Goal: Information Seeking & Learning: Learn about a topic

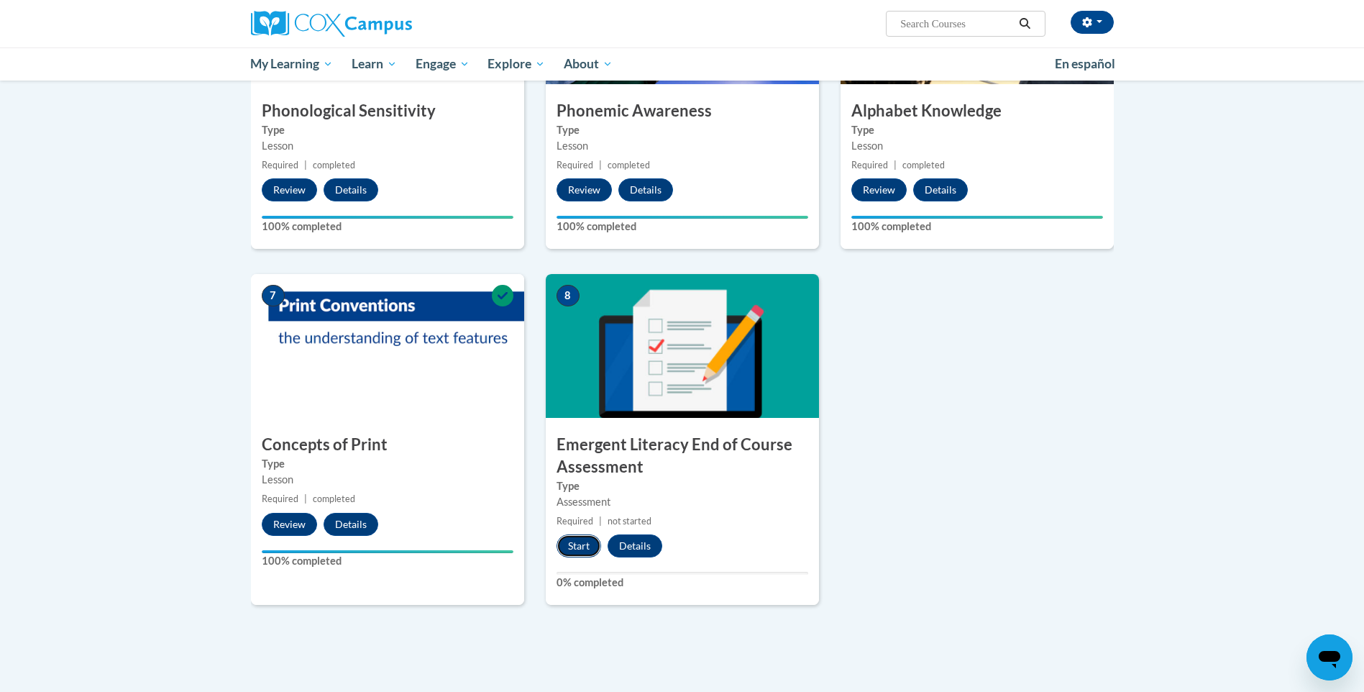
click at [577, 547] on button "Start" at bounding box center [579, 545] width 45 height 23
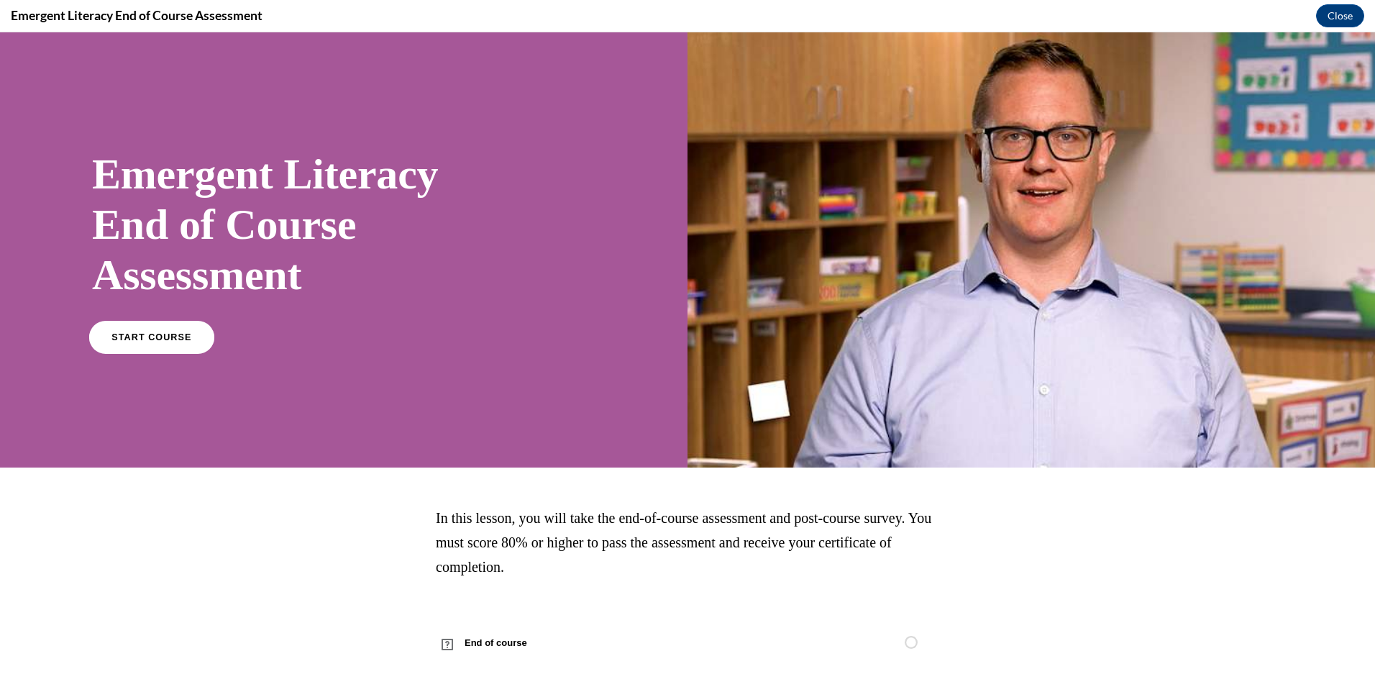
click at [182, 333] on span "START COURSE" at bounding box center [151, 337] width 80 height 11
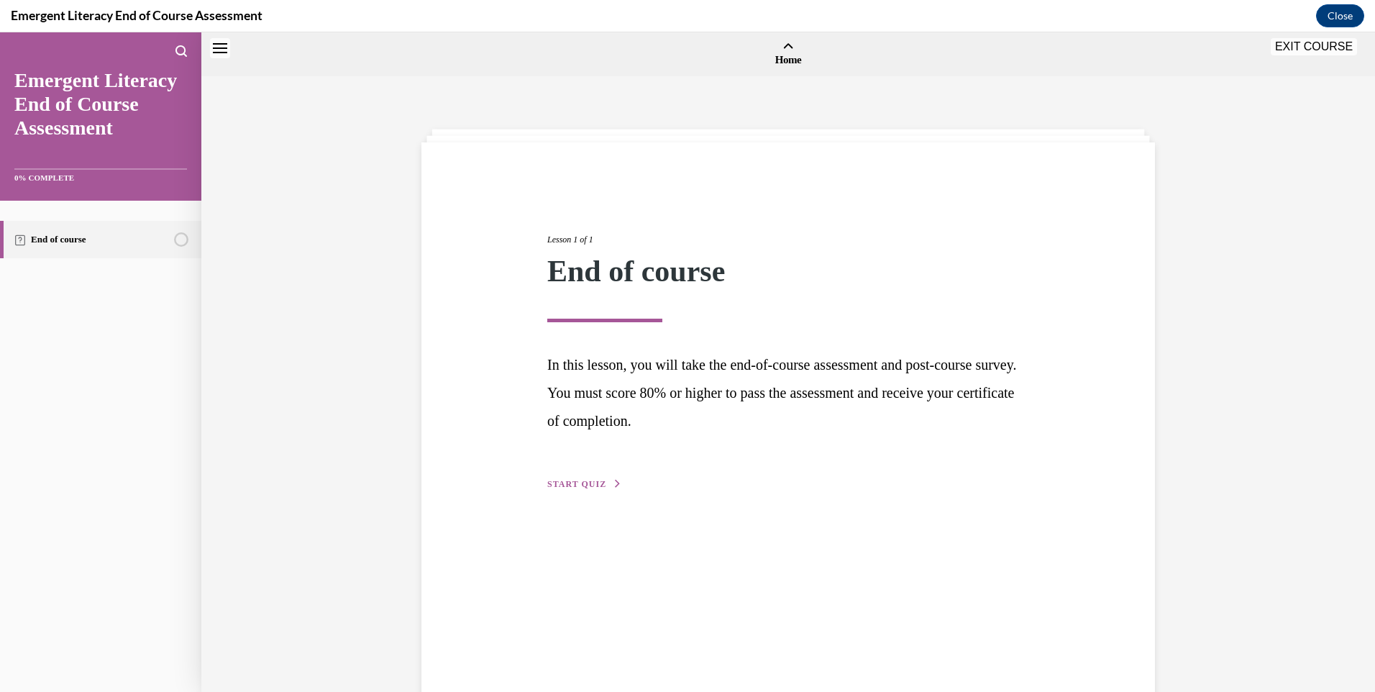
scroll to position [45, 0]
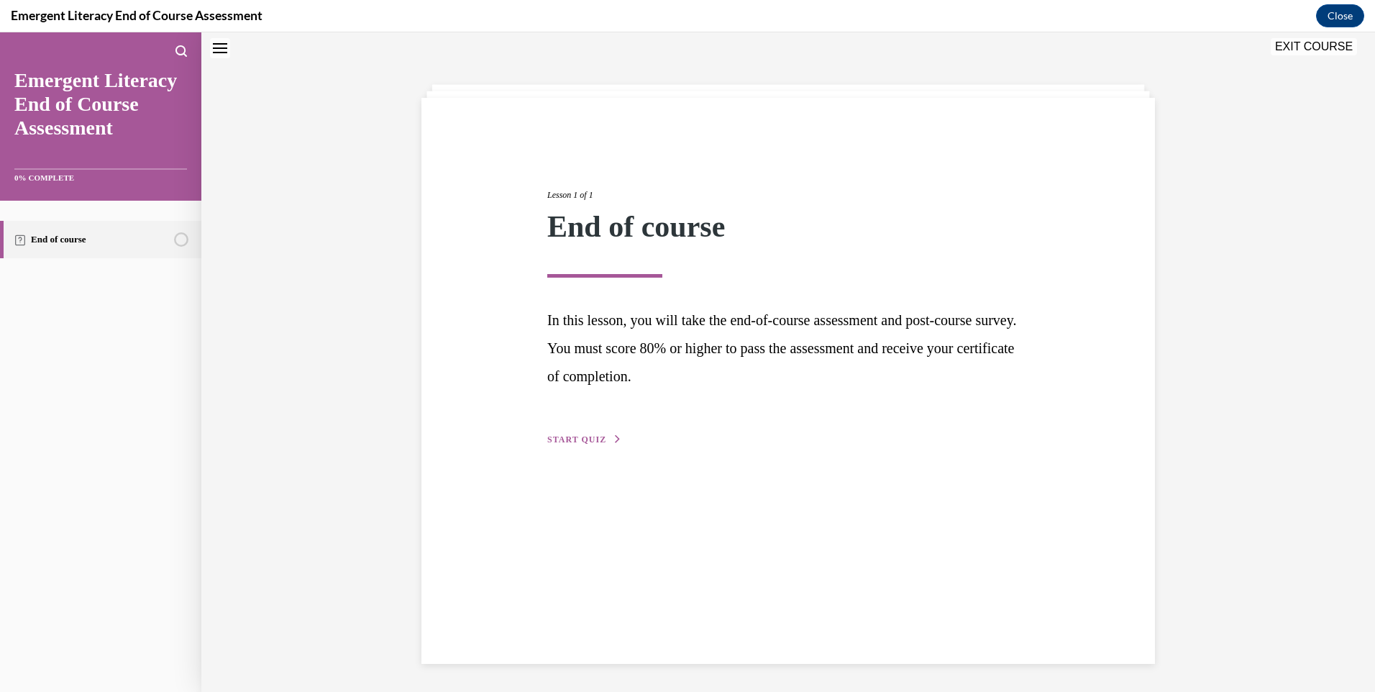
click at [569, 438] on span "START QUIZ" at bounding box center [576, 439] width 59 height 10
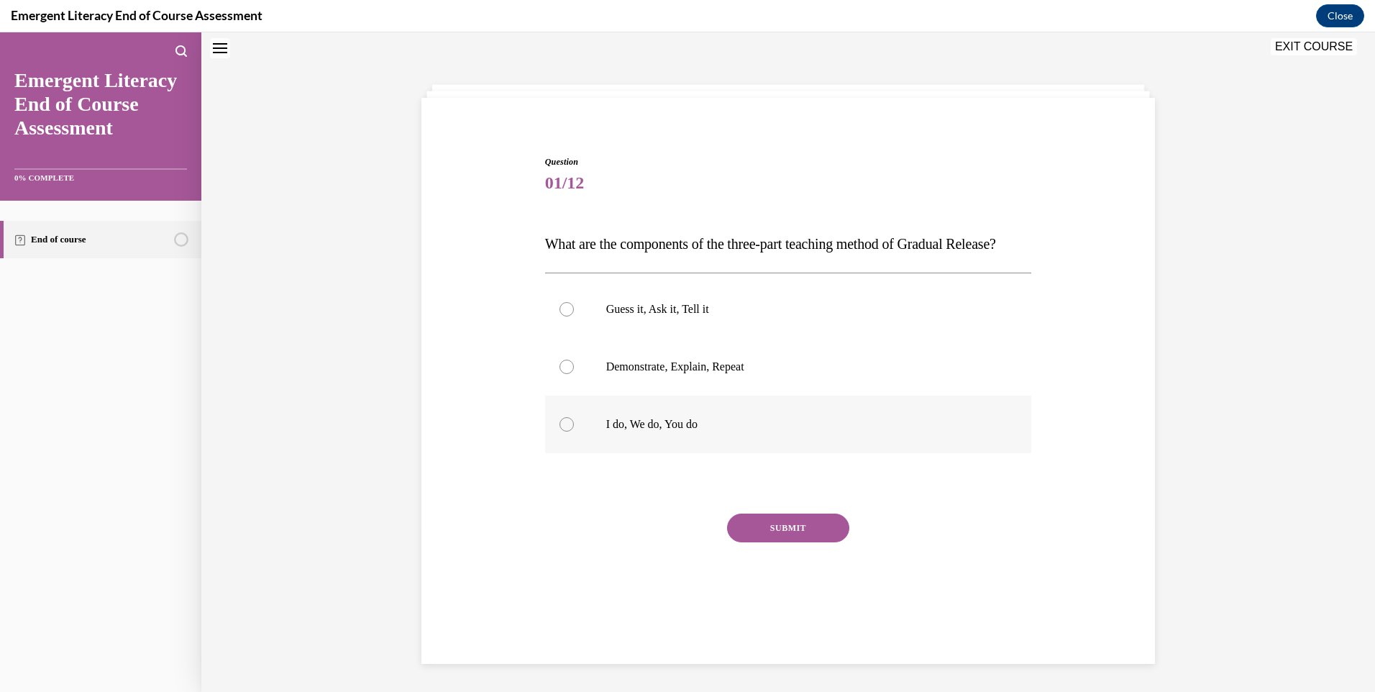
click at [559, 431] on div at bounding box center [566, 424] width 14 height 14
click at [559, 431] on input "I do, We do, You do" at bounding box center [566, 424] width 14 height 14
radio input "true"
click at [784, 542] on button "SUBMIT" at bounding box center [788, 527] width 122 height 29
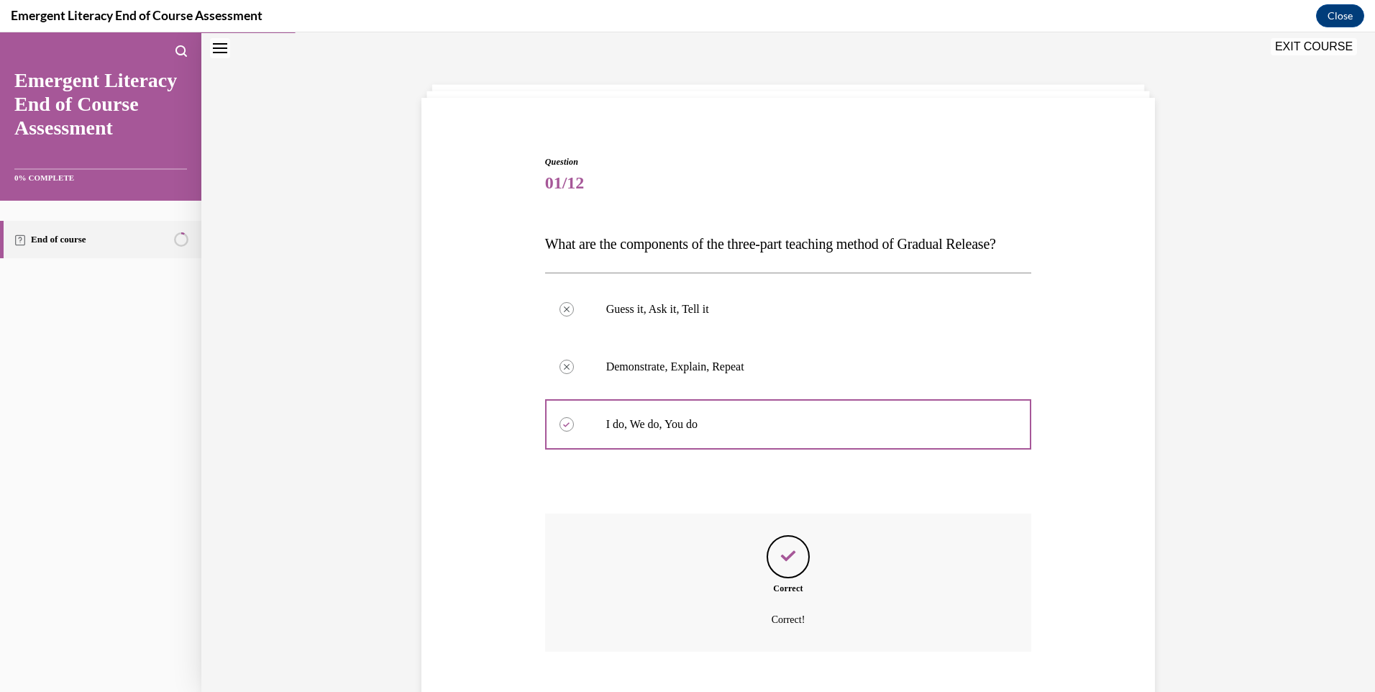
scroll to position [158, 0]
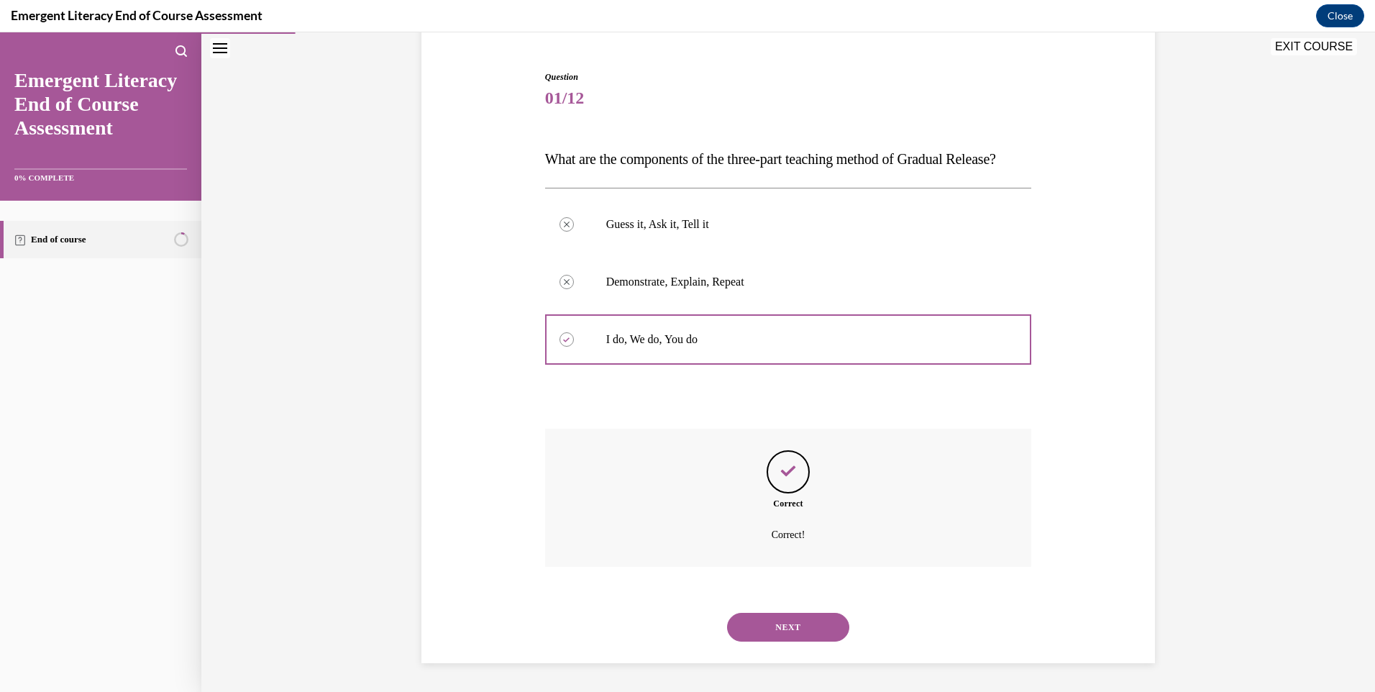
click at [772, 616] on button "NEXT" at bounding box center [788, 627] width 122 height 29
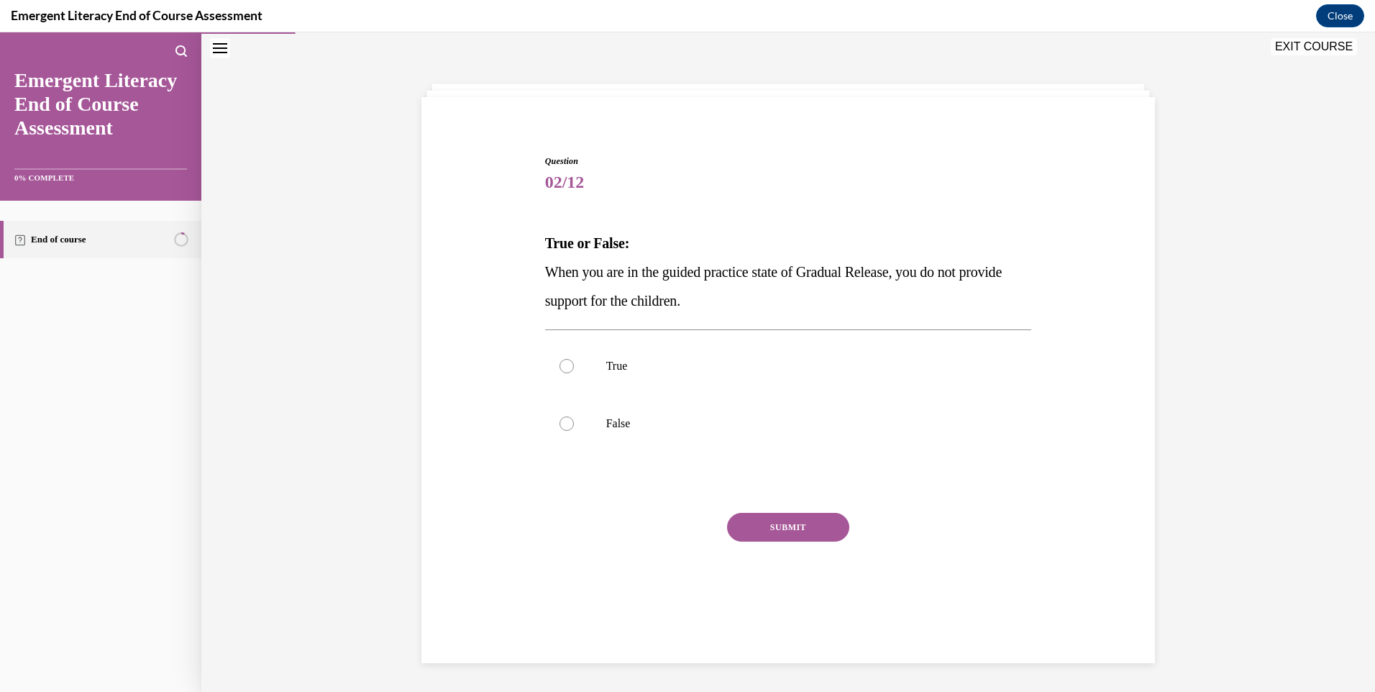
scroll to position [45, 0]
click at [572, 374] on label "True" at bounding box center [788, 366] width 487 height 58
click at [572, 373] on input "True" at bounding box center [566, 366] width 14 height 14
radio input "true"
click at [790, 531] on button "SUBMIT" at bounding box center [788, 527] width 122 height 29
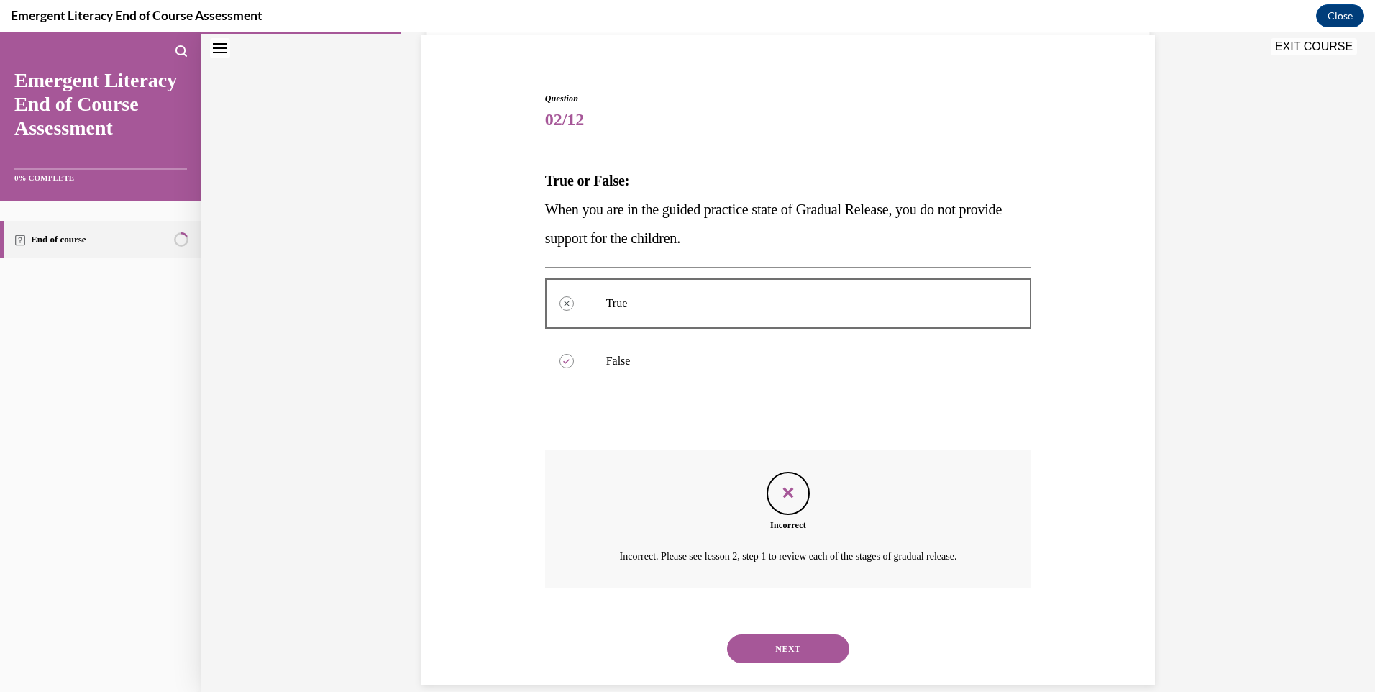
scroll to position [129, 0]
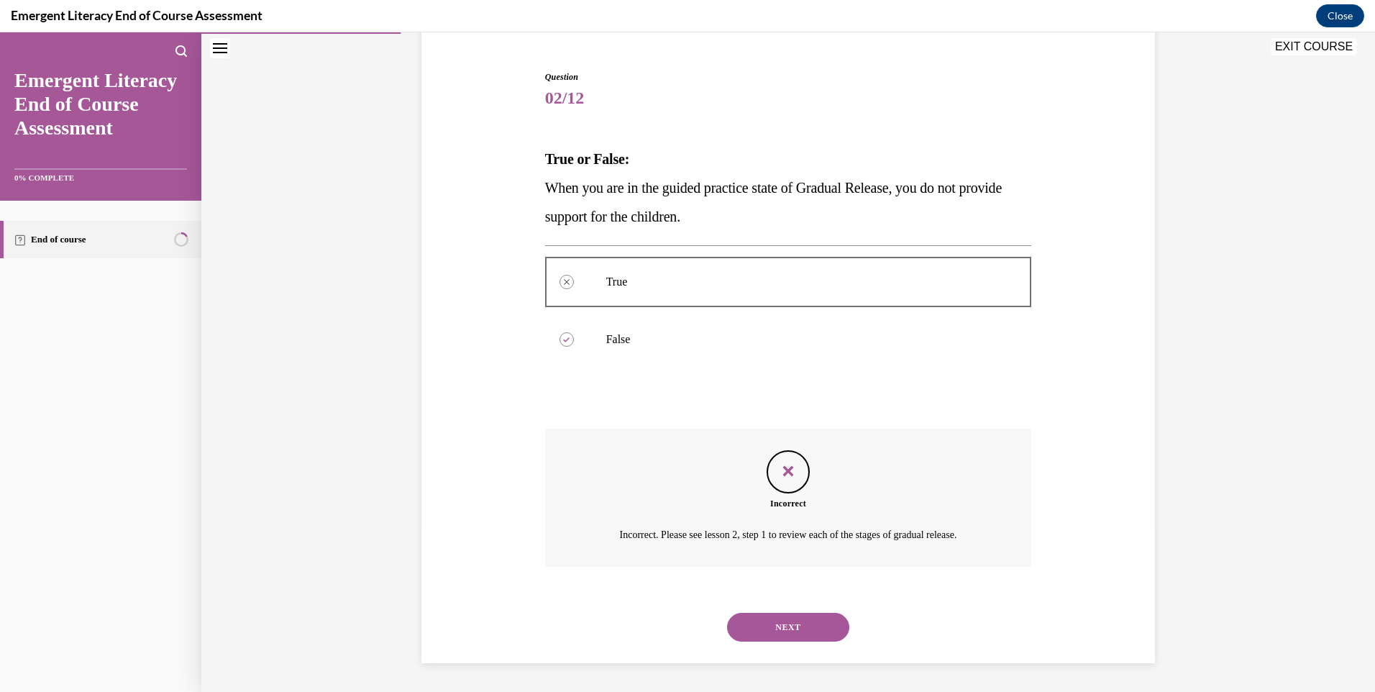
click at [798, 629] on button "NEXT" at bounding box center [788, 627] width 122 height 29
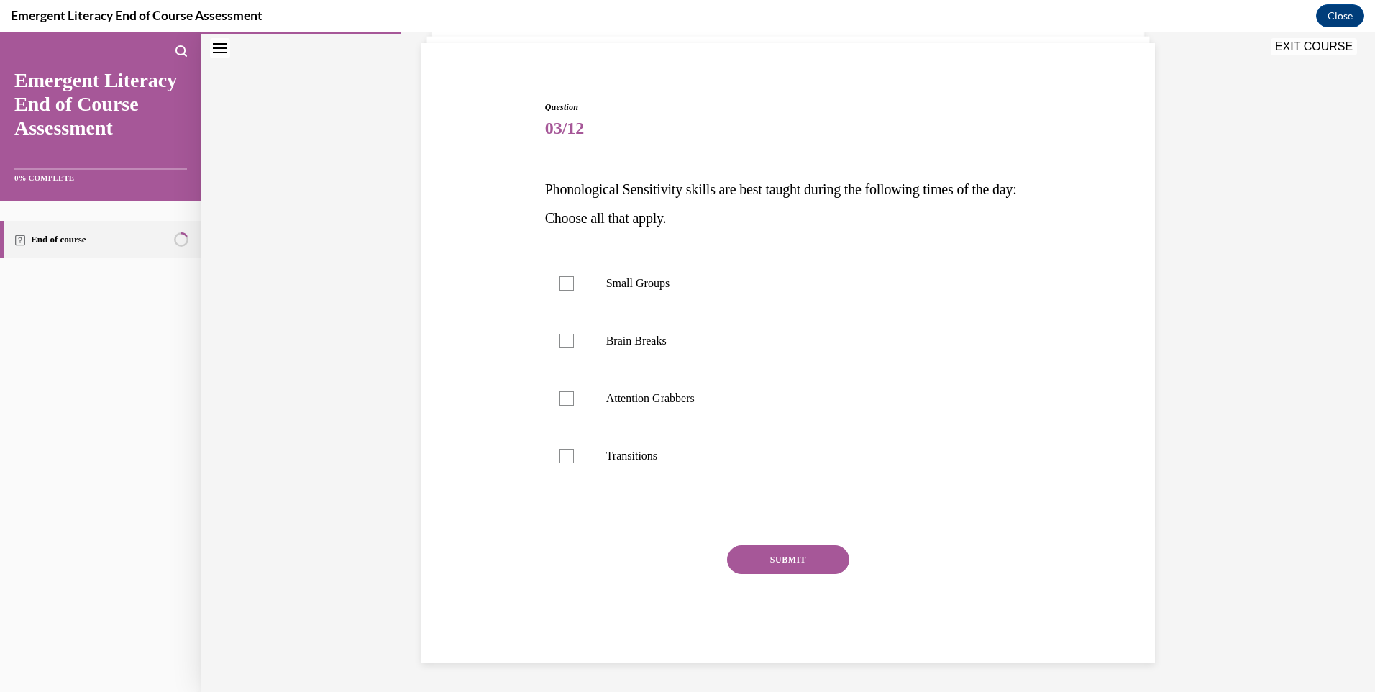
scroll to position [45, 0]
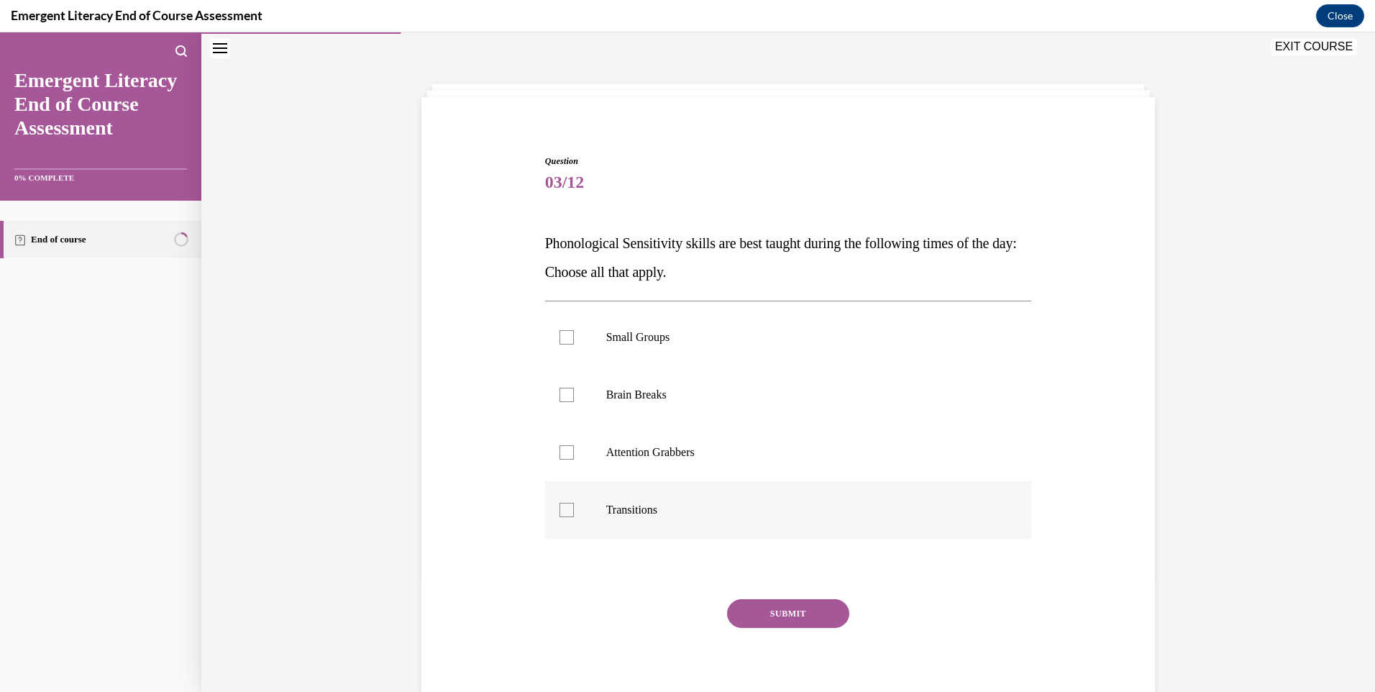
click at [559, 506] on div at bounding box center [566, 510] width 14 height 14
click at [559, 506] on input "Transitions" at bounding box center [566, 510] width 14 height 14
checkbox input "true"
click at [782, 609] on button "SUBMIT" at bounding box center [788, 613] width 122 height 29
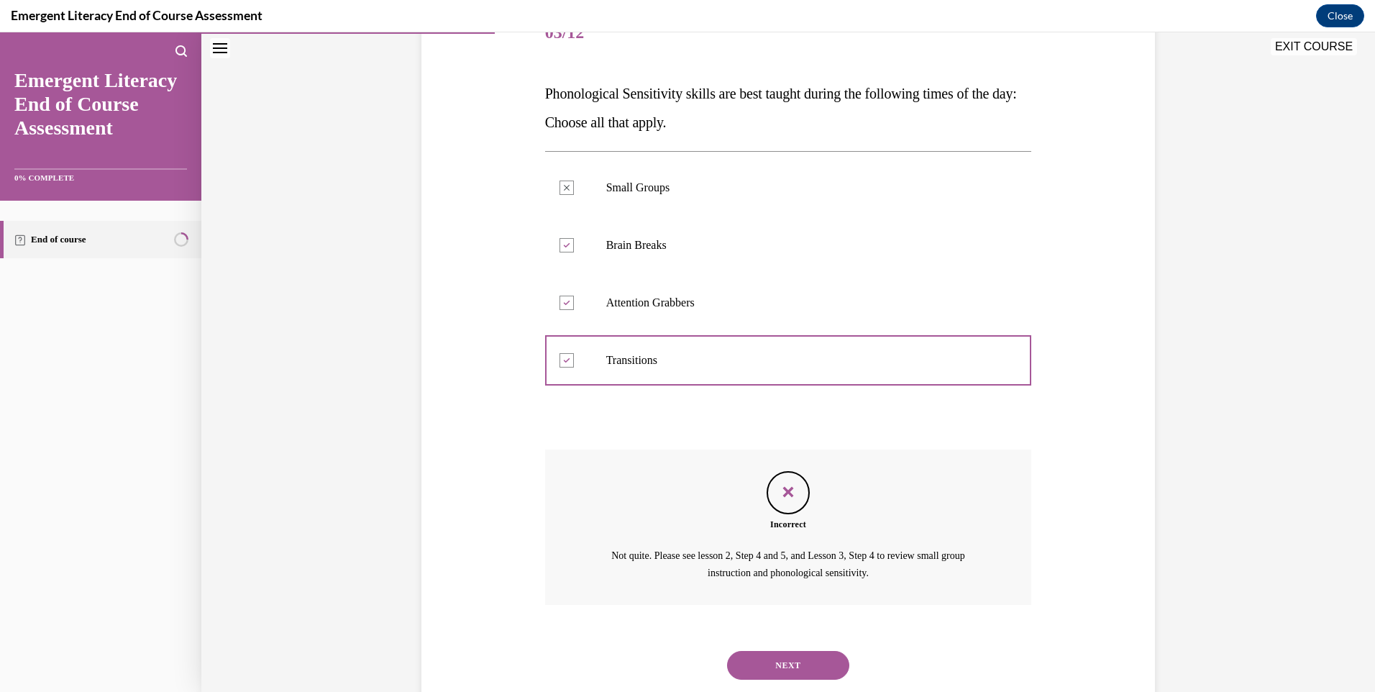
scroll to position [233, 0]
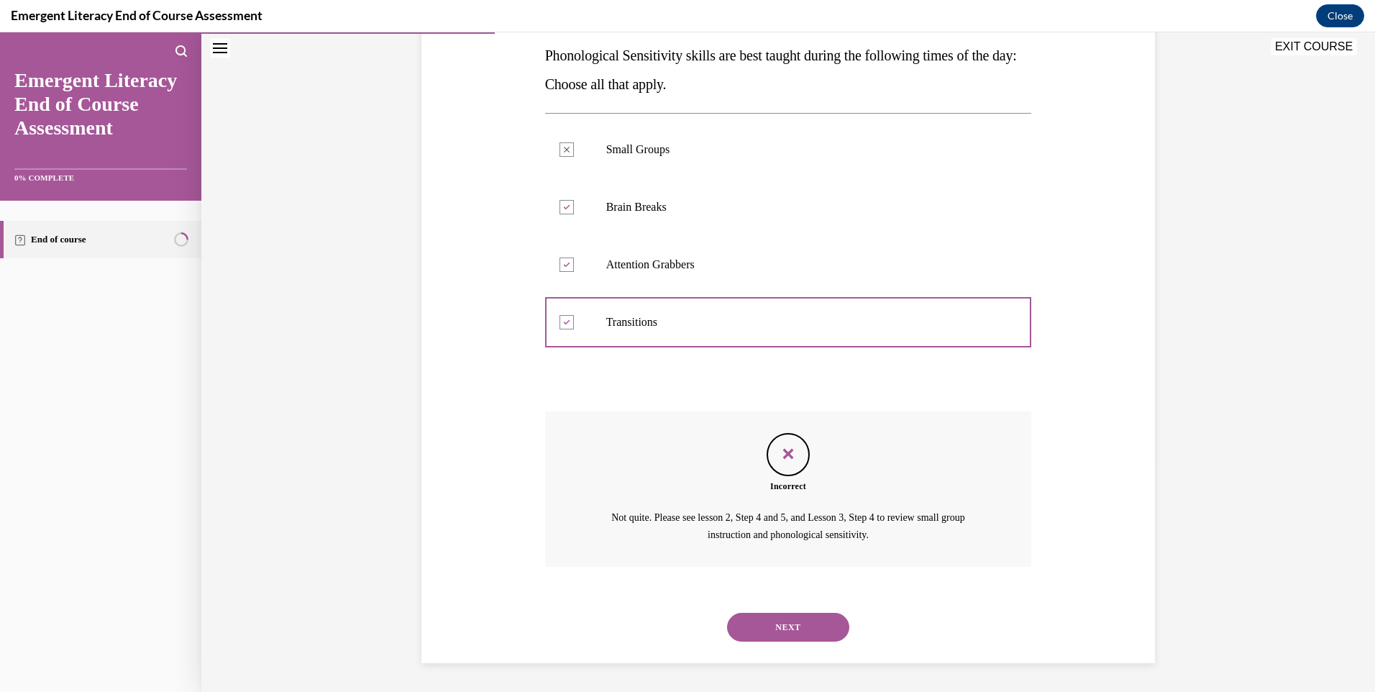
click at [755, 631] on button "NEXT" at bounding box center [788, 627] width 122 height 29
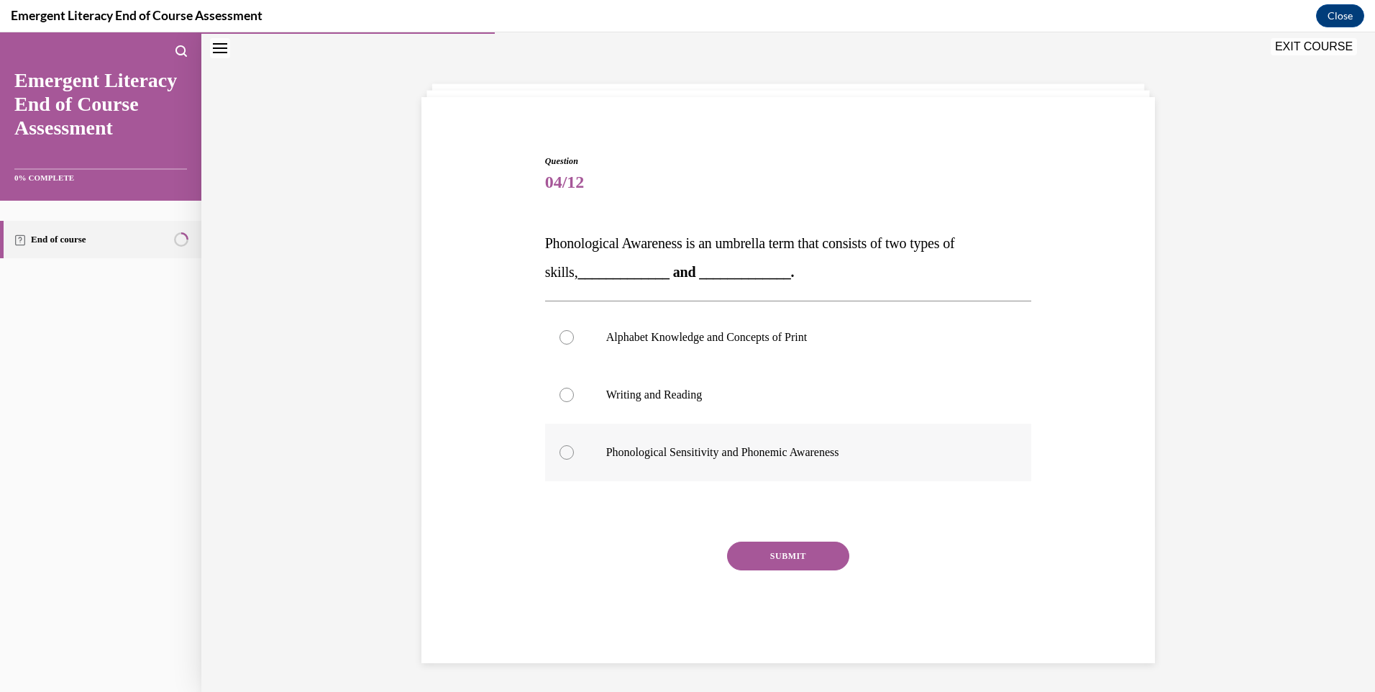
click at [570, 457] on label "Phonological Sensitivity and Phonemic Awareness" at bounding box center [788, 453] width 487 height 58
click at [570, 457] on input "Phonological Sensitivity and Phonemic Awareness" at bounding box center [566, 452] width 14 height 14
radio input "true"
click at [796, 566] on button "SUBMIT" at bounding box center [788, 556] width 122 height 29
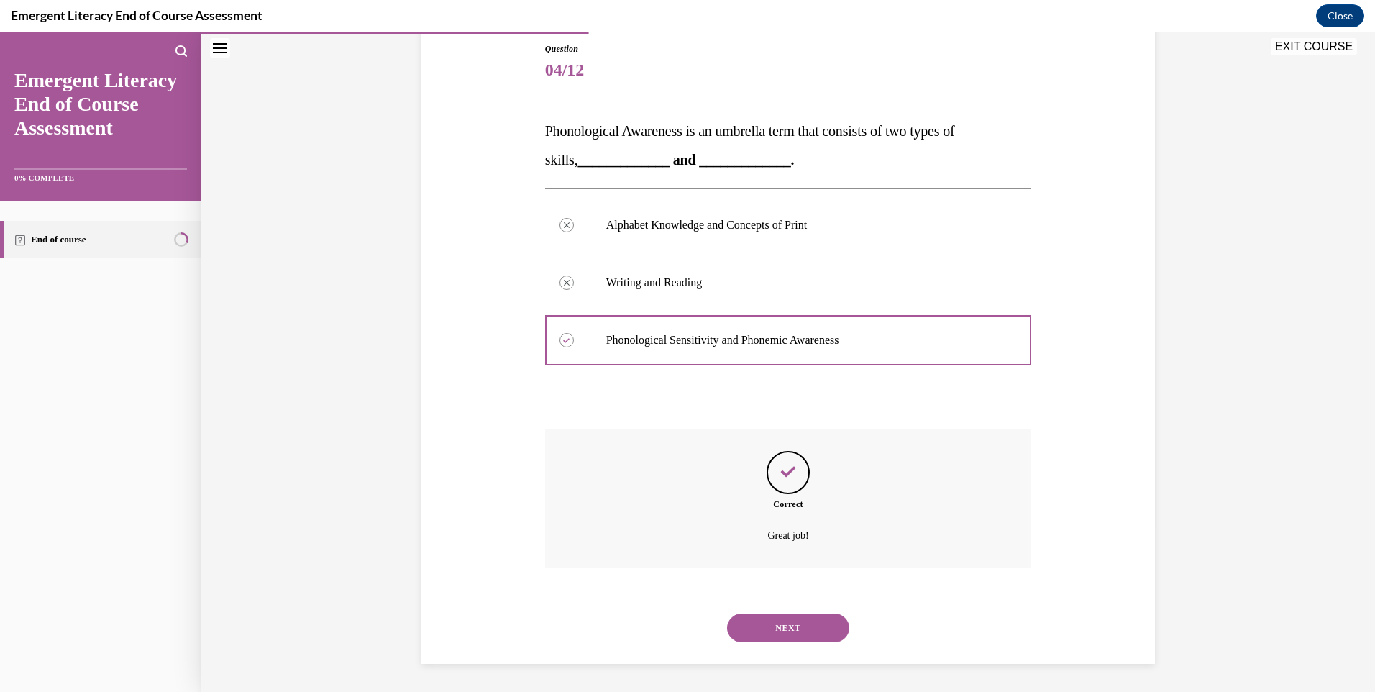
scroll to position [158, 0]
click at [765, 626] on button "NEXT" at bounding box center [788, 627] width 122 height 29
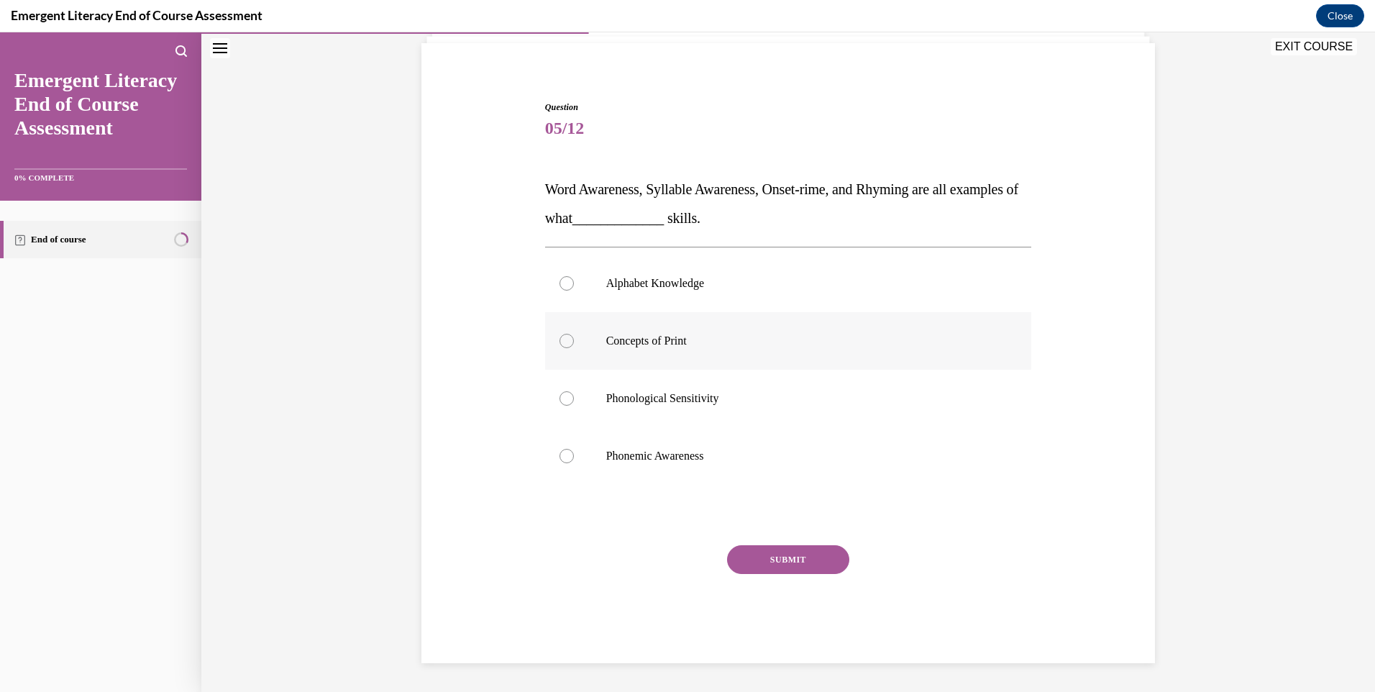
click at [563, 333] on label "Concepts of Print" at bounding box center [788, 341] width 487 height 58
click at [563, 334] on input "Concepts of Print" at bounding box center [566, 341] width 14 height 14
radio input "true"
click at [792, 565] on button "SUBMIT" at bounding box center [788, 559] width 122 height 29
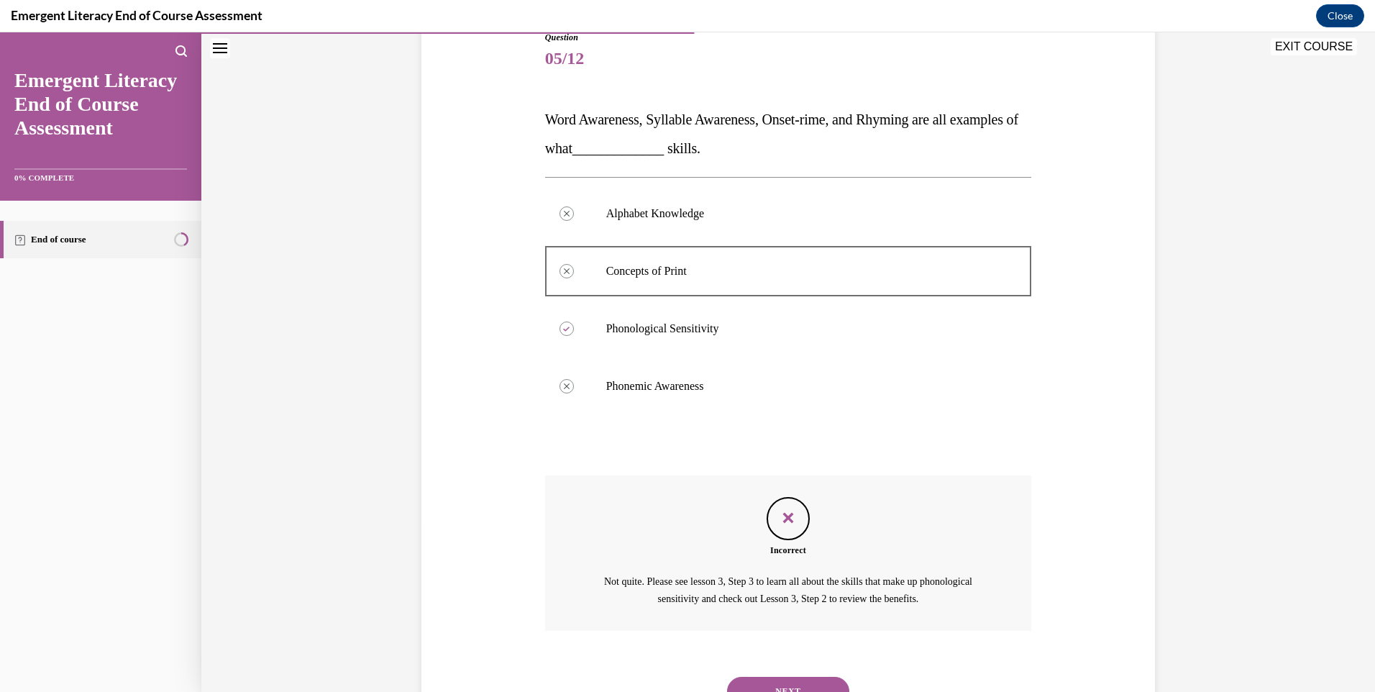
scroll to position [233, 0]
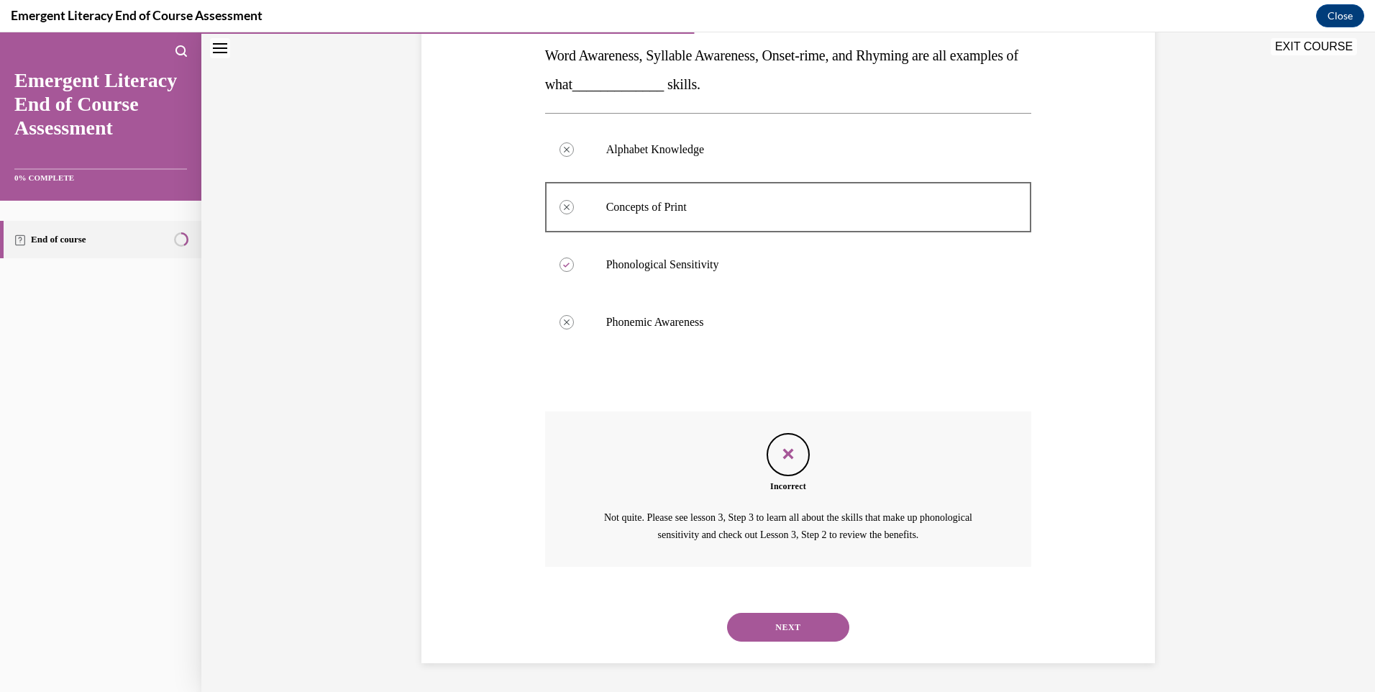
click at [772, 616] on button "NEXT" at bounding box center [788, 627] width 122 height 29
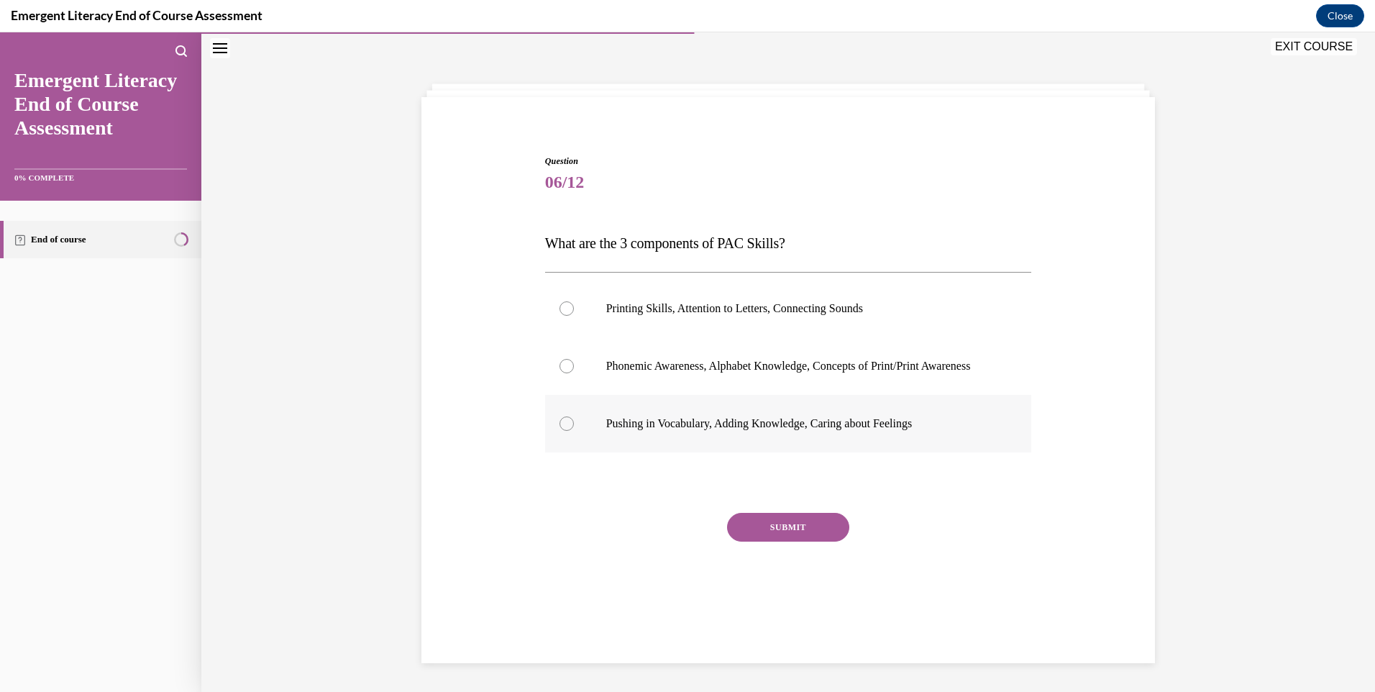
click at [559, 431] on div at bounding box center [566, 423] width 14 height 14
click at [559, 431] on input "Pushing in Vocabulary, Adding Knowledge, Caring about Feelings" at bounding box center [566, 423] width 14 height 14
radio input "true"
click at [798, 535] on button "SUBMIT" at bounding box center [788, 527] width 122 height 29
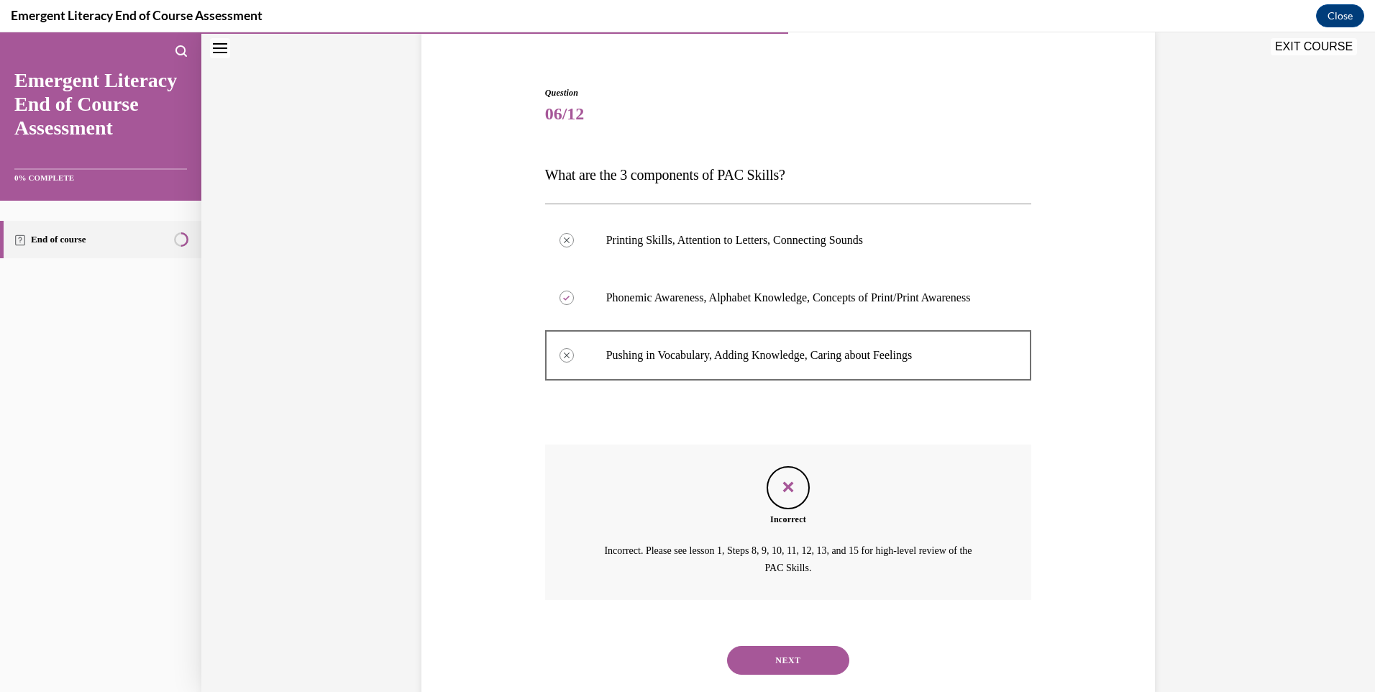
scroll to position [161, 0]
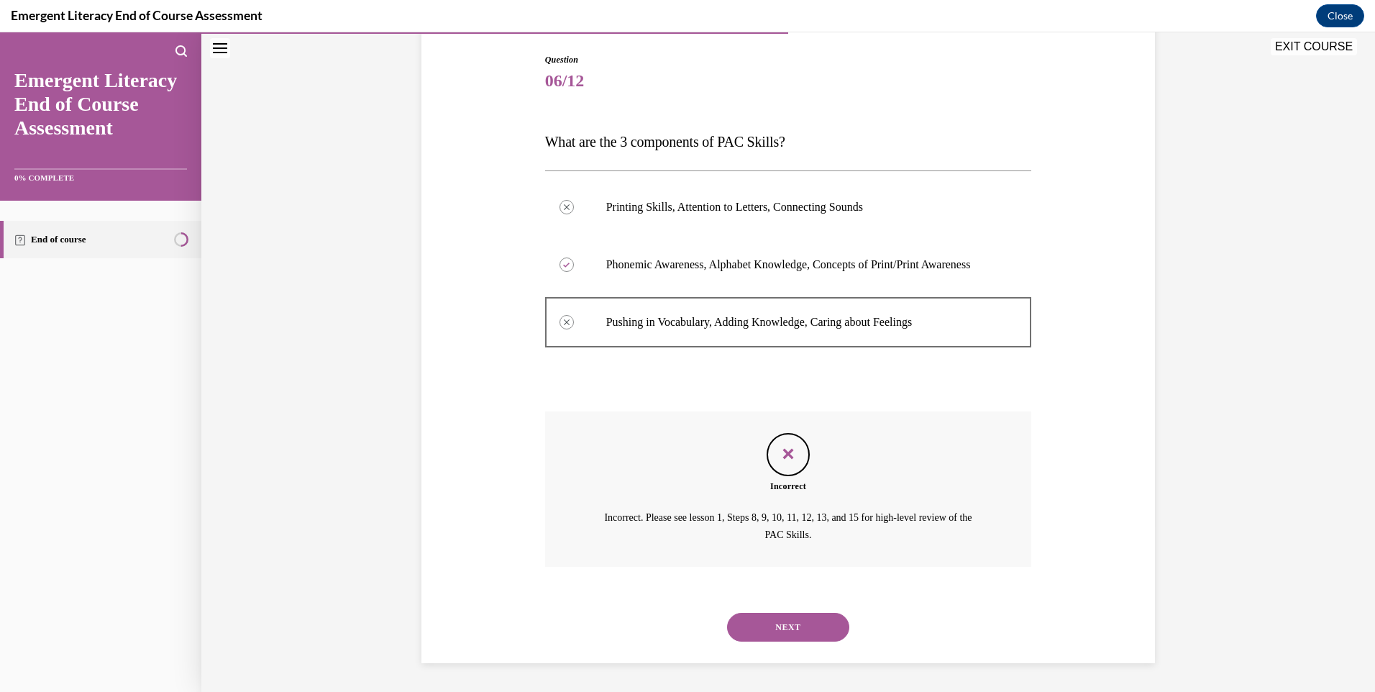
click at [787, 628] on button "NEXT" at bounding box center [788, 627] width 122 height 29
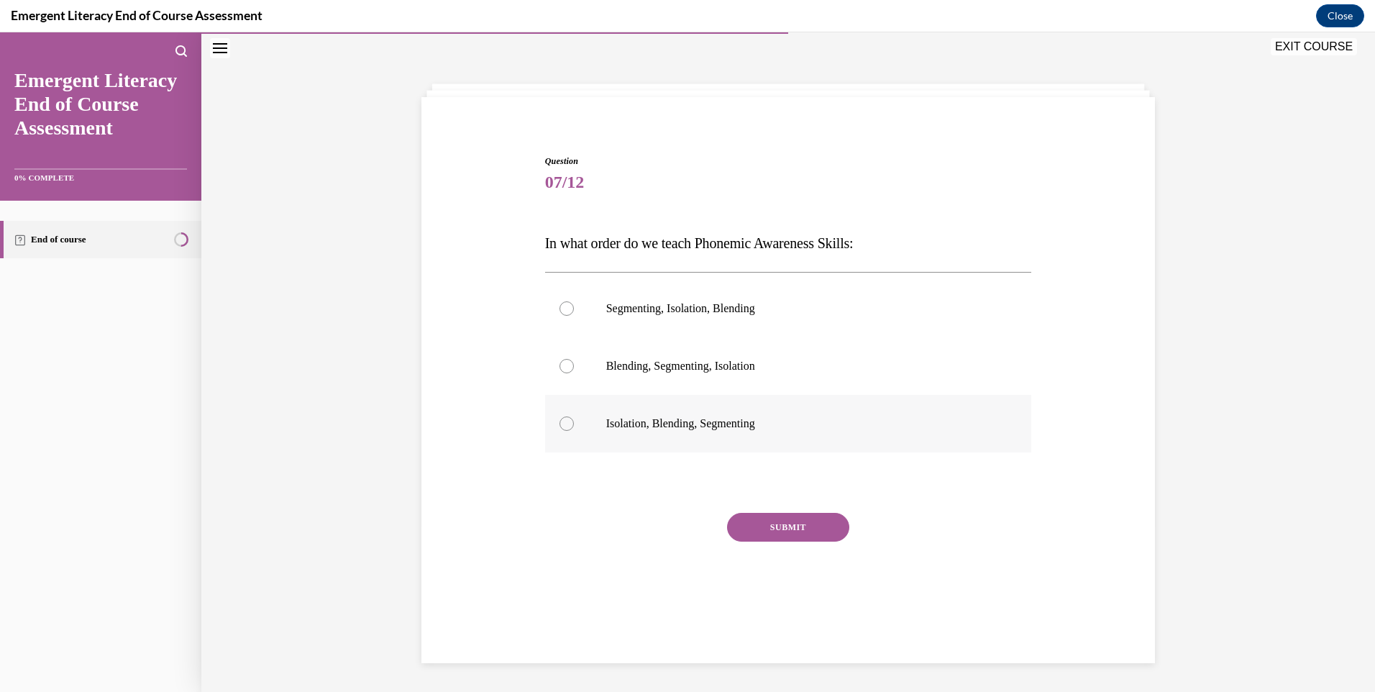
click at [563, 426] on div at bounding box center [566, 423] width 14 height 14
click at [563, 426] on input "Isolation, Blending, Segmenting" at bounding box center [566, 423] width 14 height 14
radio input "true"
click at [793, 527] on button "SUBMIT" at bounding box center [788, 527] width 122 height 29
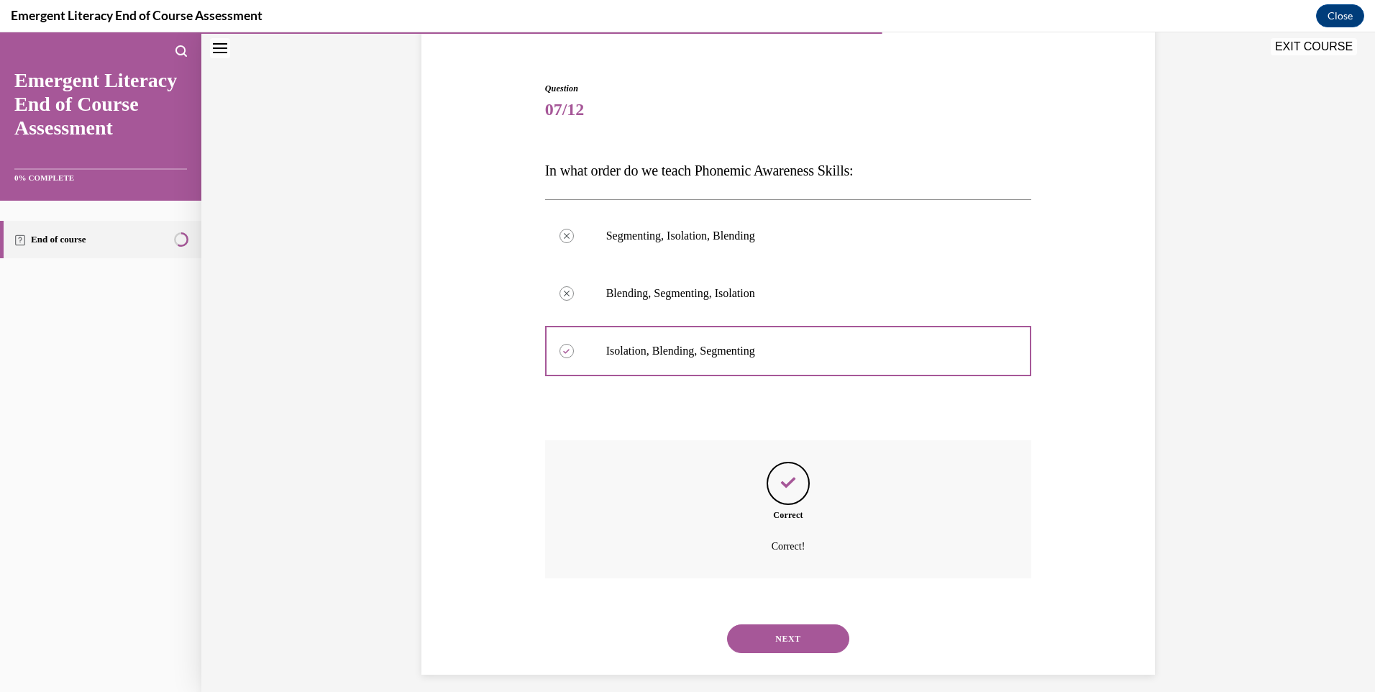
scroll to position [129, 0]
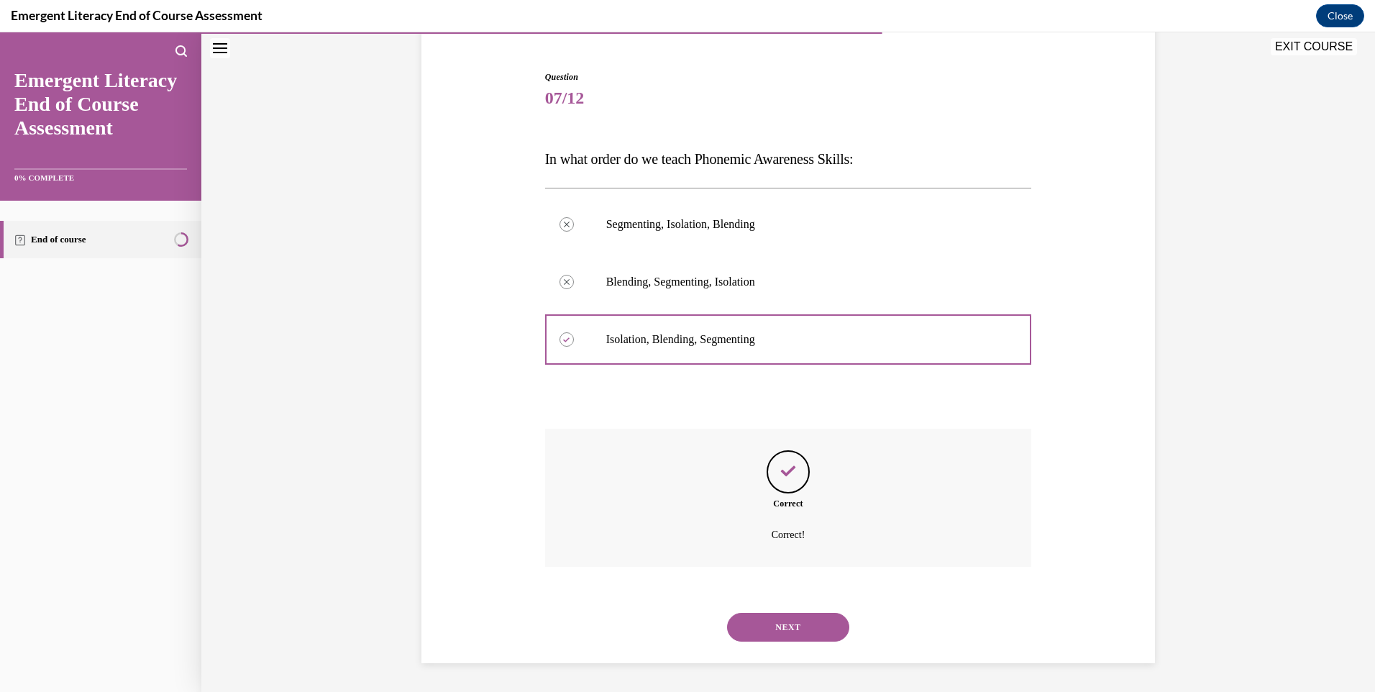
click at [773, 631] on button "NEXT" at bounding box center [788, 627] width 122 height 29
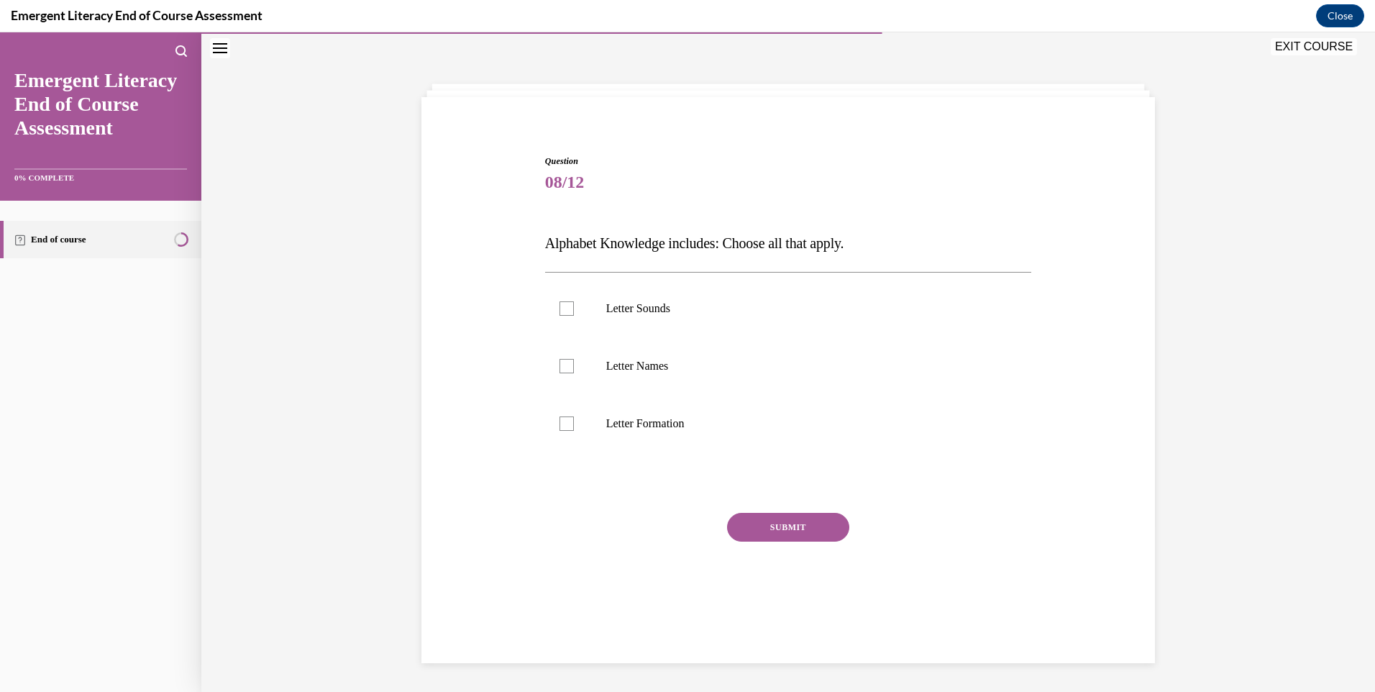
scroll to position [45, 0]
click at [559, 309] on div at bounding box center [566, 308] width 14 height 14
click at [559, 309] on input "Letter Sounds" at bounding box center [566, 308] width 14 height 14
checkbox input "true"
click at [771, 520] on button "SUBMIT" at bounding box center [788, 527] width 122 height 29
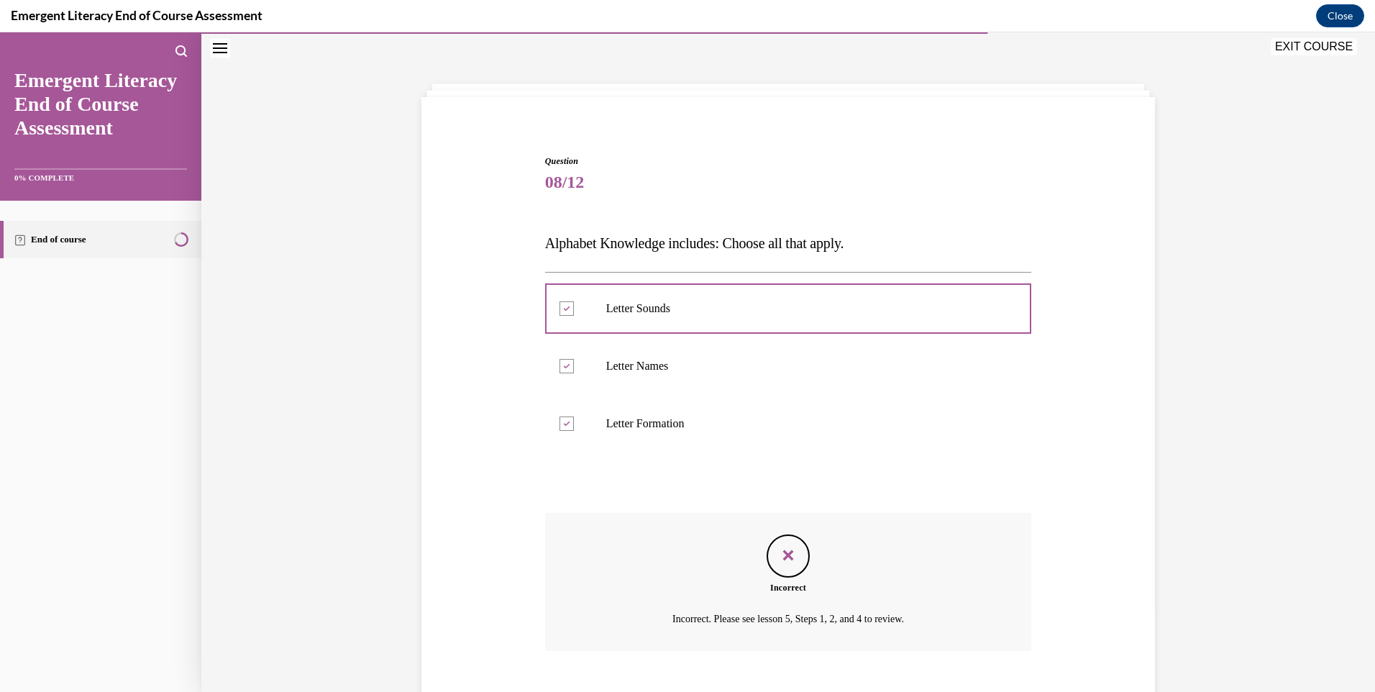
scroll to position [129, 0]
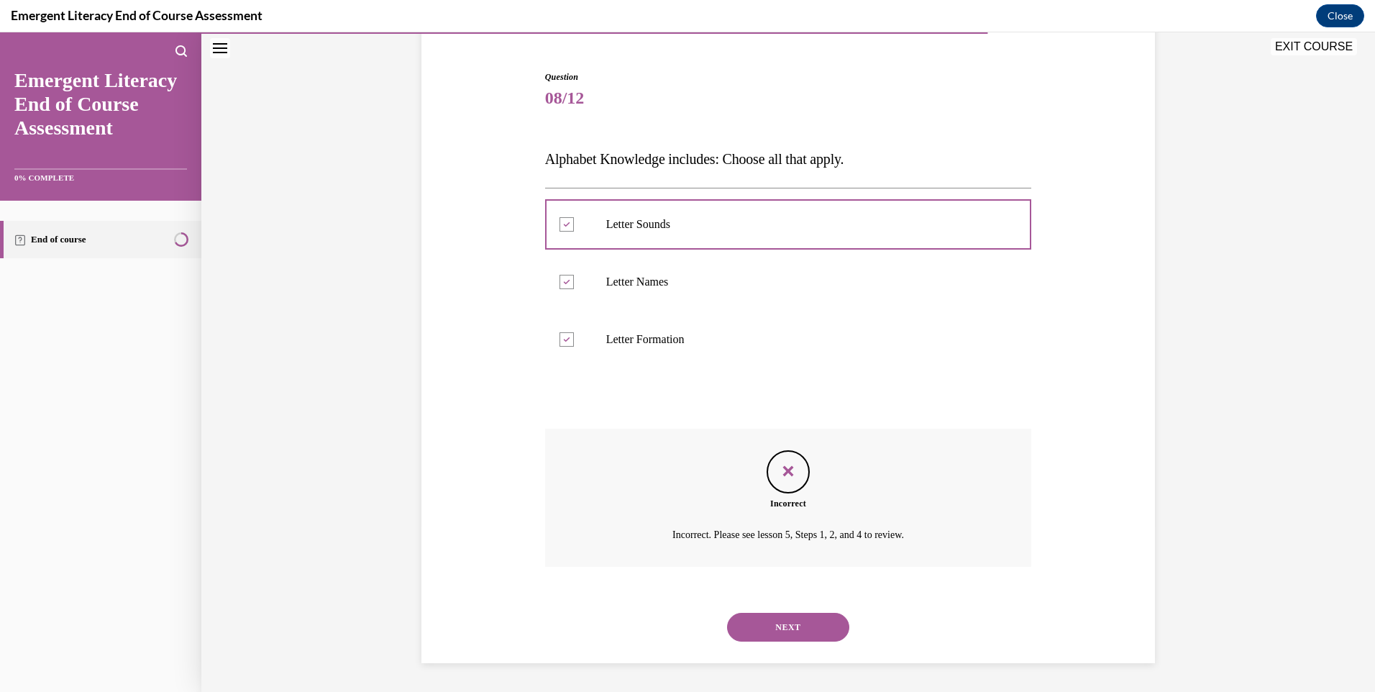
click at [787, 629] on button "NEXT" at bounding box center [788, 627] width 122 height 29
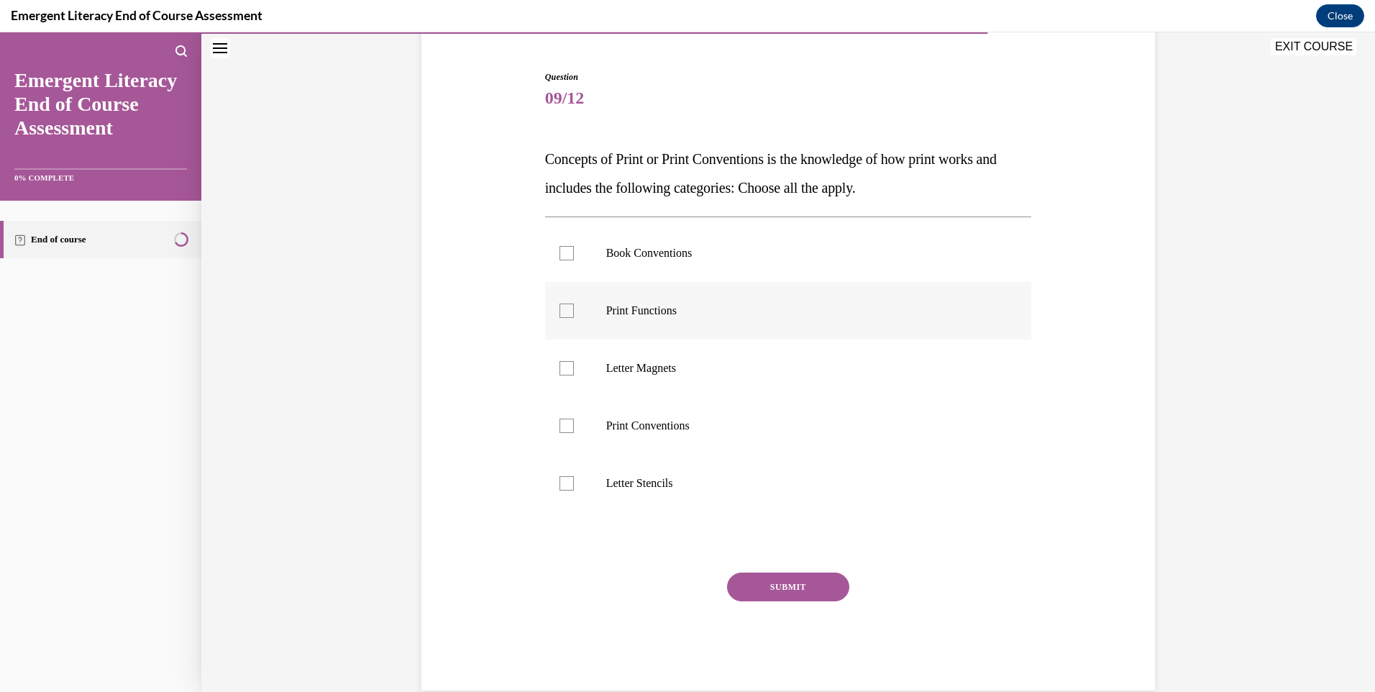
scroll to position [76, 0]
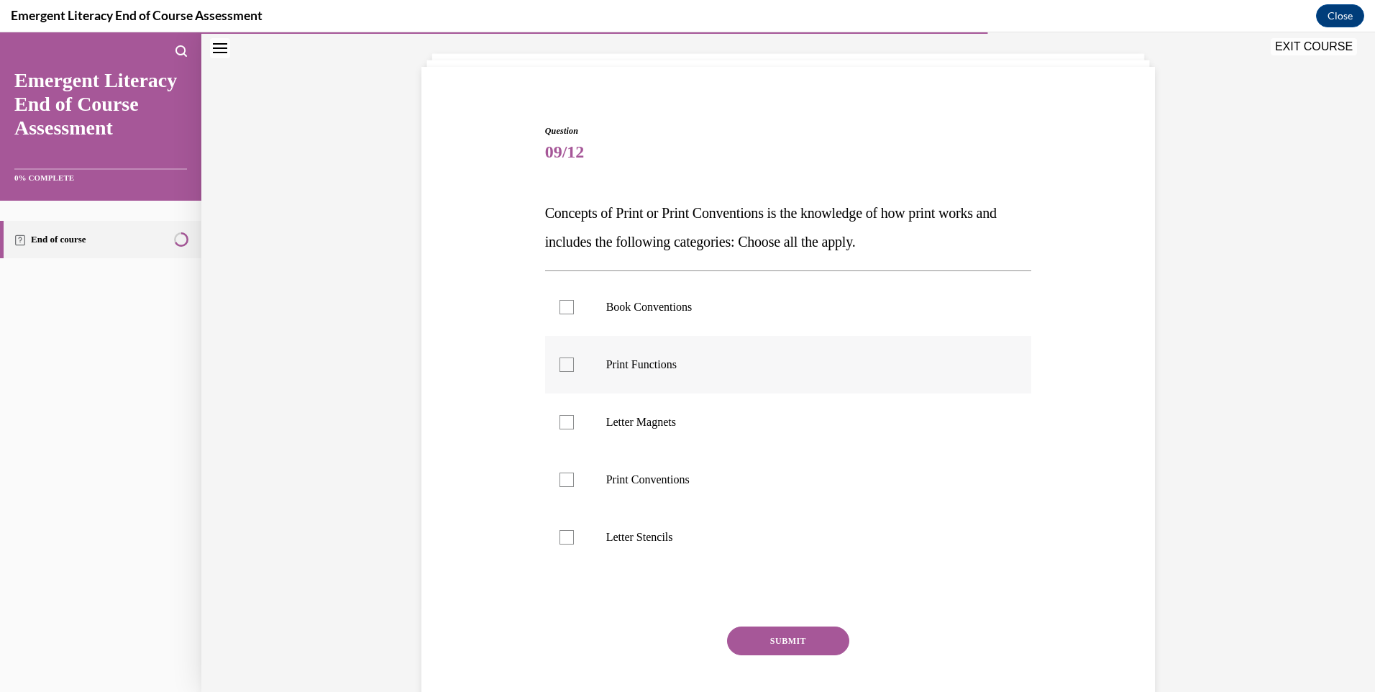
click at [564, 370] on div at bounding box center [566, 364] width 14 height 14
click at [564, 370] on input "Print Functions" at bounding box center [566, 364] width 14 height 14
checkbox input "true"
click at [781, 641] on button "SUBMIT" at bounding box center [788, 640] width 122 height 29
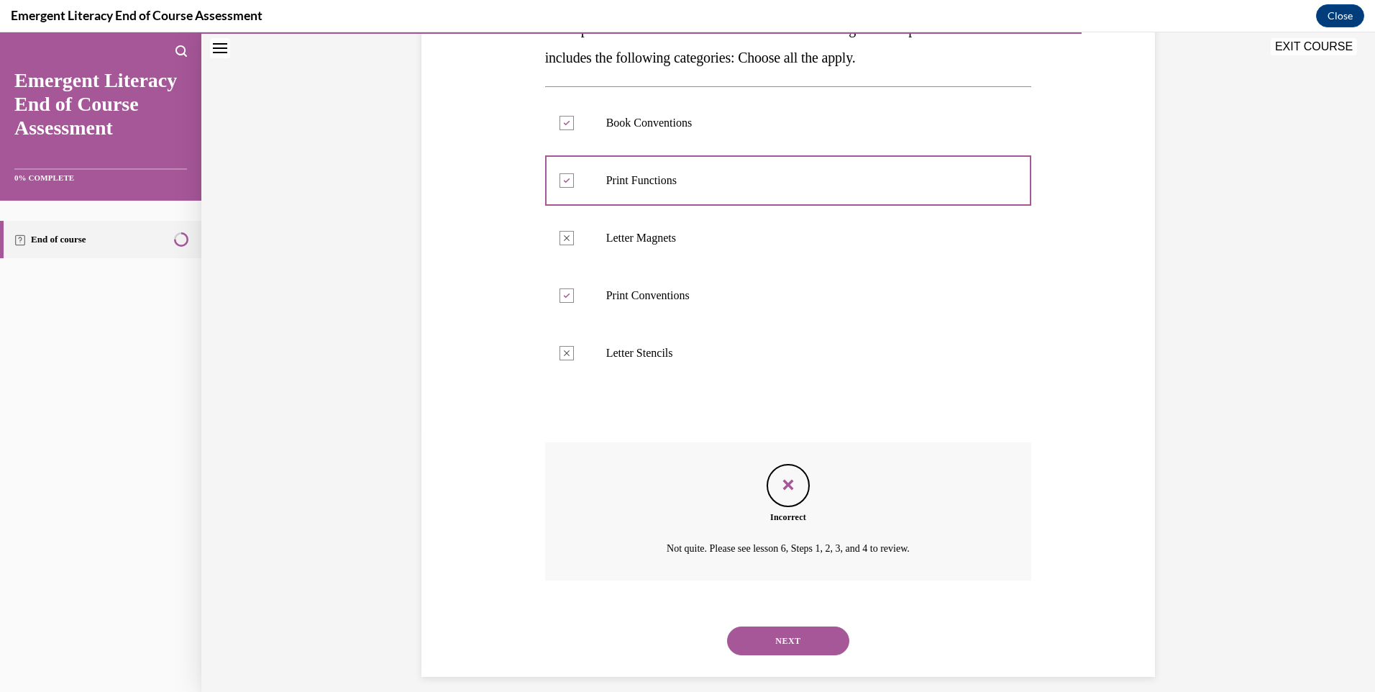
scroll to position [273, 0]
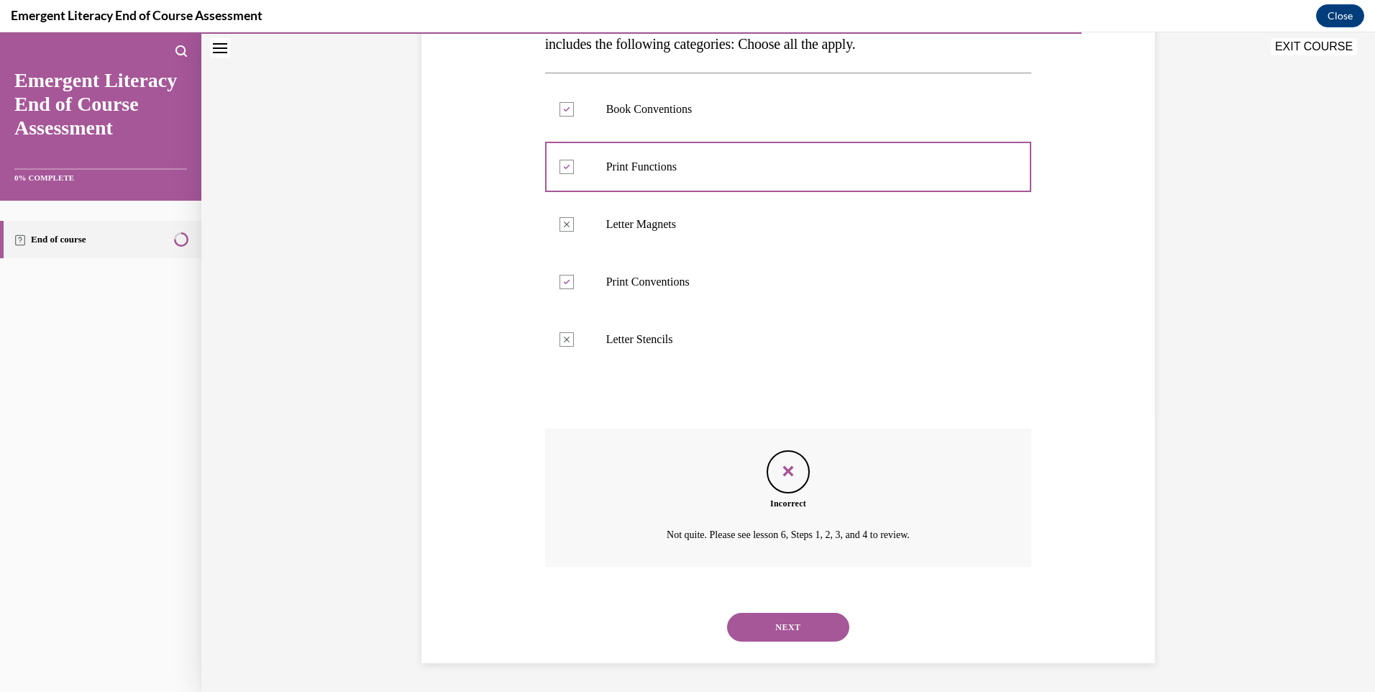
click at [769, 624] on button "NEXT" at bounding box center [788, 627] width 122 height 29
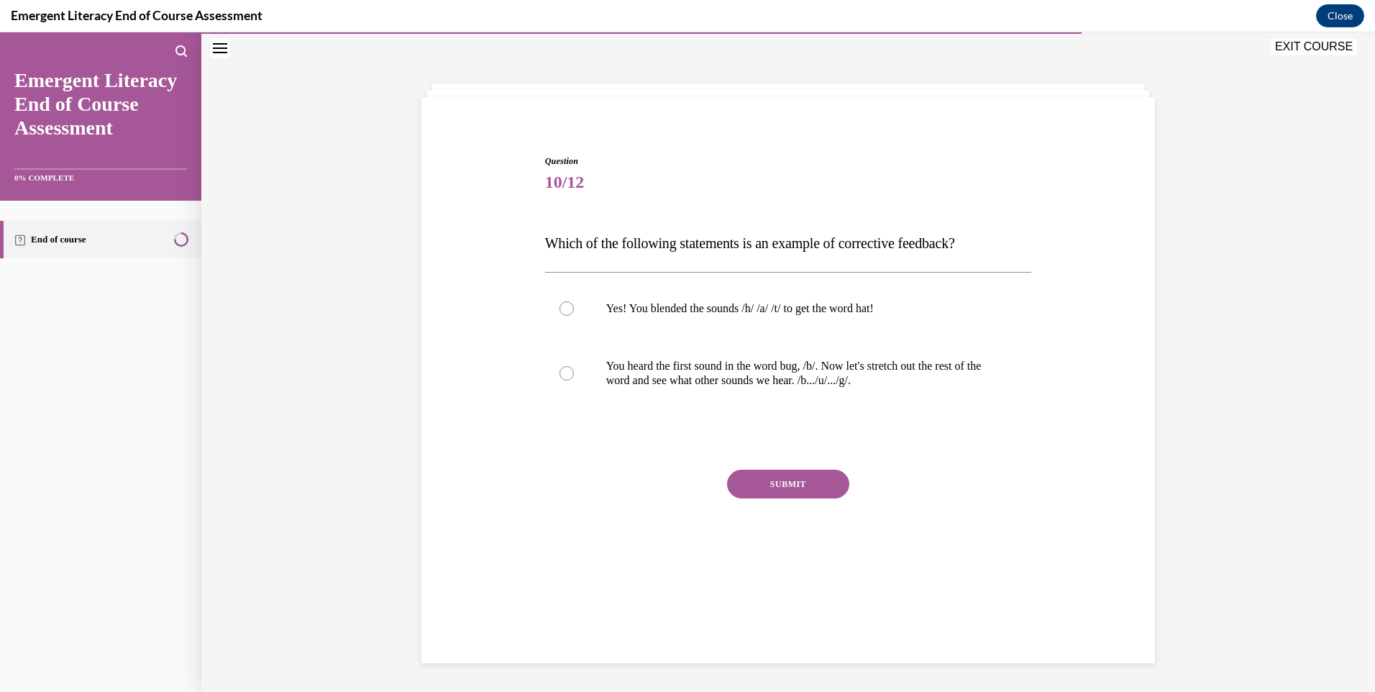
scroll to position [45, 0]
click at [552, 367] on label "You heard the first sound in the word bug, /b/. Now let's stretch out the rest …" at bounding box center [788, 373] width 487 height 72
click at [559, 367] on input "You heard the first sound in the word bug, /b/. Now let's stretch out the rest …" at bounding box center [566, 373] width 14 height 14
radio input "true"
click at [802, 478] on button "SUBMIT" at bounding box center [788, 484] width 122 height 29
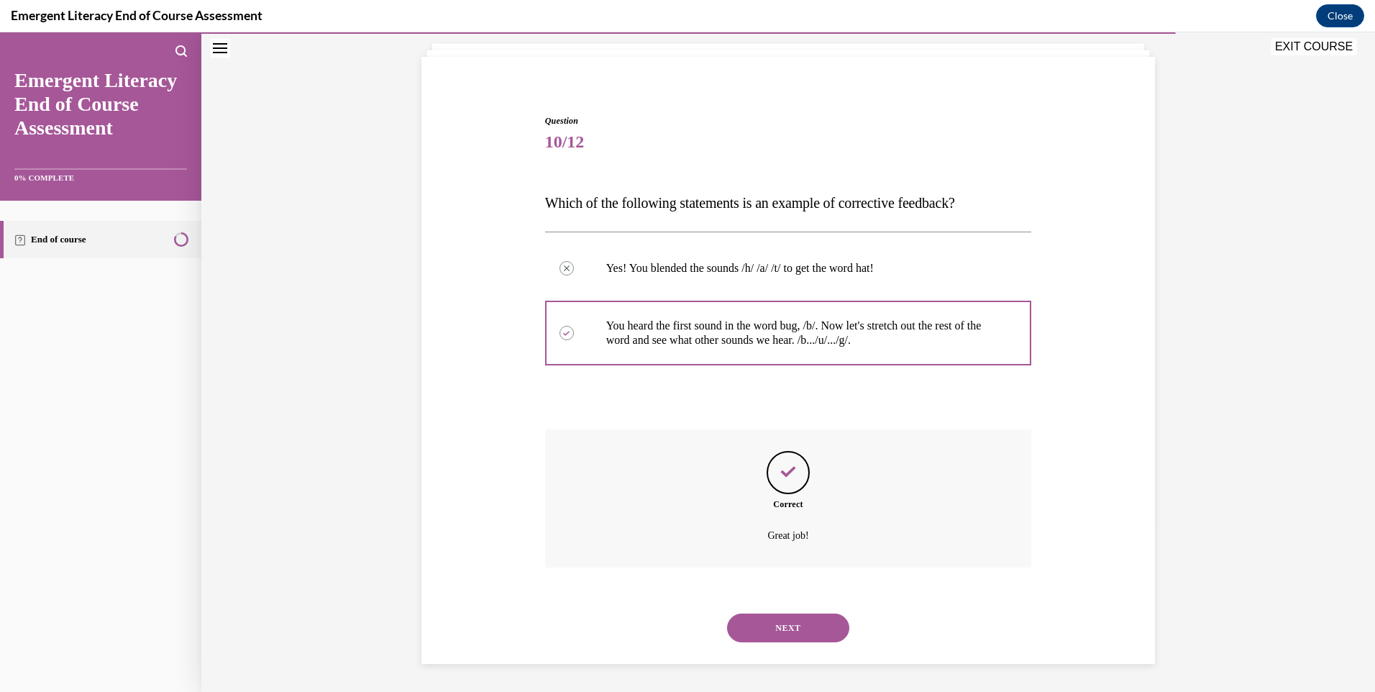
scroll to position [86, 0]
click at [769, 631] on button "NEXT" at bounding box center [788, 627] width 122 height 29
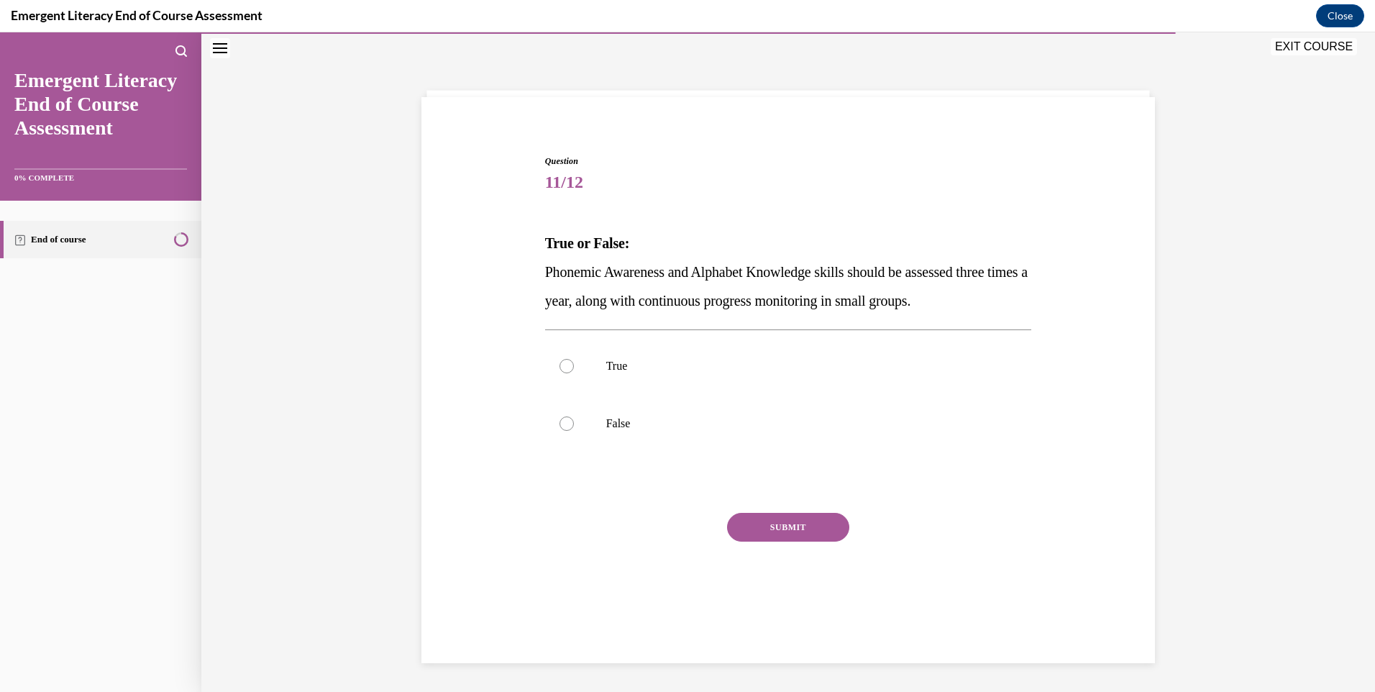
scroll to position [45, 0]
click at [562, 357] on label "True" at bounding box center [788, 366] width 487 height 58
click at [562, 359] on input "True" at bounding box center [566, 366] width 14 height 14
radio input "true"
click at [749, 533] on button "SUBMIT" at bounding box center [788, 527] width 122 height 29
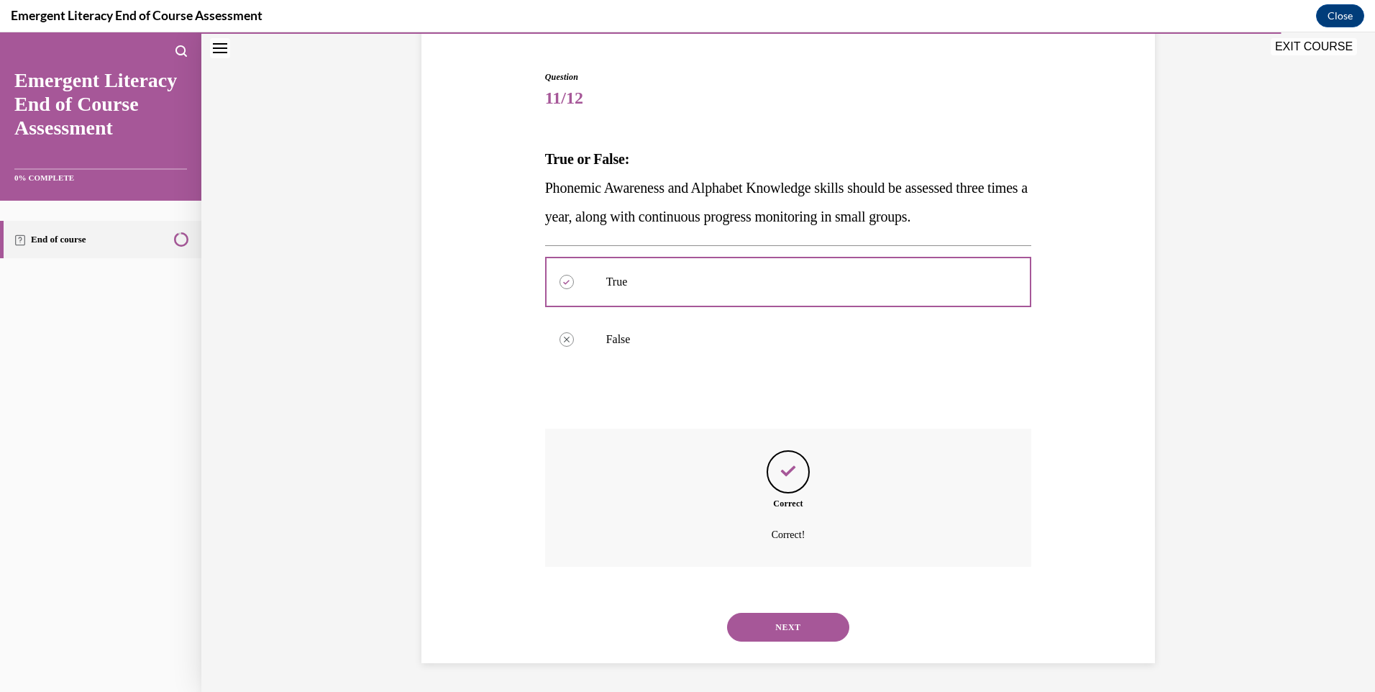
click at [765, 638] on button "NEXT" at bounding box center [788, 627] width 122 height 29
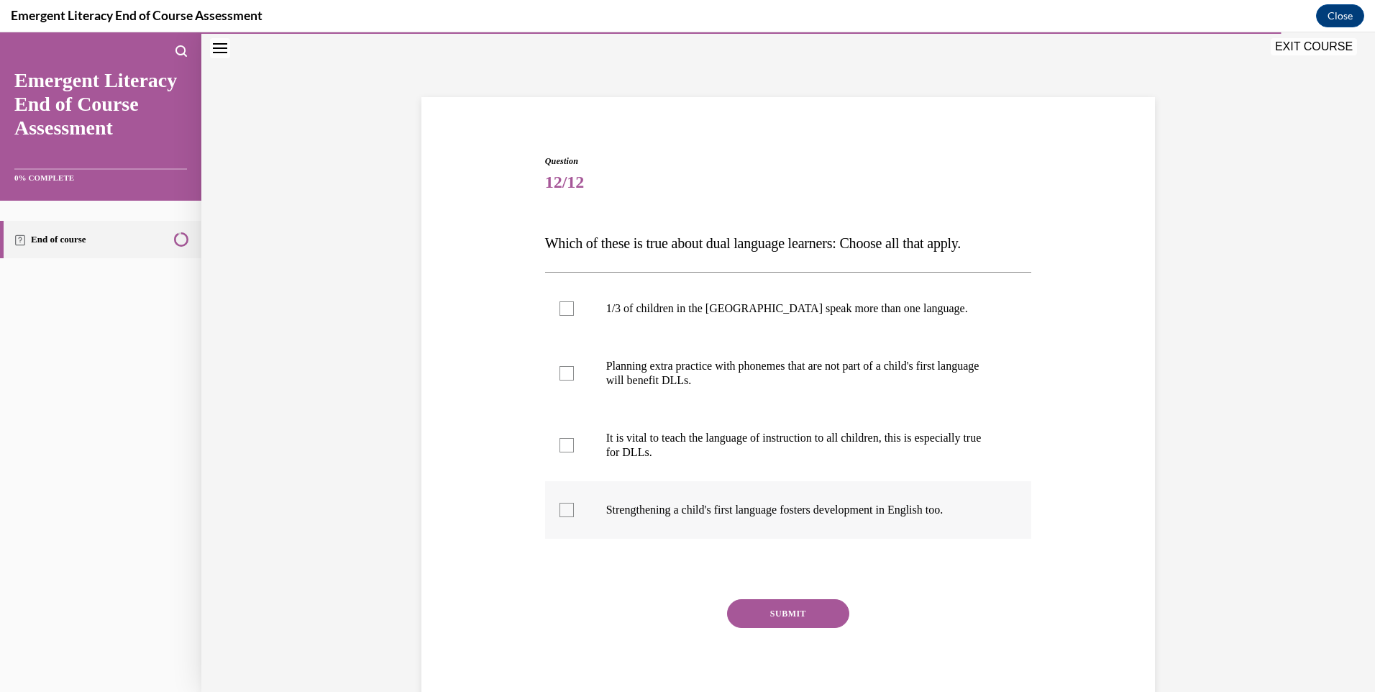
click at [555, 465] on label "It is vital to teach the language of instruction to all children, this is espec…" at bounding box center [788, 445] width 487 height 72
click at [559, 452] on input "It is vital to teach the language of instruction to all children, this is espec…" at bounding box center [566, 445] width 14 height 14
checkbox input "true"
click at [781, 617] on button "SUBMIT" at bounding box center [788, 613] width 122 height 29
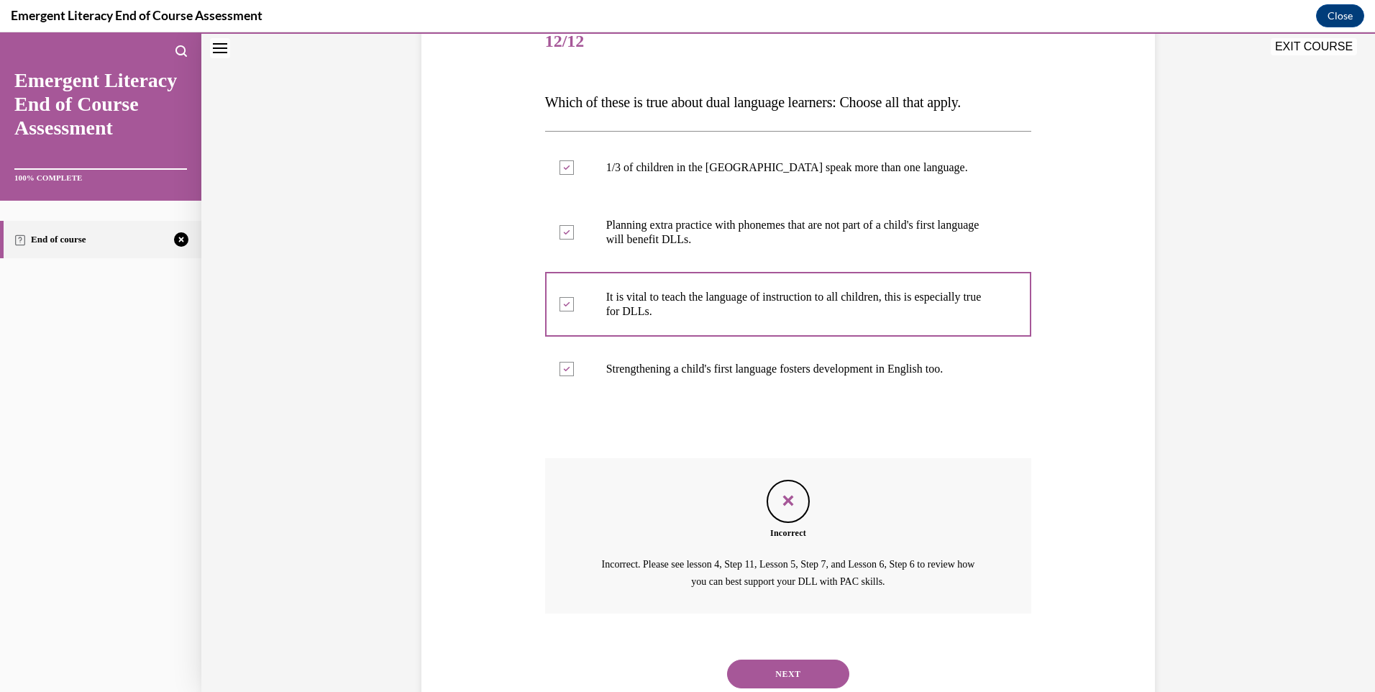
scroll to position [161, 0]
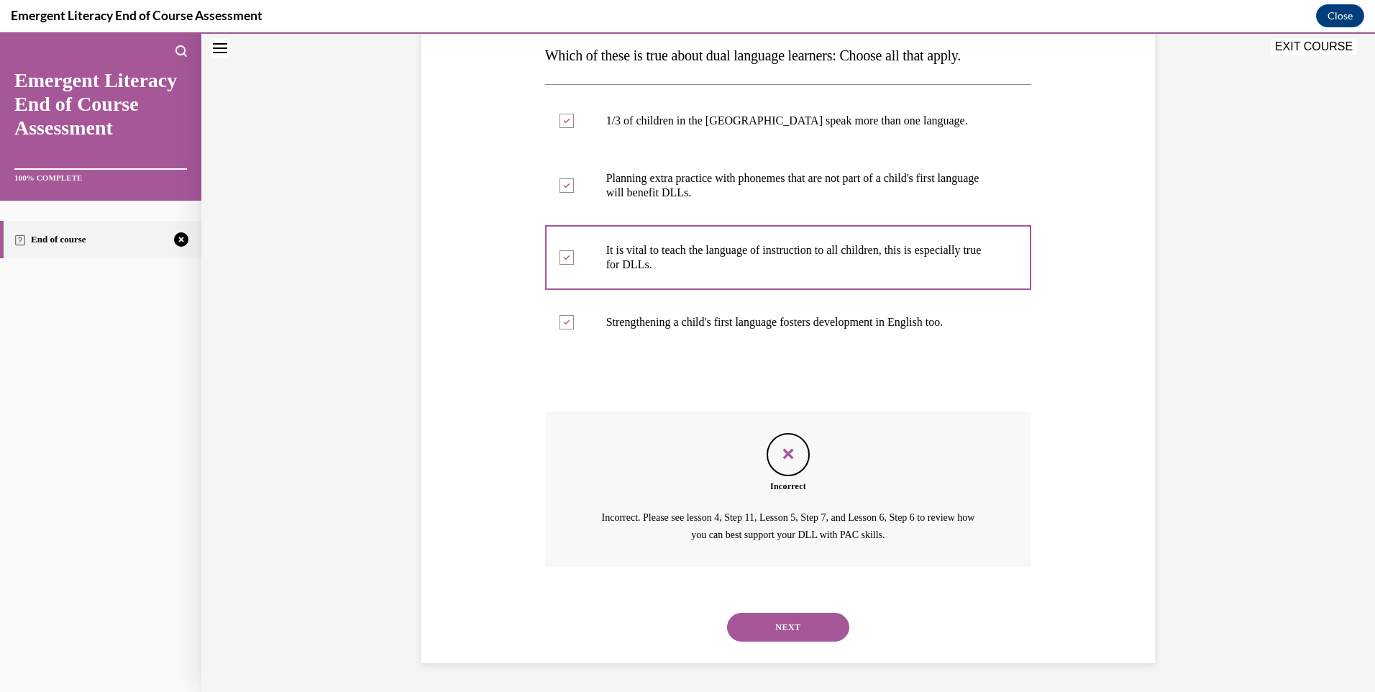
click at [759, 632] on button "NEXT" at bounding box center [788, 627] width 122 height 29
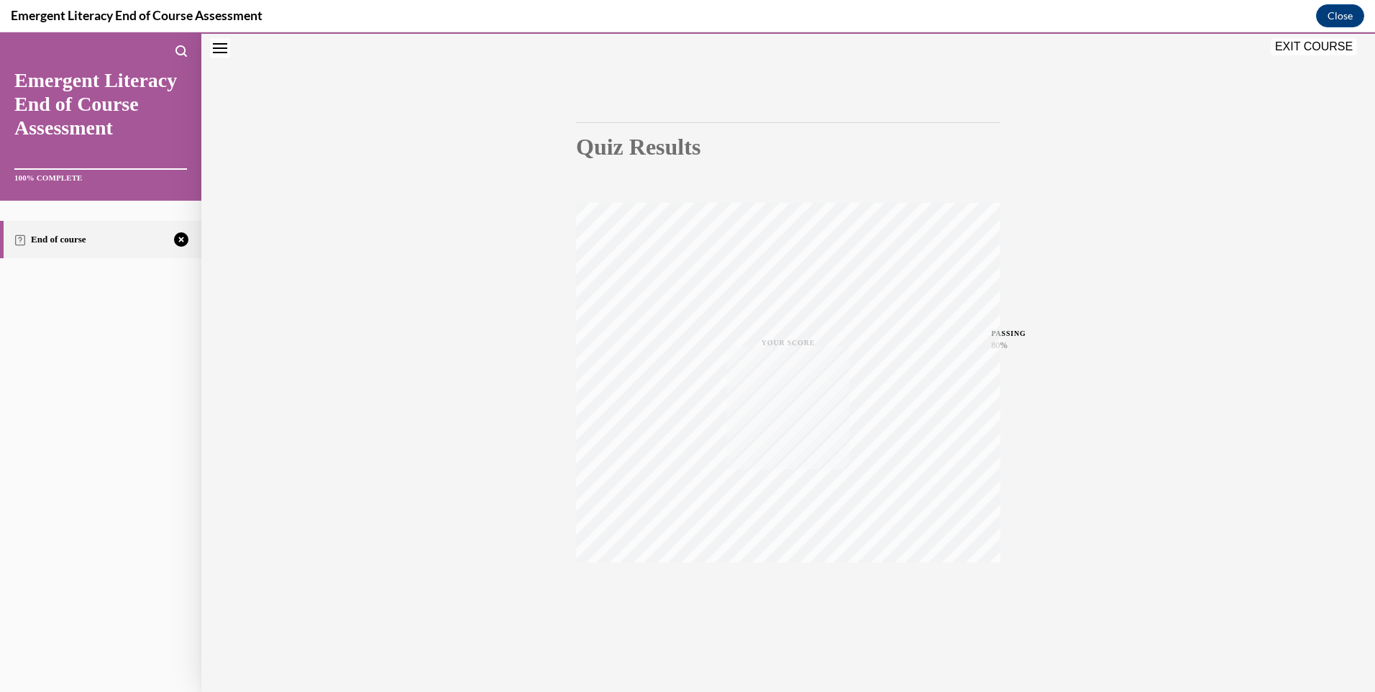
scroll to position [78, 0]
click at [776, 601] on icon "button" at bounding box center [788, 604] width 51 height 16
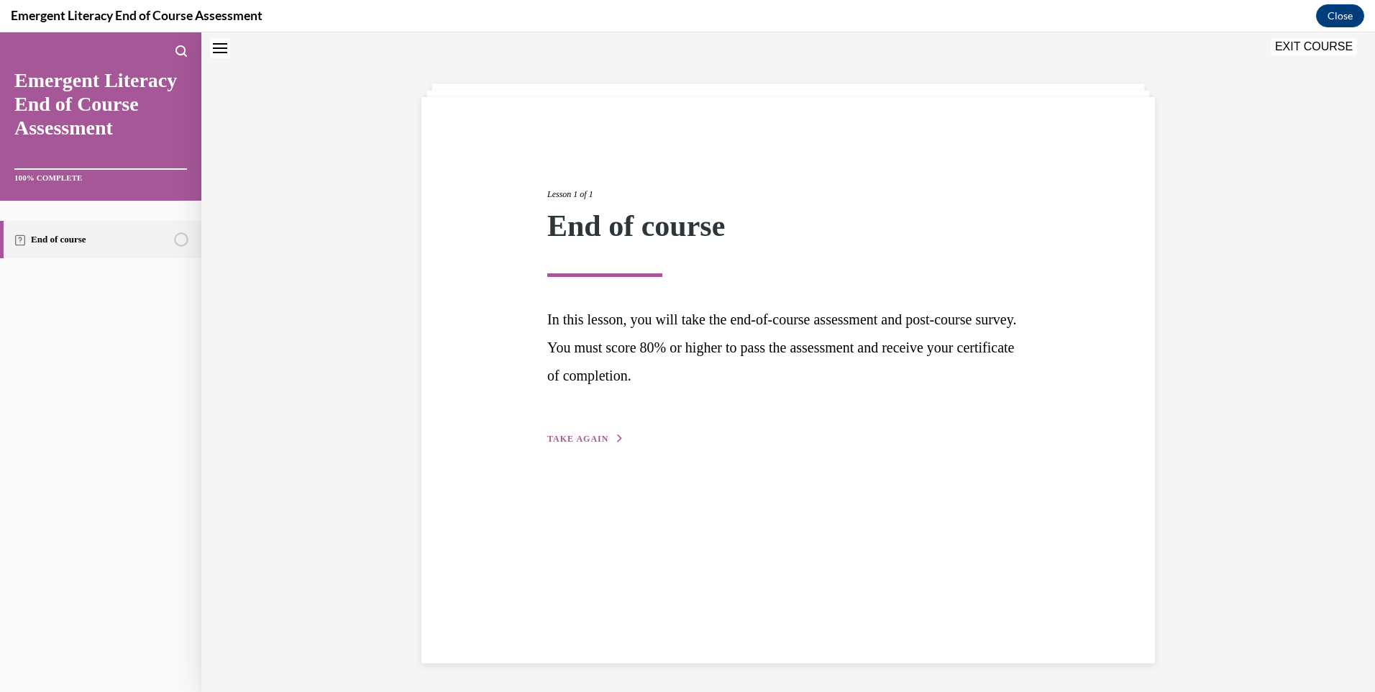
click at [570, 434] on span "TAKE AGAIN" at bounding box center [577, 439] width 61 height 10
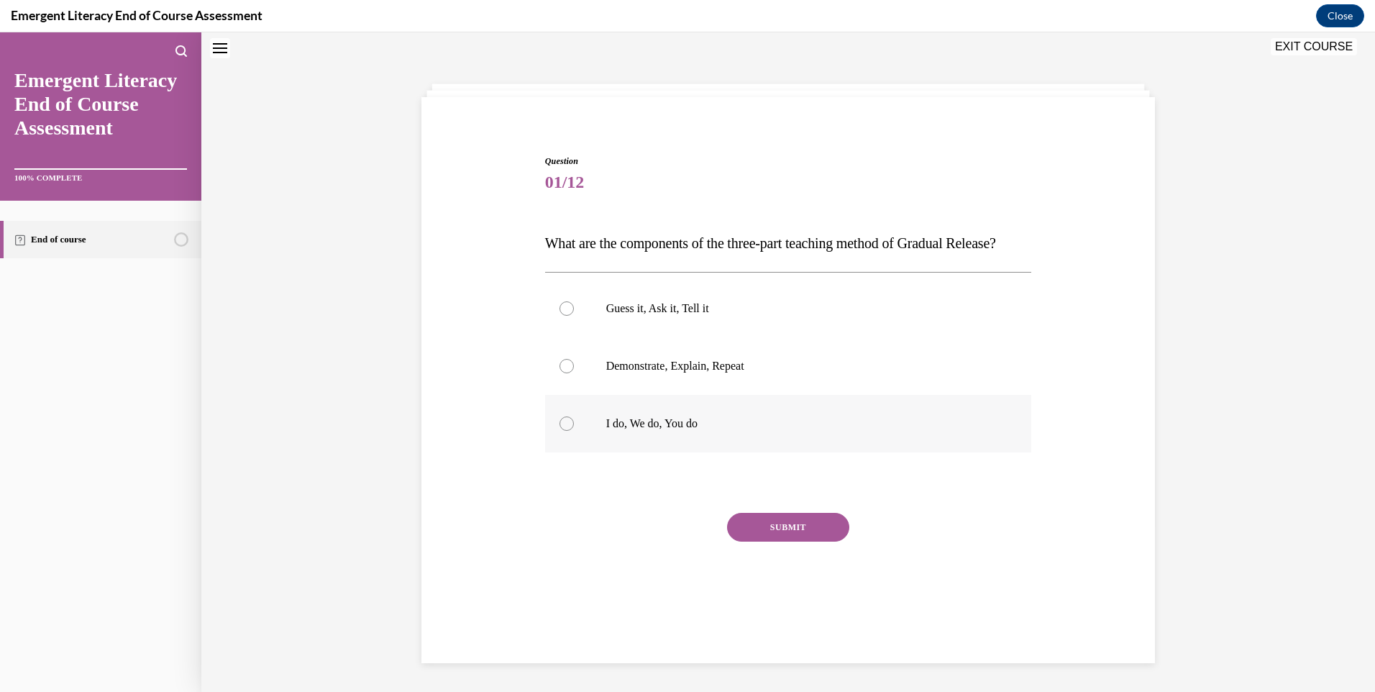
click at [565, 431] on div at bounding box center [566, 423] width 14 height 14
click at [565, 431] on input "I do, We do, You do" at bounding box center [566, 423] width 14 height 14
radio input "true"
click at [771, 542] on button "SUBMIT" at bounding box center [788, 527] width 122 height 29
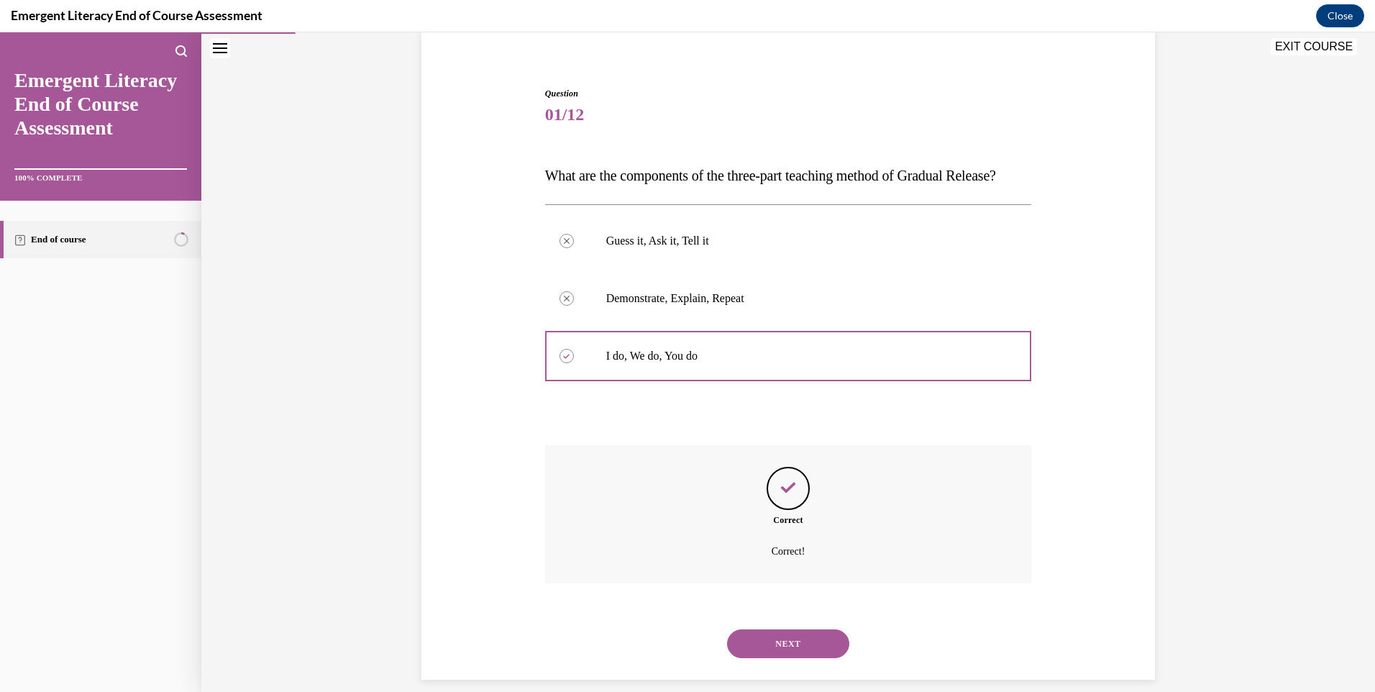
scroll to position [158, 0]
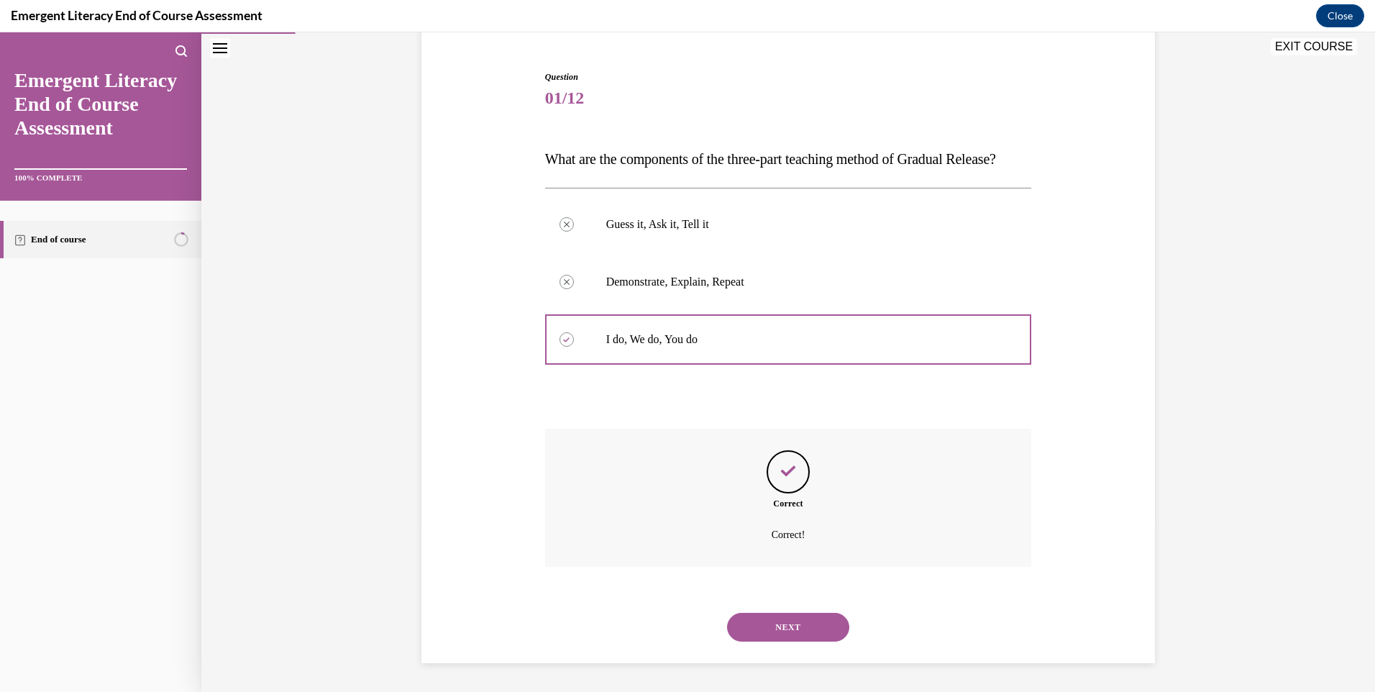
click at [768, 634] on button "NEXT" at bounding box center [788, 627] width 122 height 29
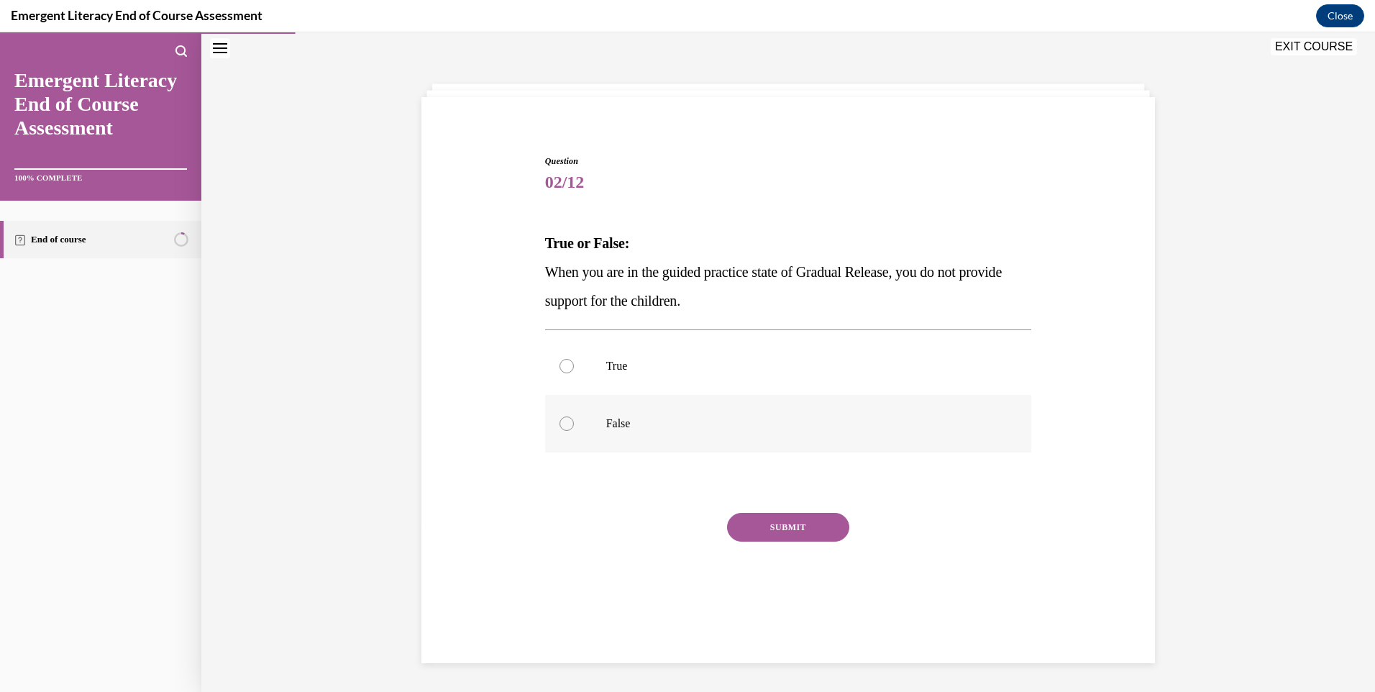
click at [567, 424] on div at bounding box center [566, 423] width 14 height 14
click at [567, 424] on input "False" at bounding box center [566, 423] width 14 height 14
radio input "true"
click at [808, 531] on button "SUBMIT" at bounding box center [788, 527] width 122 height 29
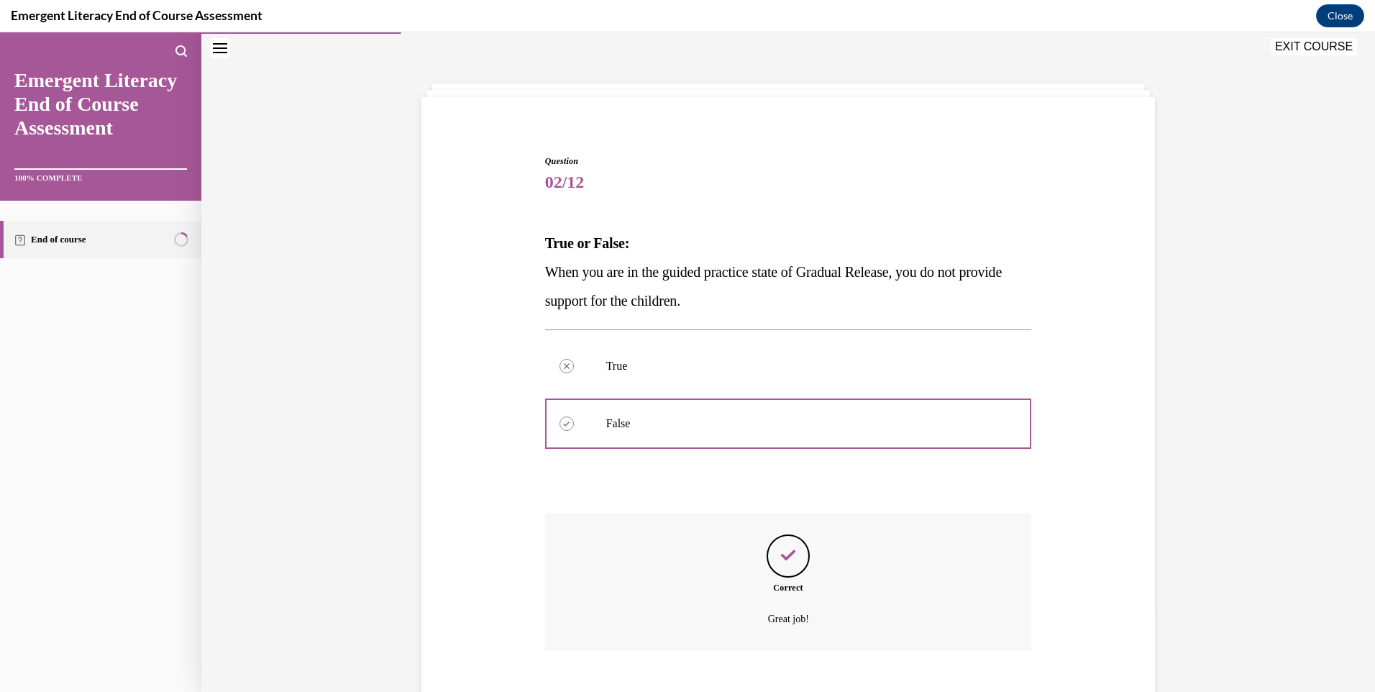
scroll to position [129, 0]
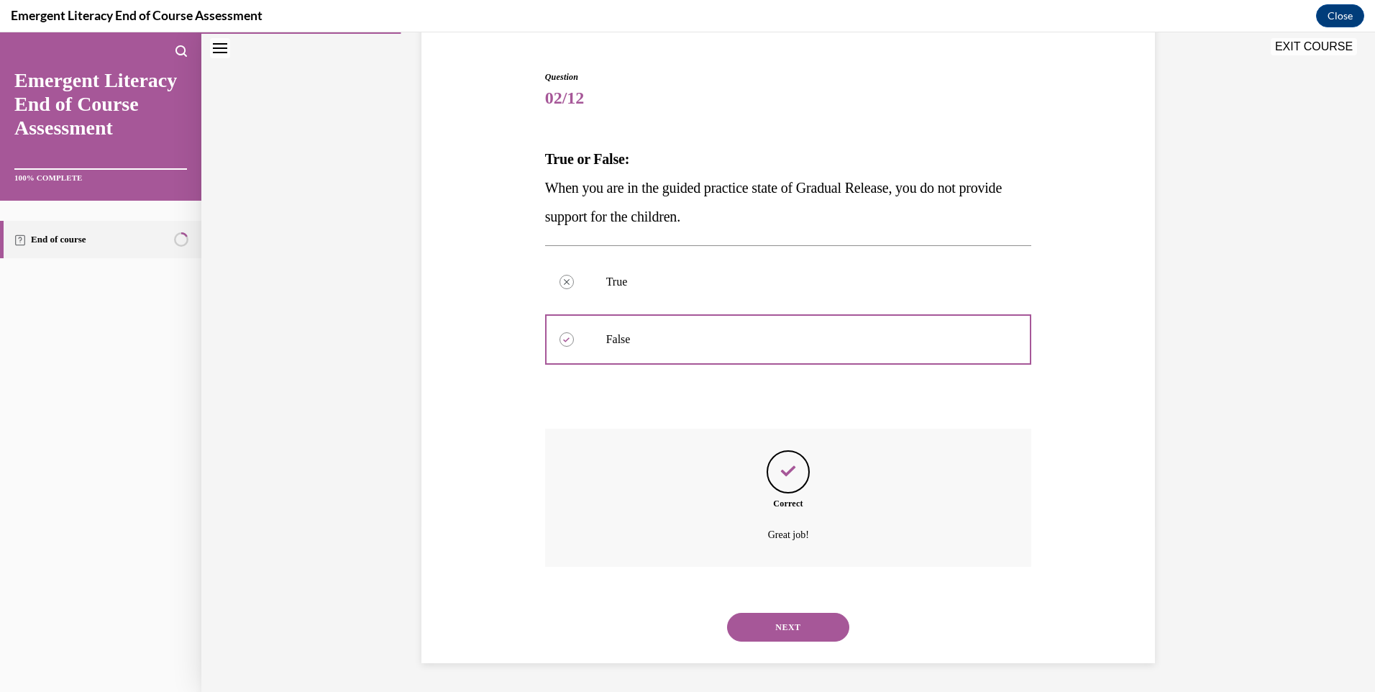
click at [772, 622] on button "NEXT" at bounding box center [788, 627] width 122 height 29
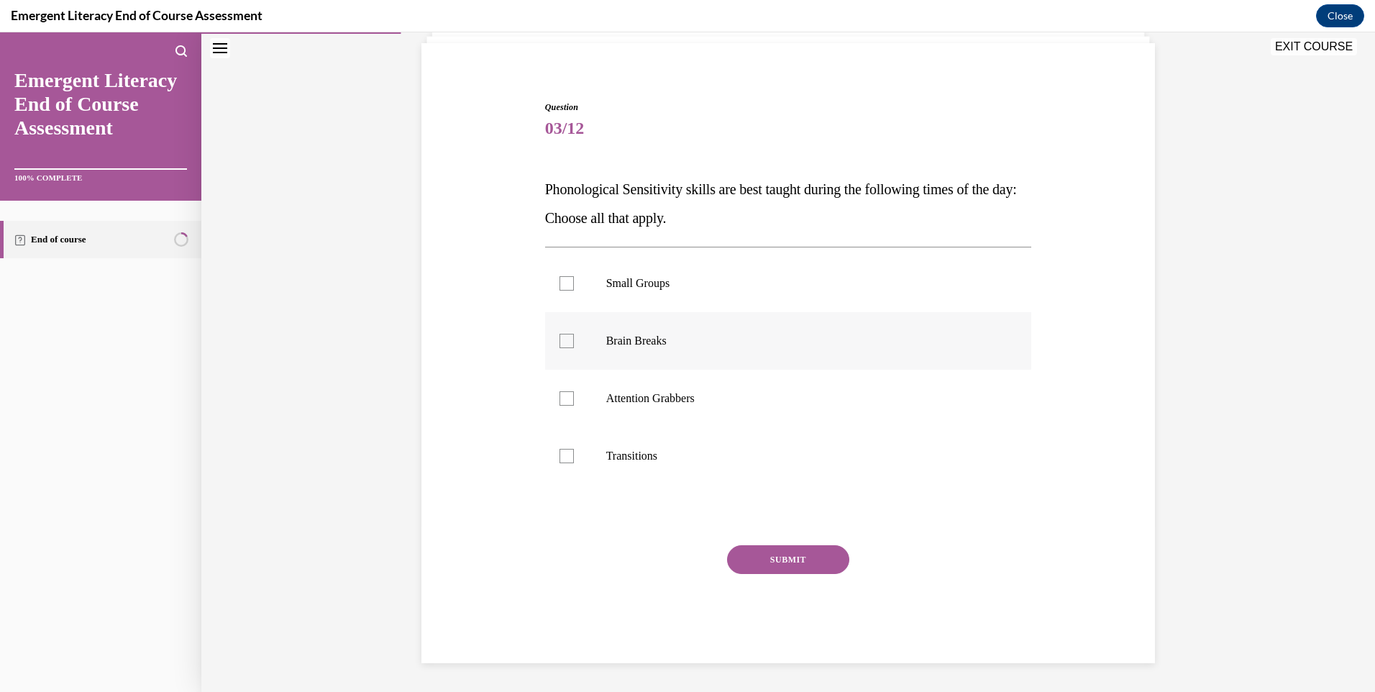
scroll to position [45, 0]
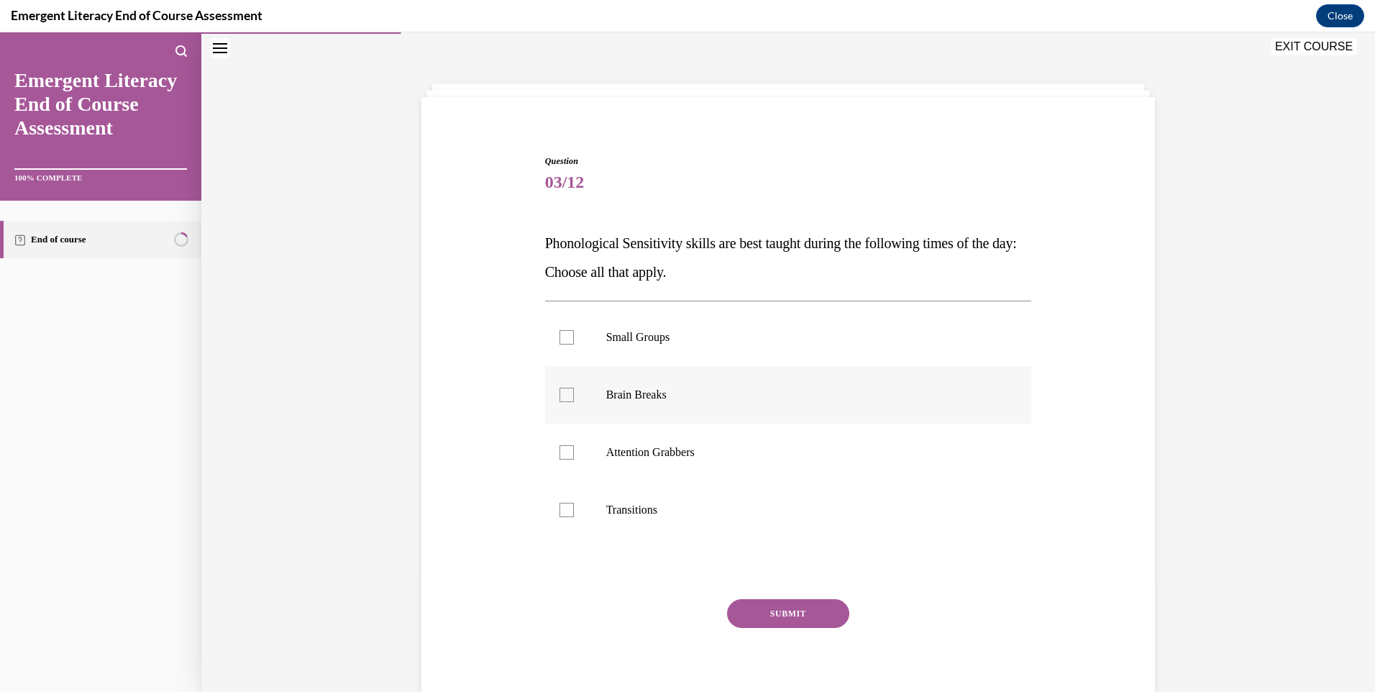
click at [561, 396] on div at bounding box center [566, 395] width 14 height 14
click at [561, 396] on input "Brain Breaks" at bounding box center [566, 395] width 14 height 14
checkbox input "true"
click at [559, 458] on div at bounding box center [566, 452] width 14 height 14
click at [559, 458] on input "Attention Grabbers" at bounding box center [566, 452] width 14 height 14
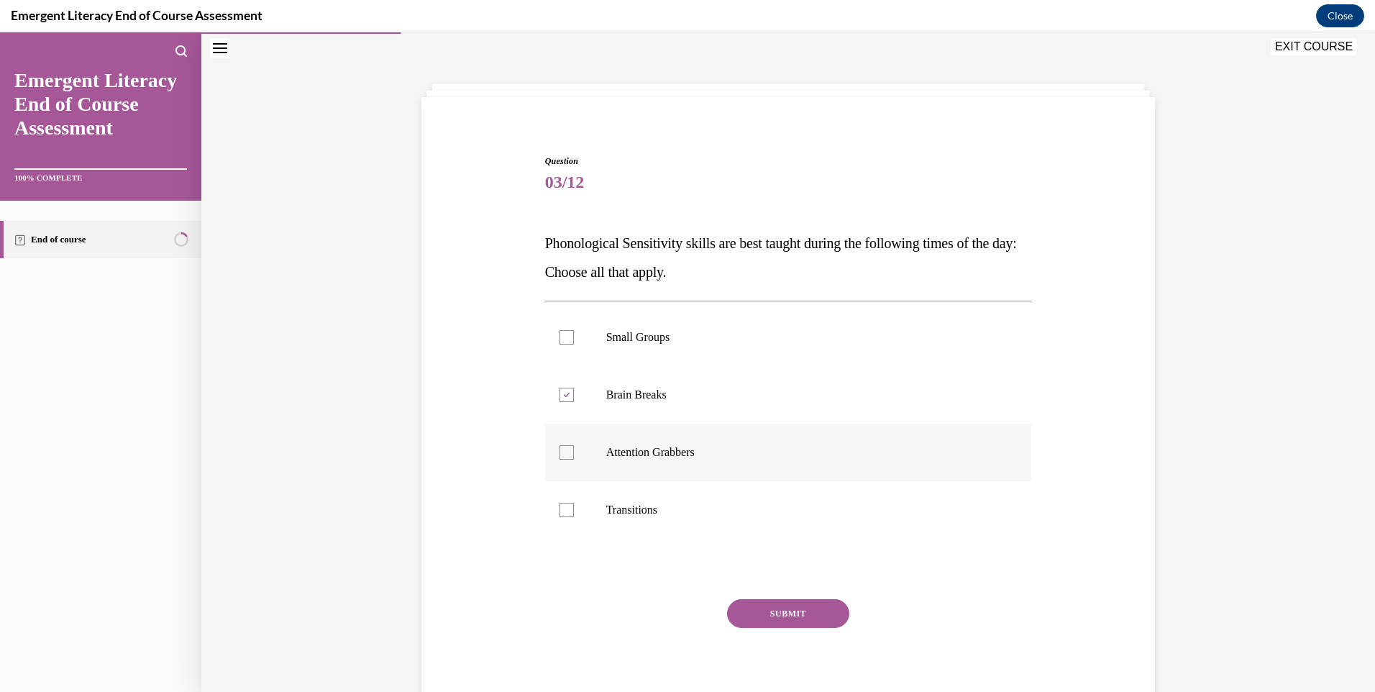
checkbox input "true"
click at [561, 515] on div at bounding box center [566, 510] width 14 height 14
click at [561, 515] on input "Transitions" at bounding box center [566, 510] width 14 height 14
checkbox input "true"
click at [764, 614] on button "SUBMIT" at bounding box center [788, 613] width 122 height 29
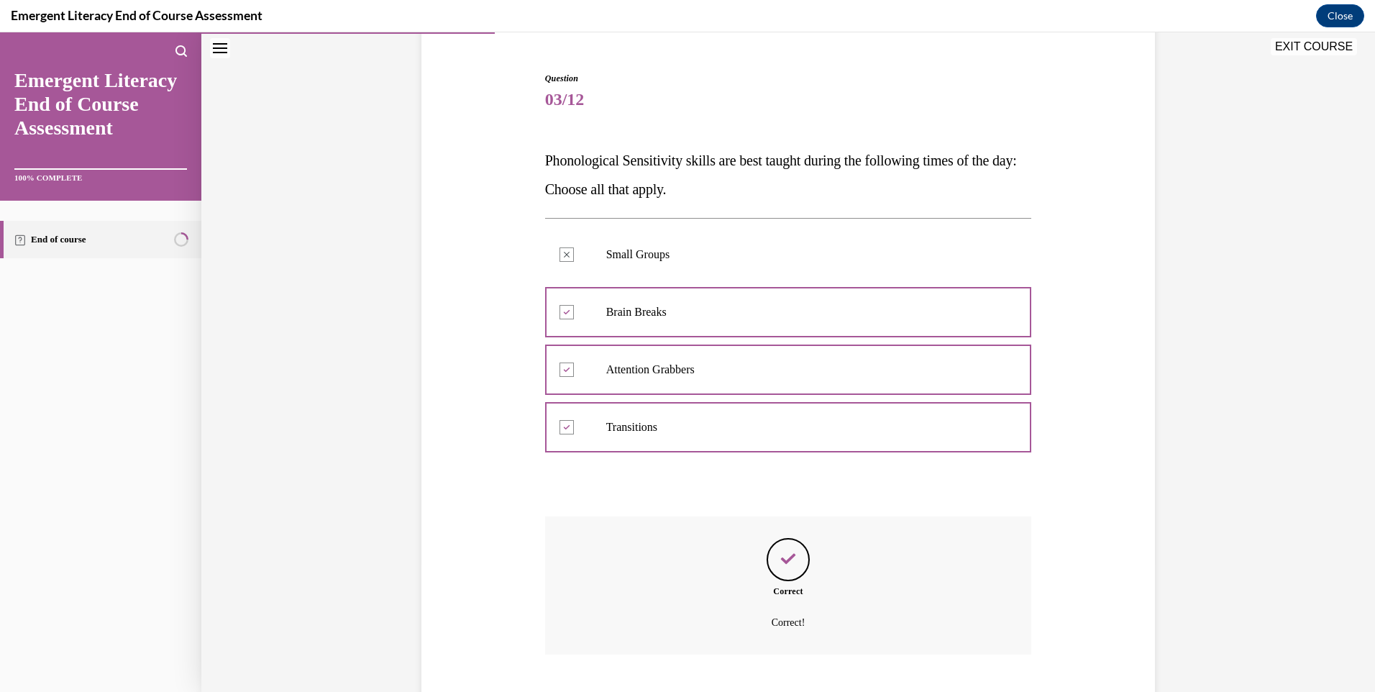
scroll to position [216, 0]
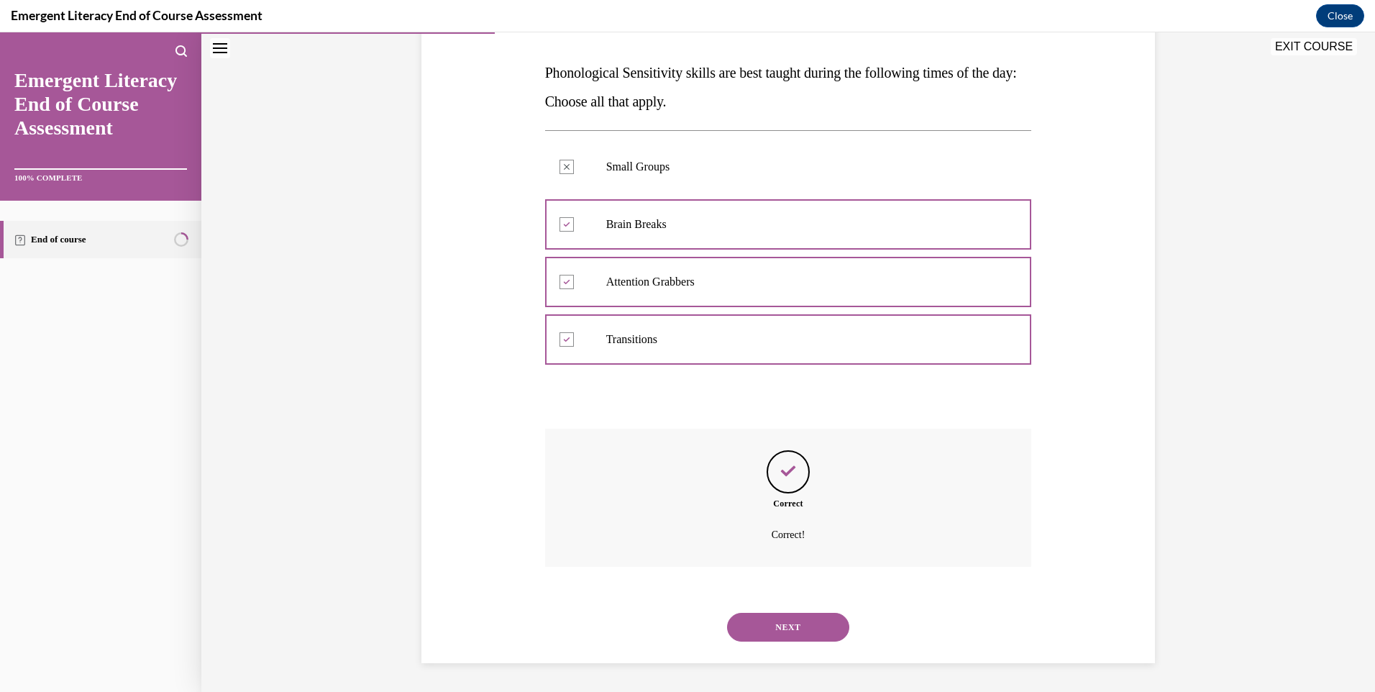
click at [771, 626] on button "NEXT" at bounding box center [788, 627] width 122 height 29
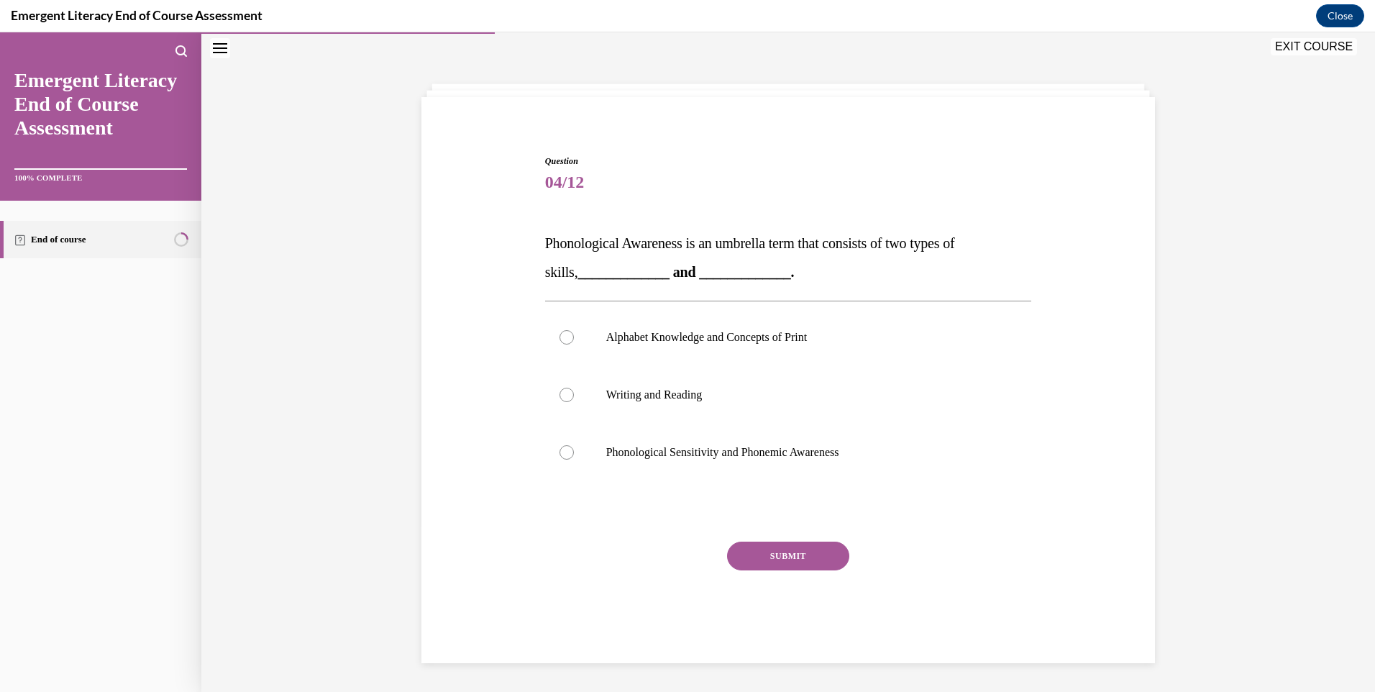
scroll to position [45, 0]
click at [565, 450] on div at bounding box center [566, 452] width 14 height 14
click at [565, 450] on input "Phonological Sensitivity and Phonemic Awareness" at bounding box center [566, 452] width 14 height 14
radio input "true"
click at [795, 562] on button "SUBMIT" at bounding box center [788, 556] width 122 height 29
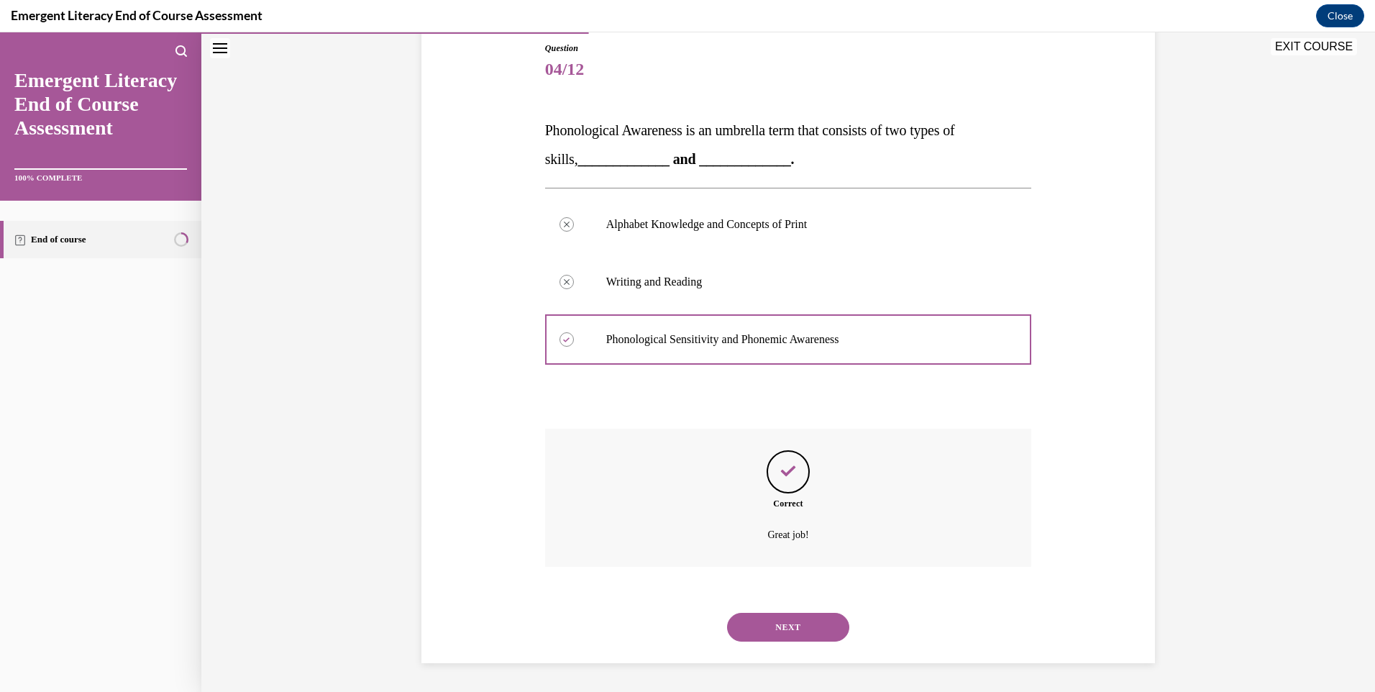
click at [775, 629] on button "NEXT" at bounding box center [788, 627] width 122 height 29
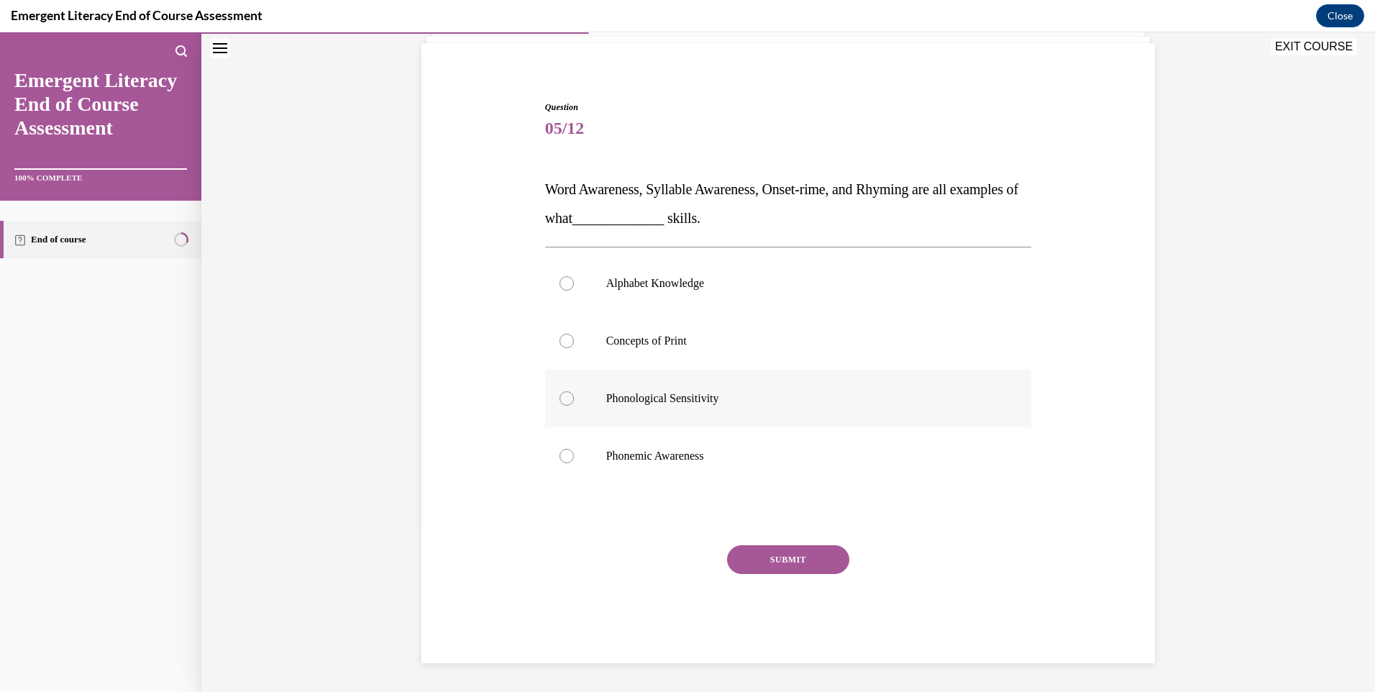
click at [562, 401] on div at bounding box center [566, 398] width 14 height 14
click at [562, 401] on input "Phonological Sensitivity" at bounding box center [566, 398] width 14 height 14
radio input "true"
click at [796, 561] on button "SUBMIT" at bounding box center [788, 559] width 122 height 29
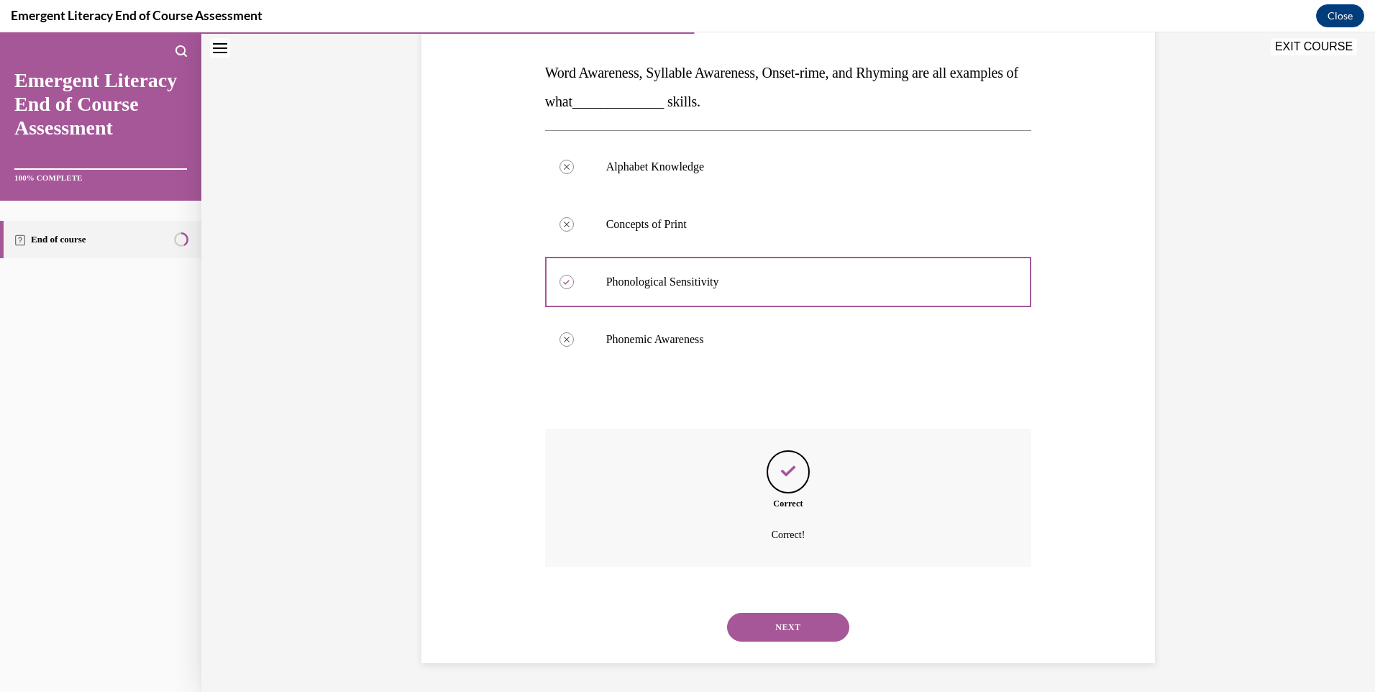
click at [760, 626] on button "NEXT" at bounding box center [788, 627] width 122 height 29
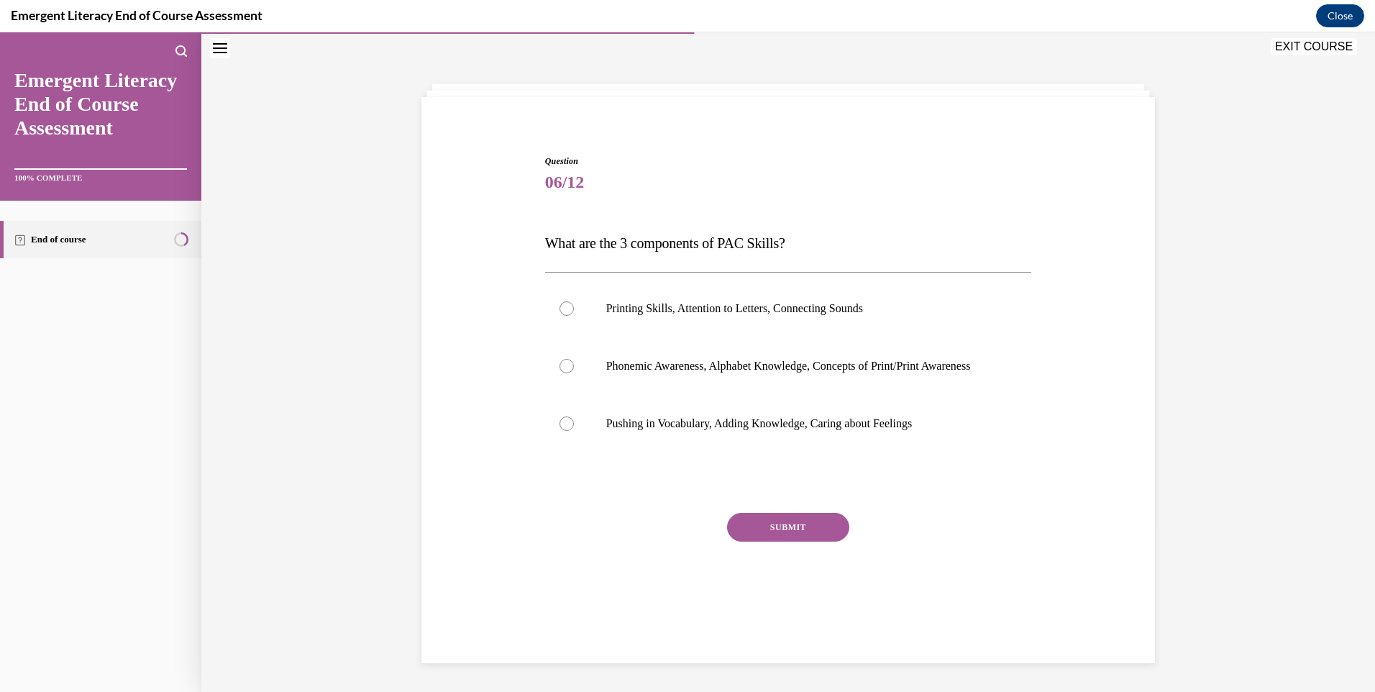
scroll to position [45, 0]
click at [560, 368] on div at bounding box center [566, 366] width 14 height 14
click at [560, 368] on input "Phonemic Awareness, Alphabet Knowledge, Concepts of Print/Print Awareness" at bounding box center [566, 366] width 14 height 14
radio input "true"
click at [808, 538] on button "SUBMIT" at bounding box center [788, 527] width 122 height 29
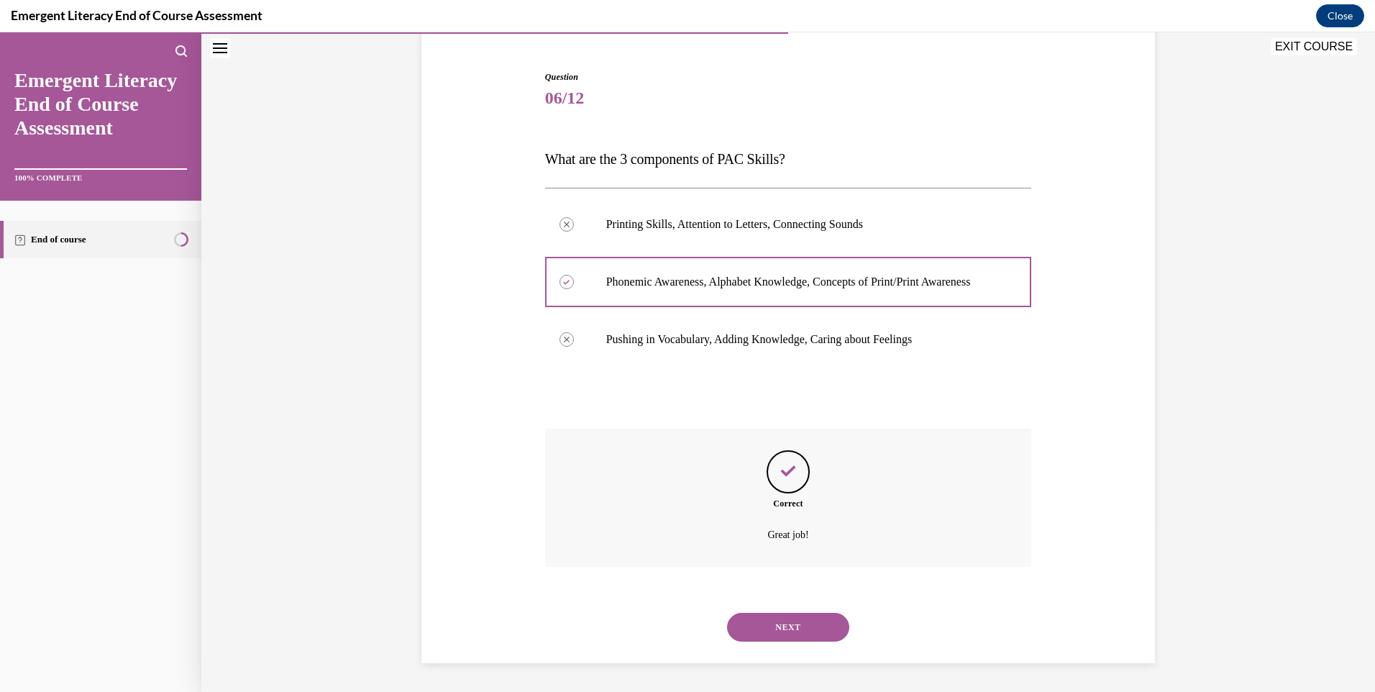
click at [766, 639] on button "NEXT" at bounding box center [788, 627] width 122 height 29
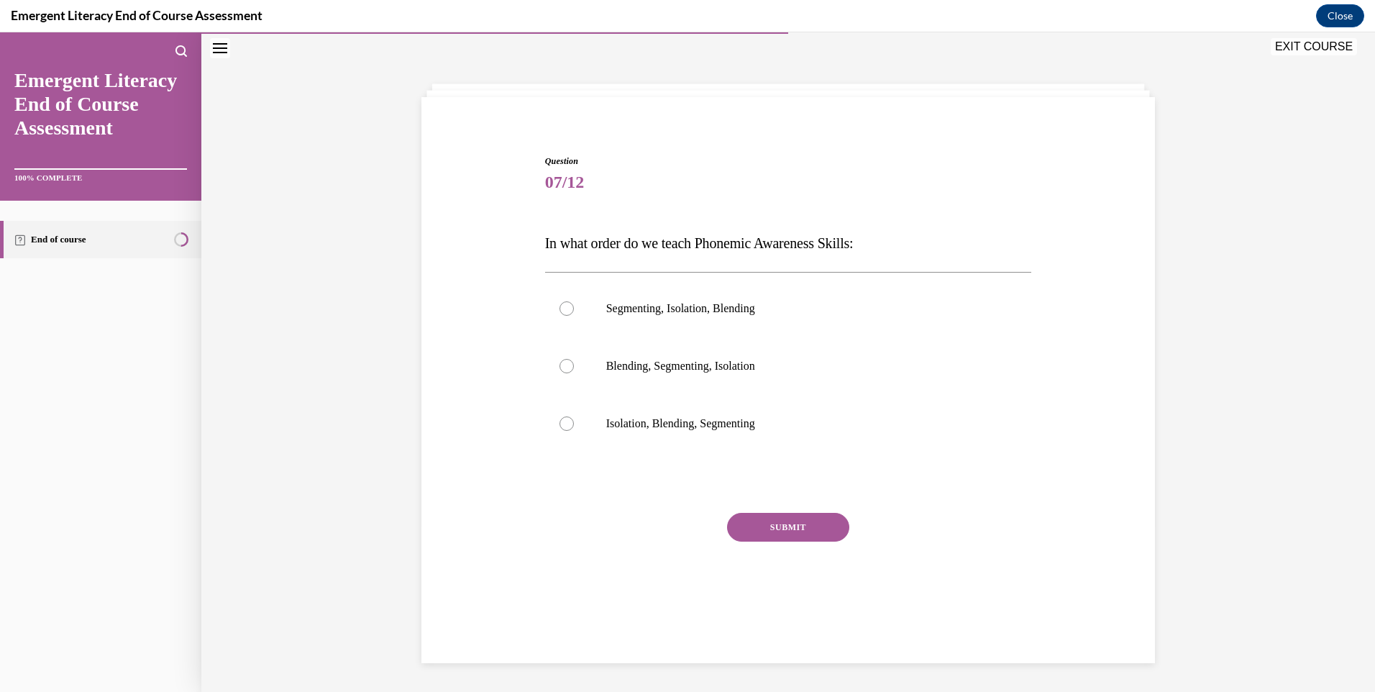
drag, startPoint x: 559, startPoint y: 424, endPoint x: 729, endPoint y: 507, distance: 188.8
click at [560, 424] on div at bounding box center [566, 423] width 14 height 14
click at [560, 424] on input "Isolation, Blending, Segmenting" at bounding box center [566, 423] width 14 height 14
radio input "true"
click at [798, 536] on button "SUBMIT" at bounding box center [788, 527] width 122 height 29
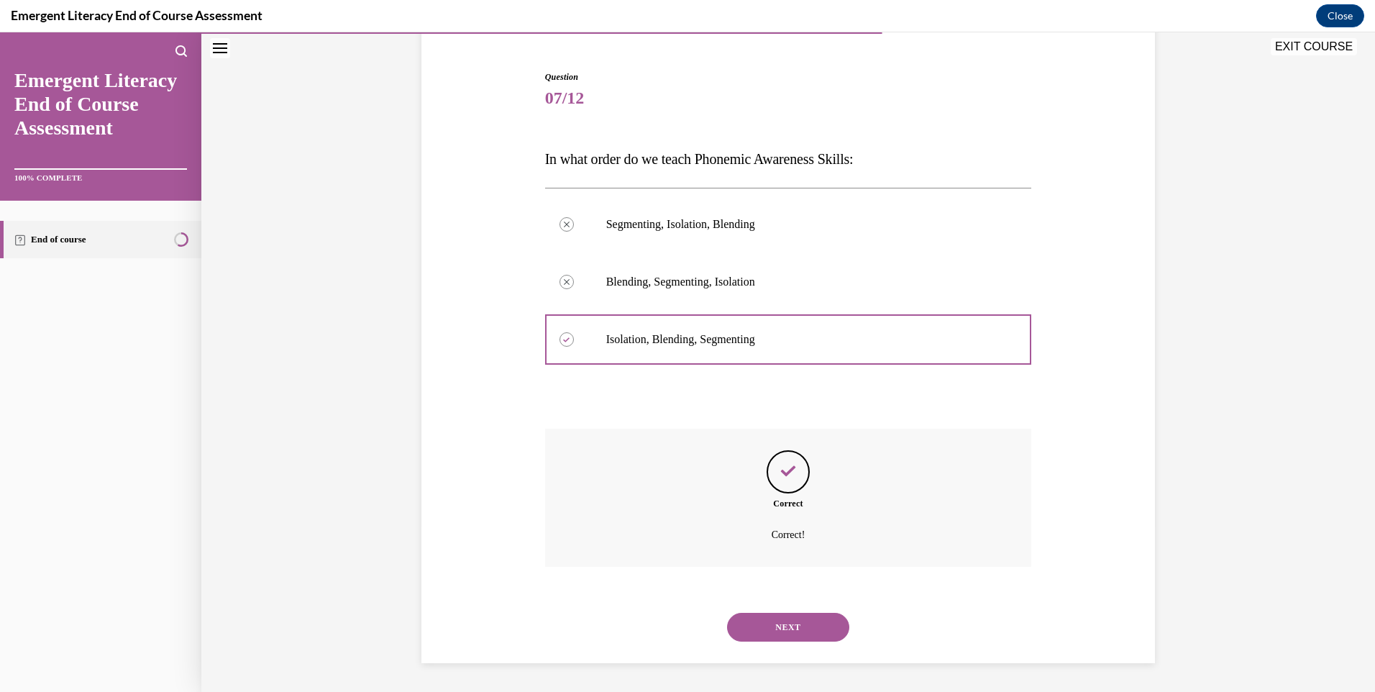
click at [777, 632] on button "NEXT" at bounding box center [788, 627] width 122 height 29
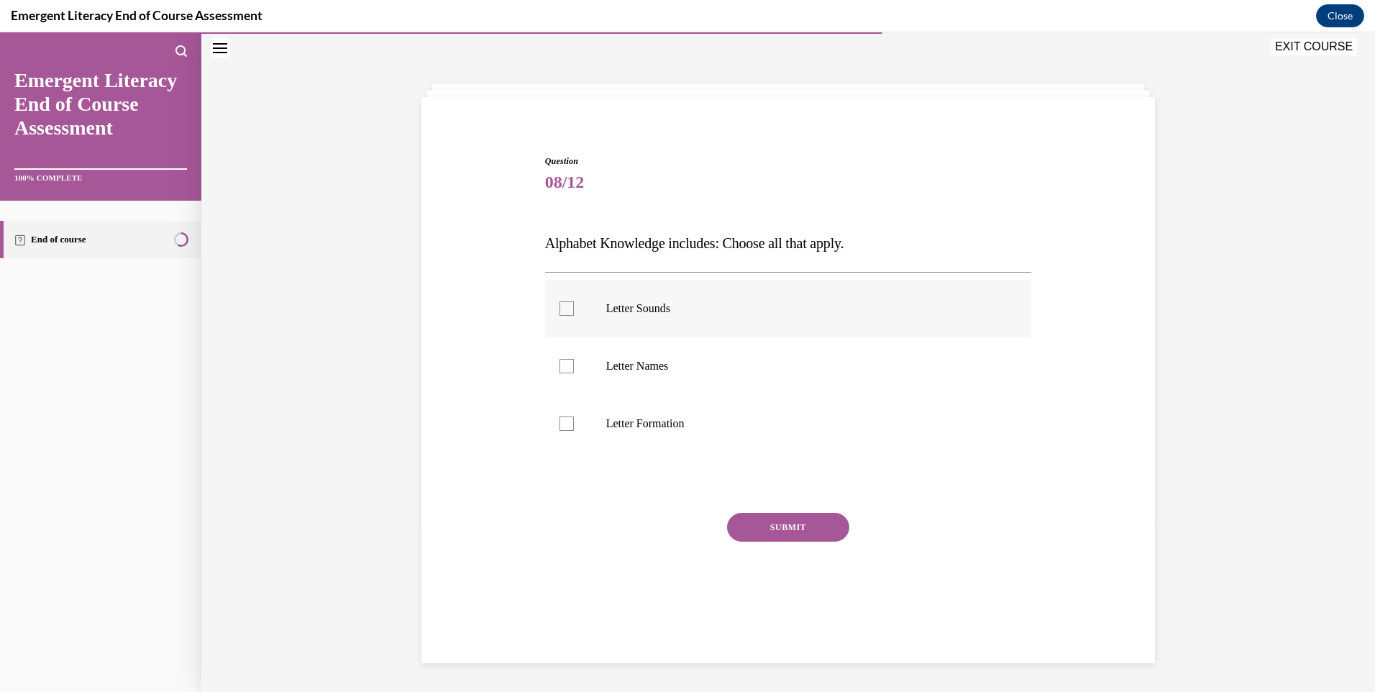
click at [553, 314] on label "Letter Sounds" at bounding box center [788, 309] width 487 height 58
click at [559, 314] on input "Letter Sounds" at bounding box center [566, 308] width 14 height 14
checkbox input "true"
click at [564, 365] on div at bounding box center [566, 366] width 14 height 14
click at [564, 365] on input "Letter Names" at bounding box center [566, 366] width 14 height 14
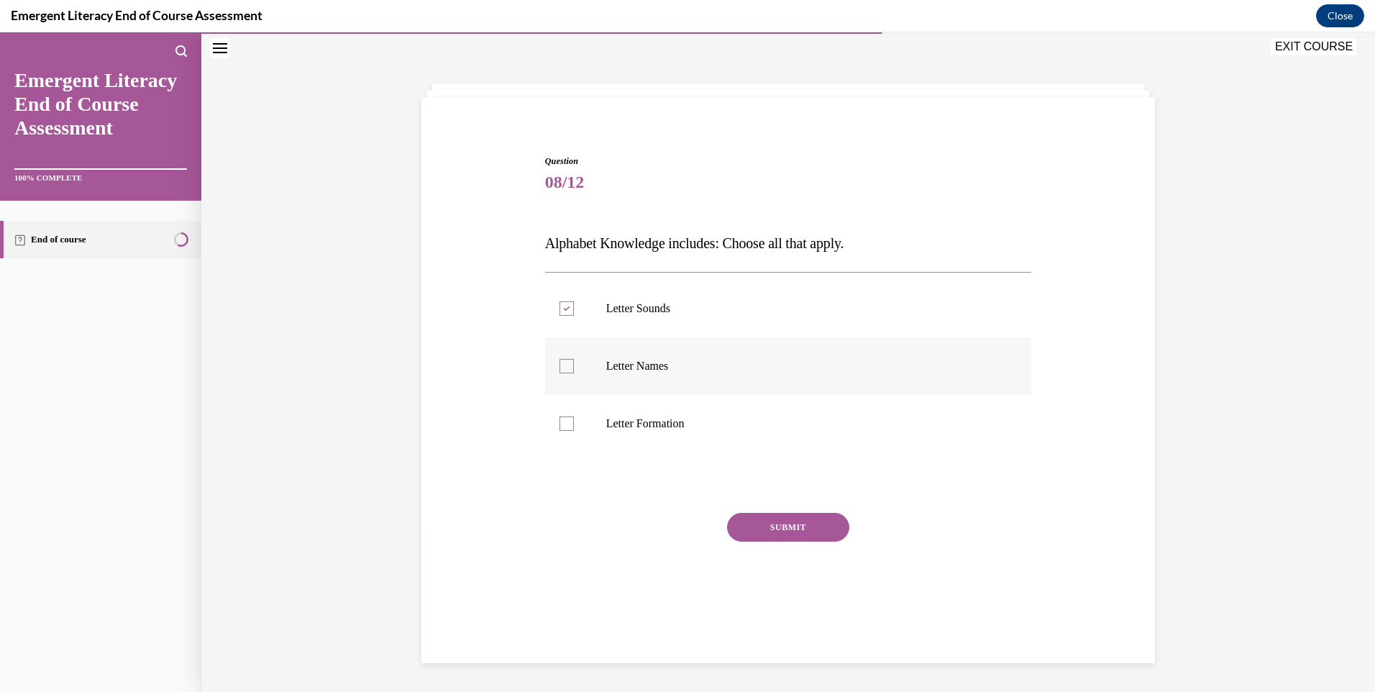
checkbox input "true"
click at [560, 419] on div at bounding box center [566, 423] width 14 height 14
click at [560, 419] on input "Letter Formation" at bounding box center [566, 423] width 14 height 14
checkbox input "true"
click at [786, 524] on button "SUBMIT" at bounding box center [788, 527] width 122 height 29
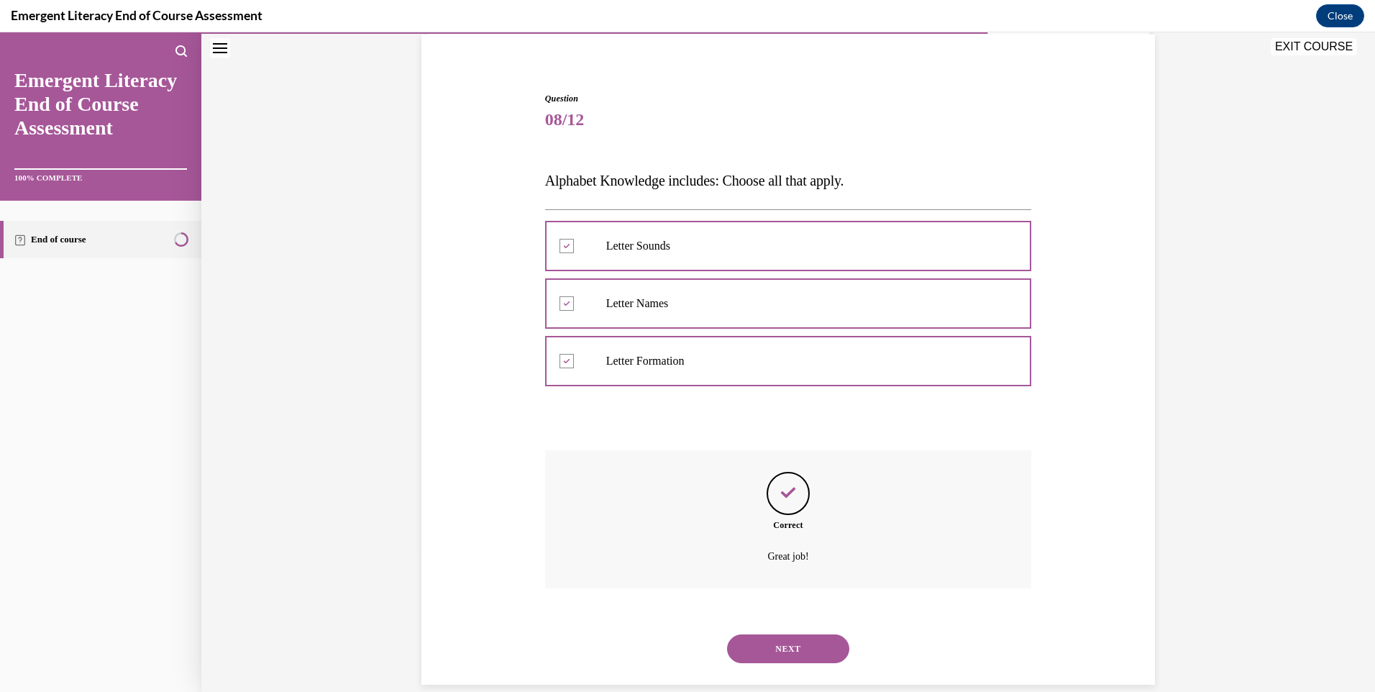
scroll to position [129, 0]
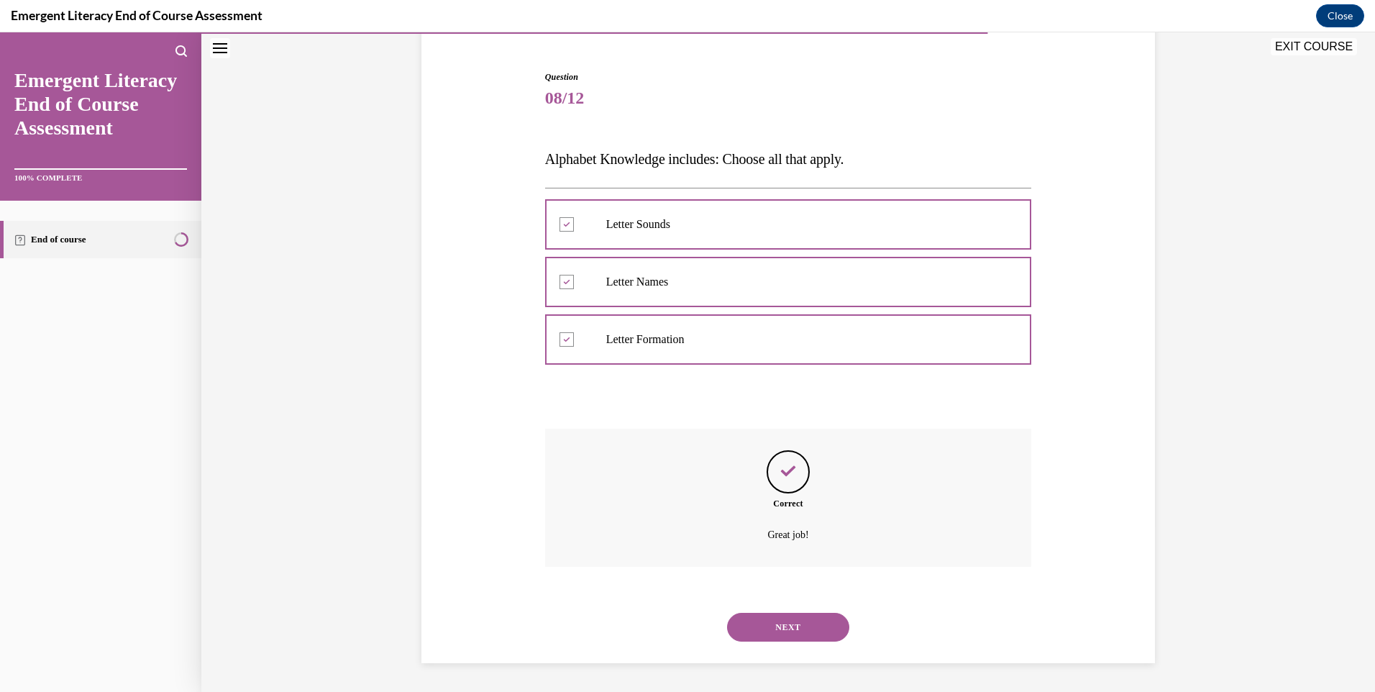
click at [818, 636] on button "NEXT" at bounding box center [788, 627] width 122 height 29
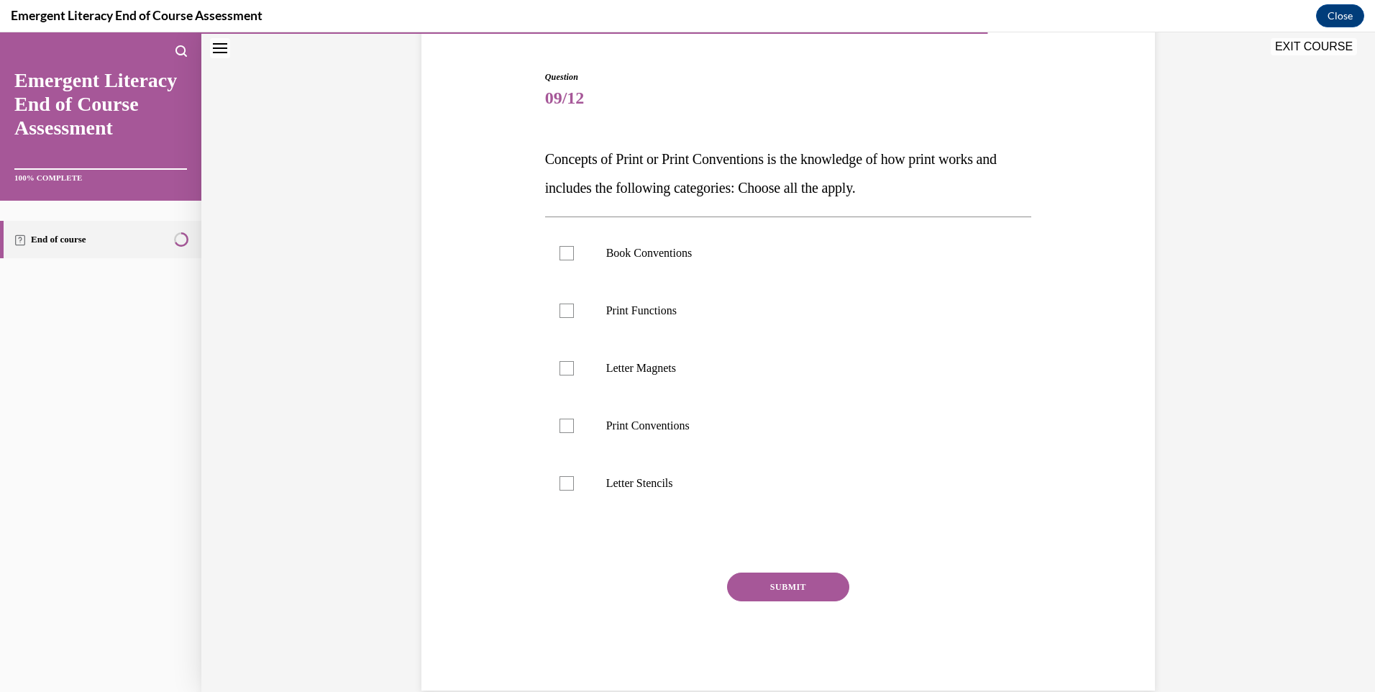
scroll to position [76, 0]
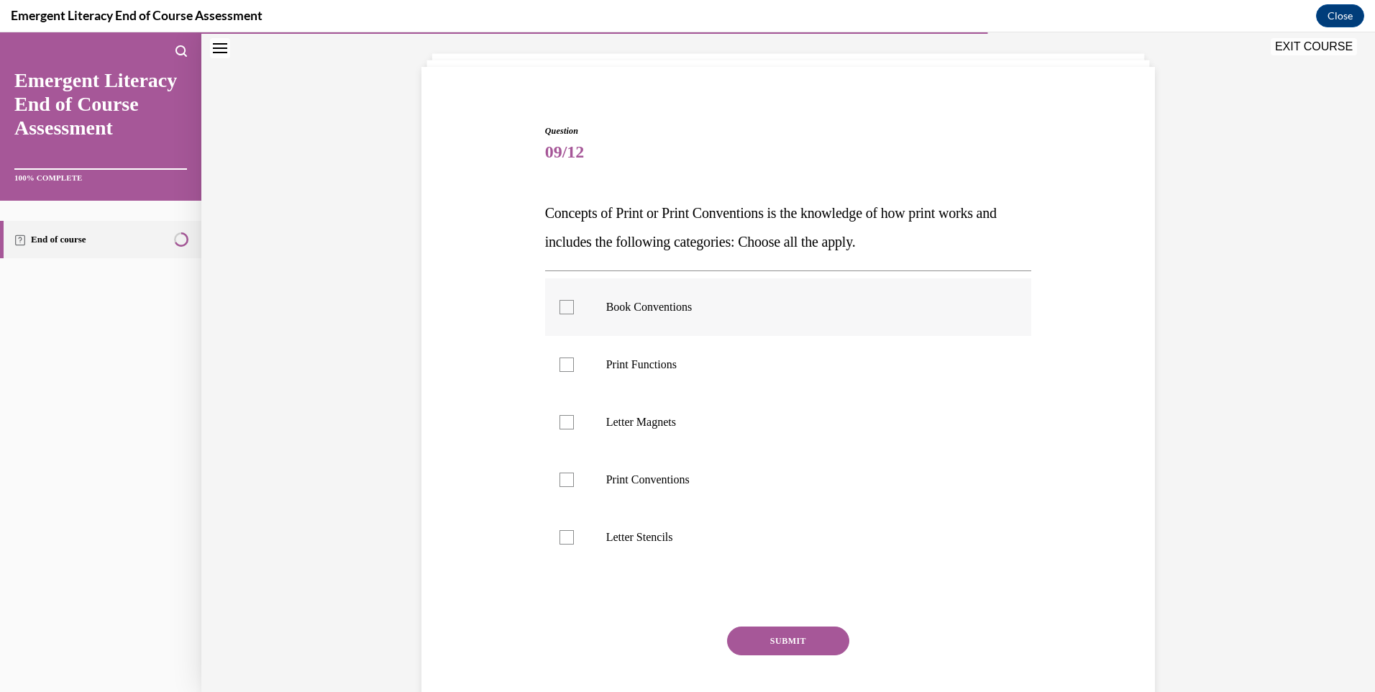
click at [561, 304] on div at bounding box center [566, 307] width 14 height 14
click at [561, 304] on input "Book Conventions" at bounding box center [566, 307] width 14 height 14
checkbox input "true"
click at [559, 366] on div at bounding box center [566, 364] width 14 height 14
click at [559, 366] on input "Print Functions" at bounding box center [566, 364] width 14 height 14
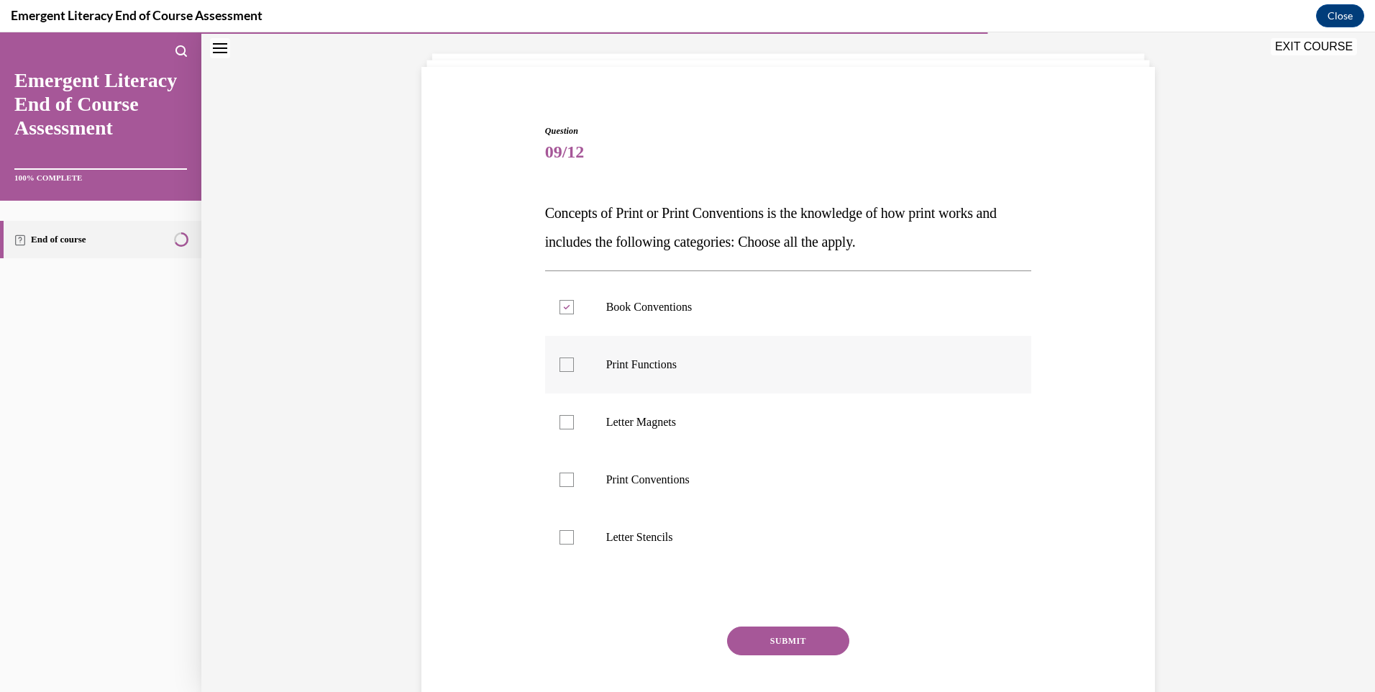
checkbox input "true"
click at [560, 485] on div at bounding box center [566, 479] width 14 height 14
click at [560, 485] on input "Print Conventions" at bounding box center [566, 479] width 14 height 14
checkbox input "true"
click at [803, 646] on button "SUBMIT" at bounding box center [788, 640] width 122 height 29
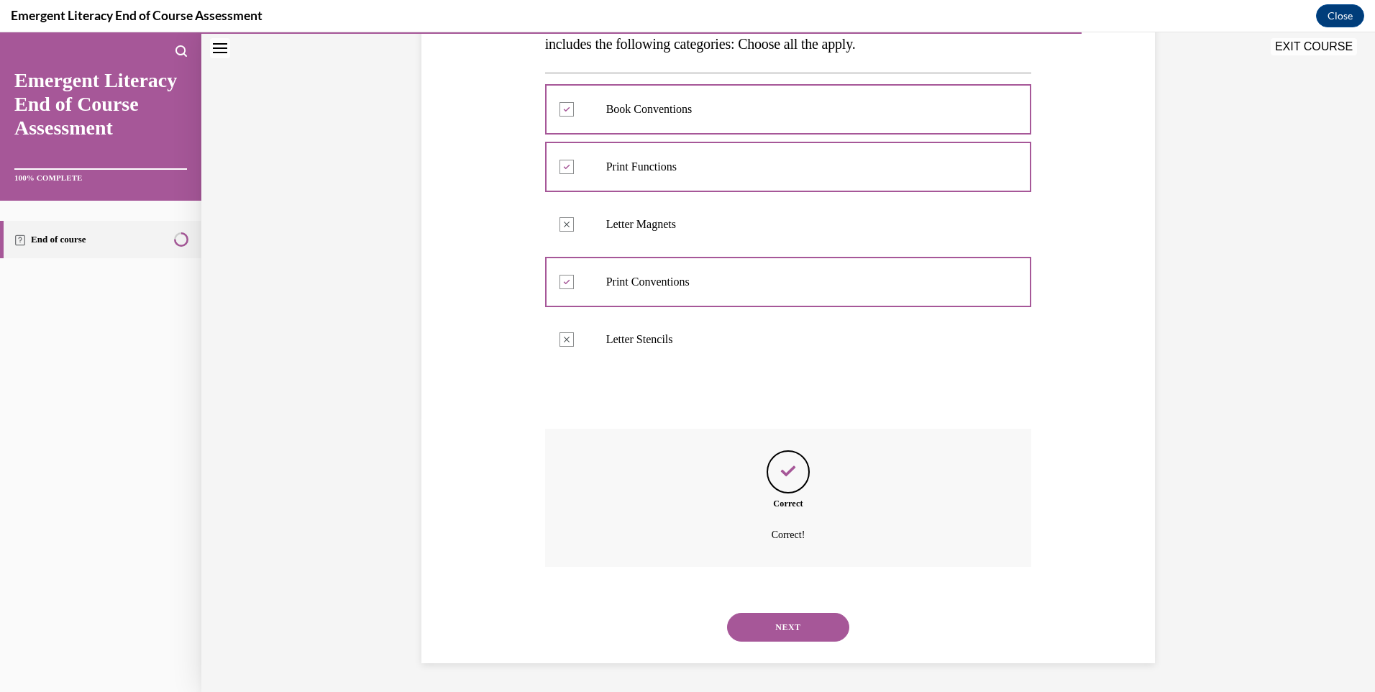
click at [810, 623] on button "NEXT" at bounding box center [788, 627] width 122 height 29
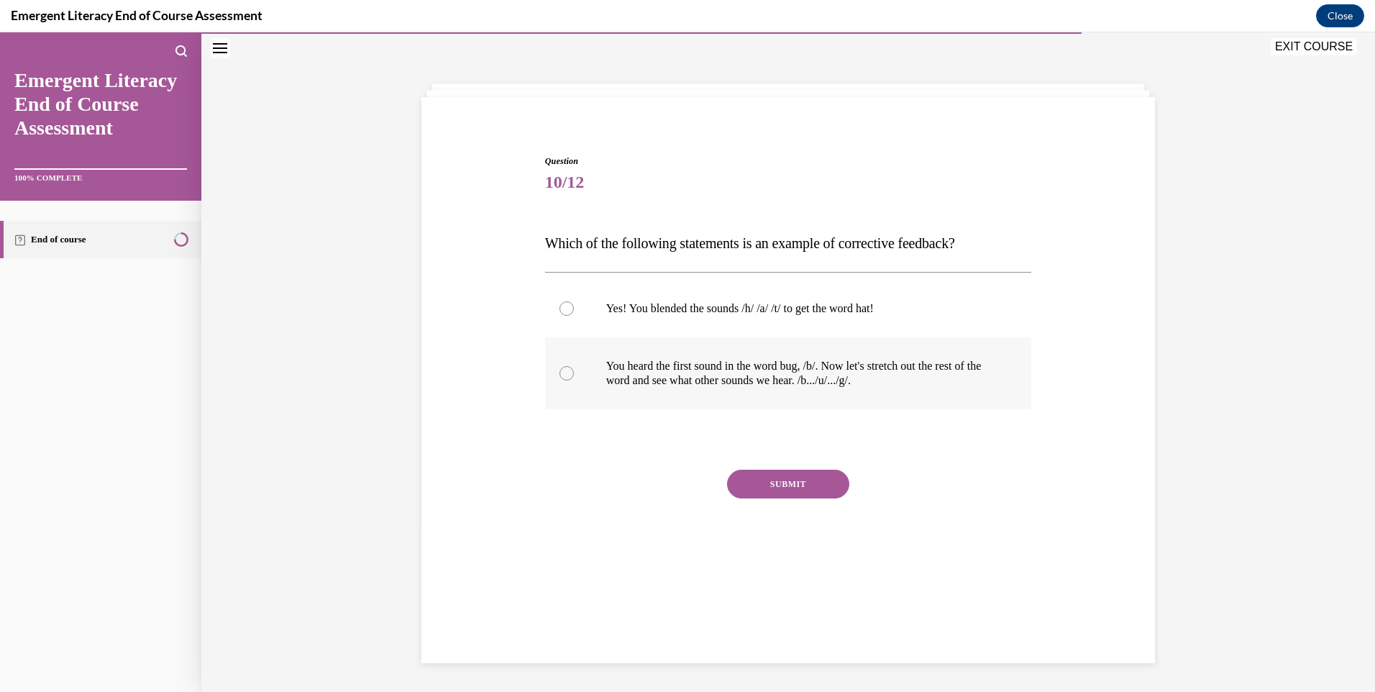
click at [559, 370] on div at bounding box center [566, 373] width 14 height 14
click at [559, 370] on input "You heard the first sound in the word bug, /b/. Now let's stretch out the rest …" at bounding box center [566, 373] width 14 height 14
radio input "true"
click at [815, 495] on button "SUBMIT" at bounding box center [788, 484] width 122 height 29
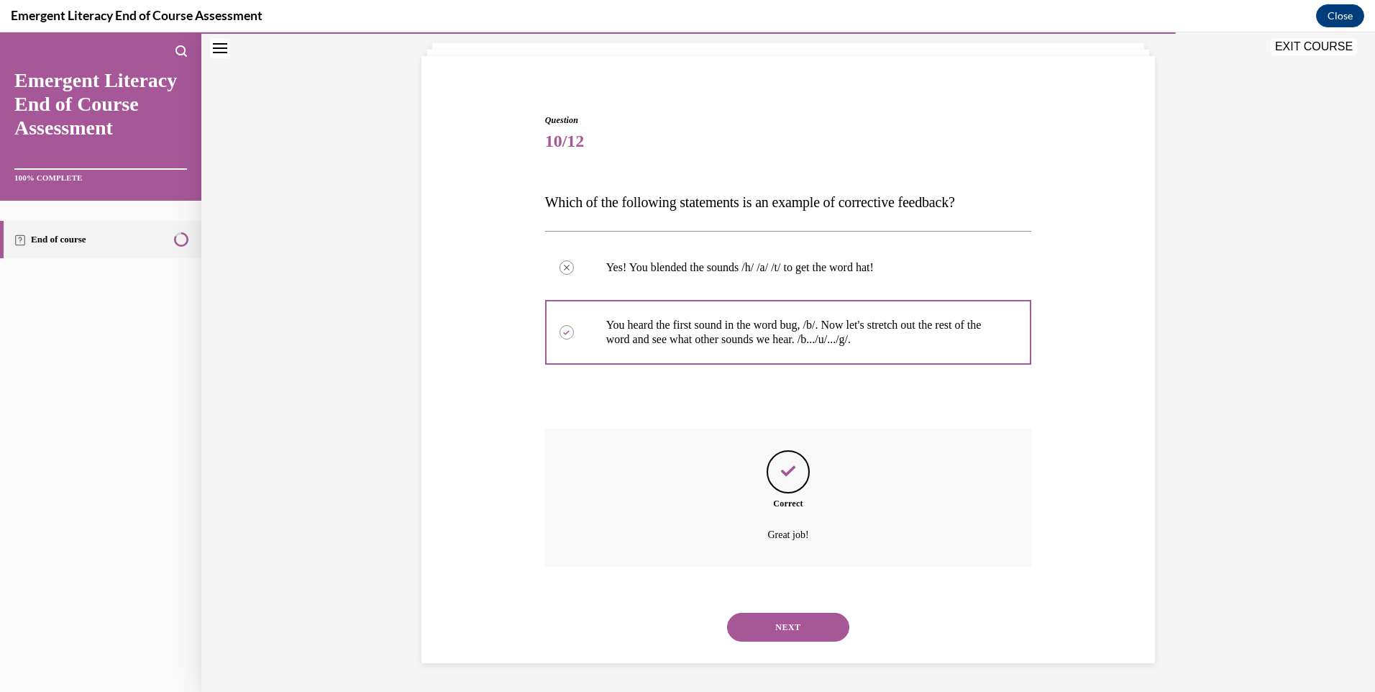
click at [784, 631] on button "NEXT" at bounding box center [788, 627] width 122 height 29
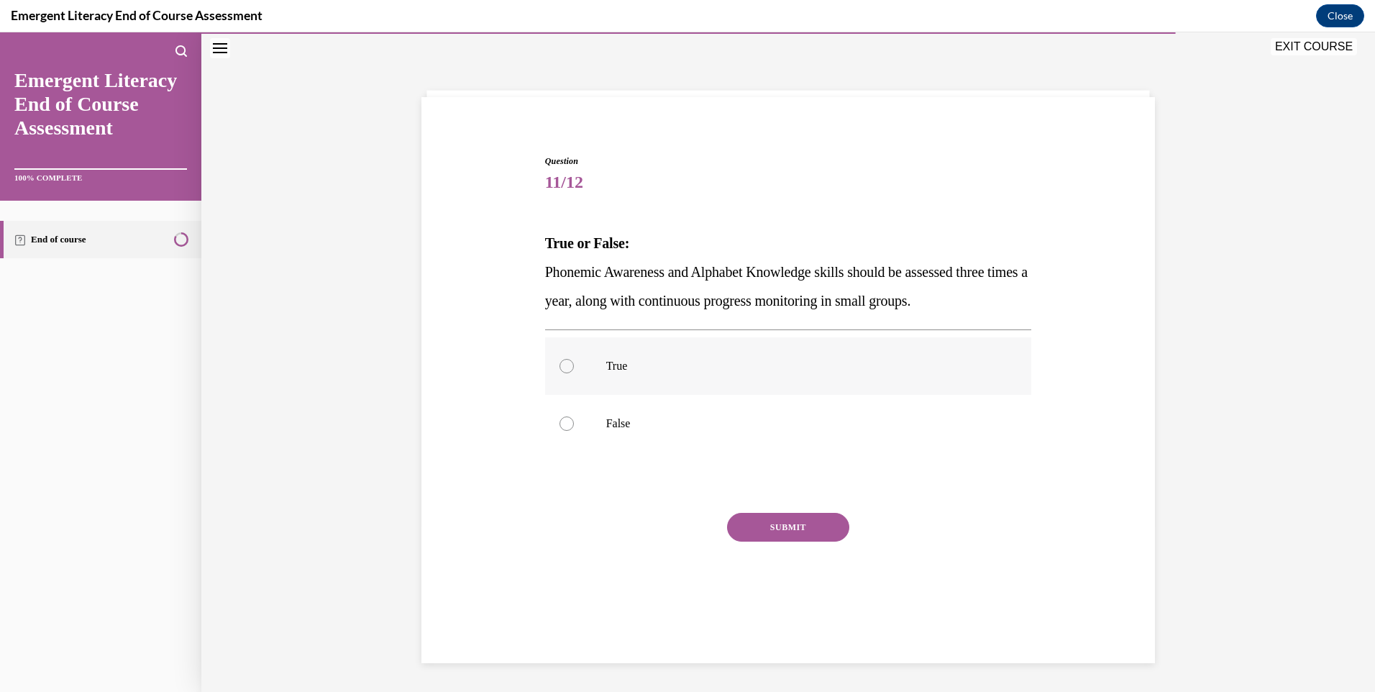
click at [567, 362] on div at bounding box center [566, 366] width 14 height 14
click at [567, 362] on input "True" at bounding box center [566, 366] width 14 height 14
radio input "true"
click at [821, 514] on button "SUBMIT" at bounding box center [788, 527] width 122 height 29
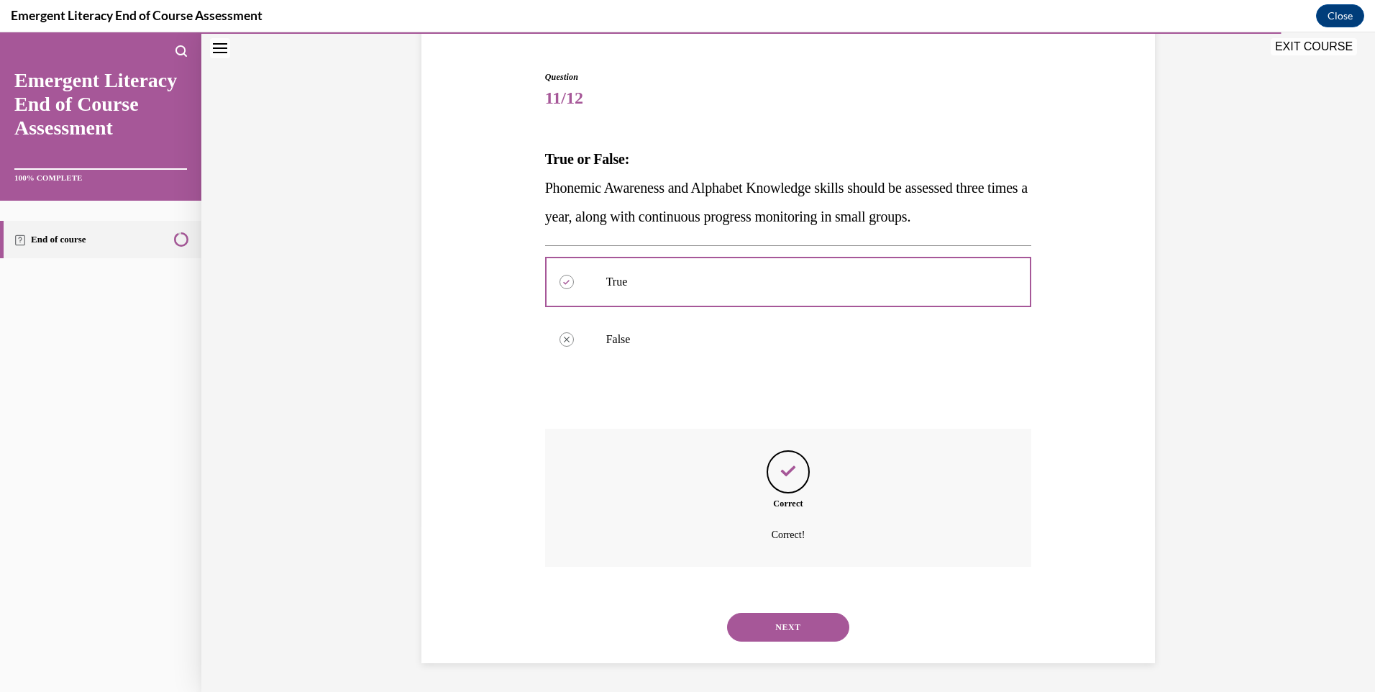
click at [809, 623] on button "NEXT" at bounding box center [788, 627] width 122 height 29
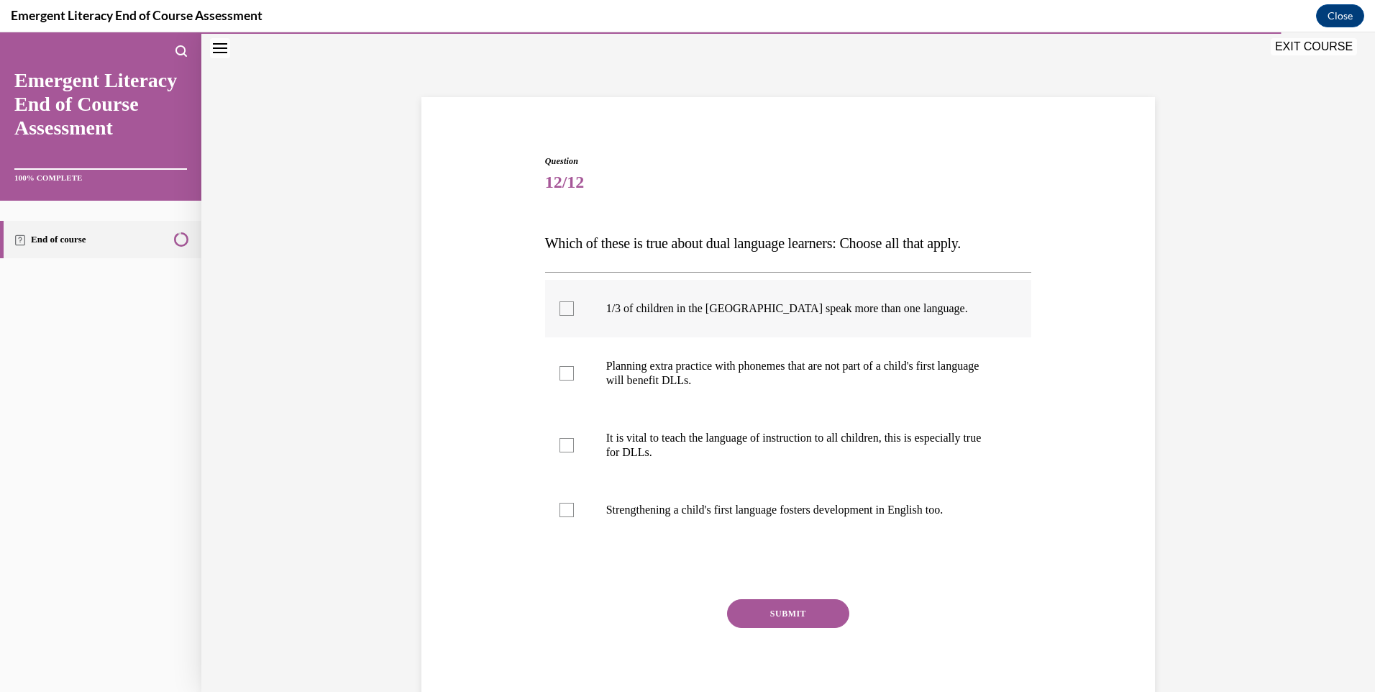
click at [564, 303] on div at bounding box center [566, 308] width 14 height 14
click at [564, 303] on input "1/3 of children in the [GEOGRAPHIC_DATA] speak more than one language." at bounding box center [566, 308] width 14 height 14
checkbox input "true"
click at [559, 373] on div at bounding box center [566, 373] width 14 height 14
click at [559, 373] on input "Planning extra practice with phonemes that are not part of a child's first lang…" at bounding box center [566, 373] width 14 height 14
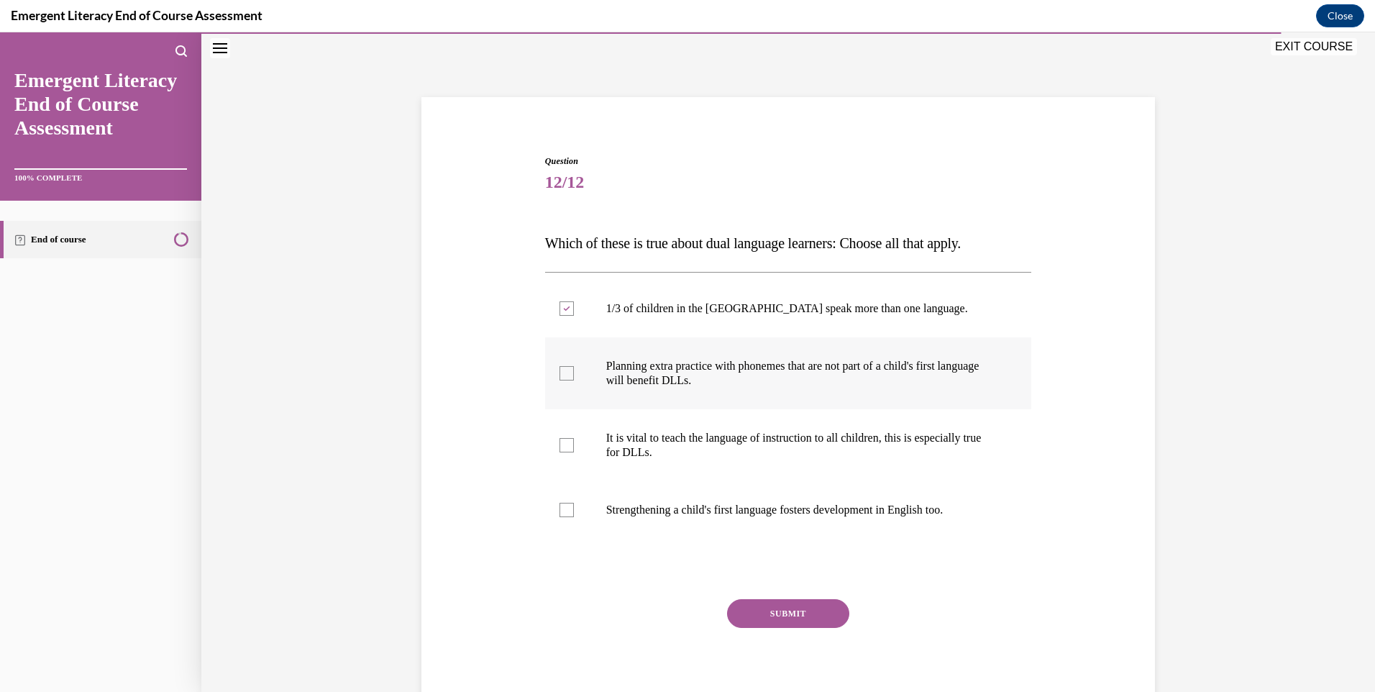
checkbox input "true"
drag, startPoint x: 560, startPoint y: 434, endPoint x: 561, endPoint y: 467, distance: 33.1
click at [560, 434] on label "It is vital to teach the language of instruction to all children, this is espec…" at bounding box center [788, 445] width 487 height 72
click at [560, 438] on input "It is vital to teach the language of instruction to all children, this is espec…" at bounding box center [566, 445] width 14 height 14
checkbox input "true"
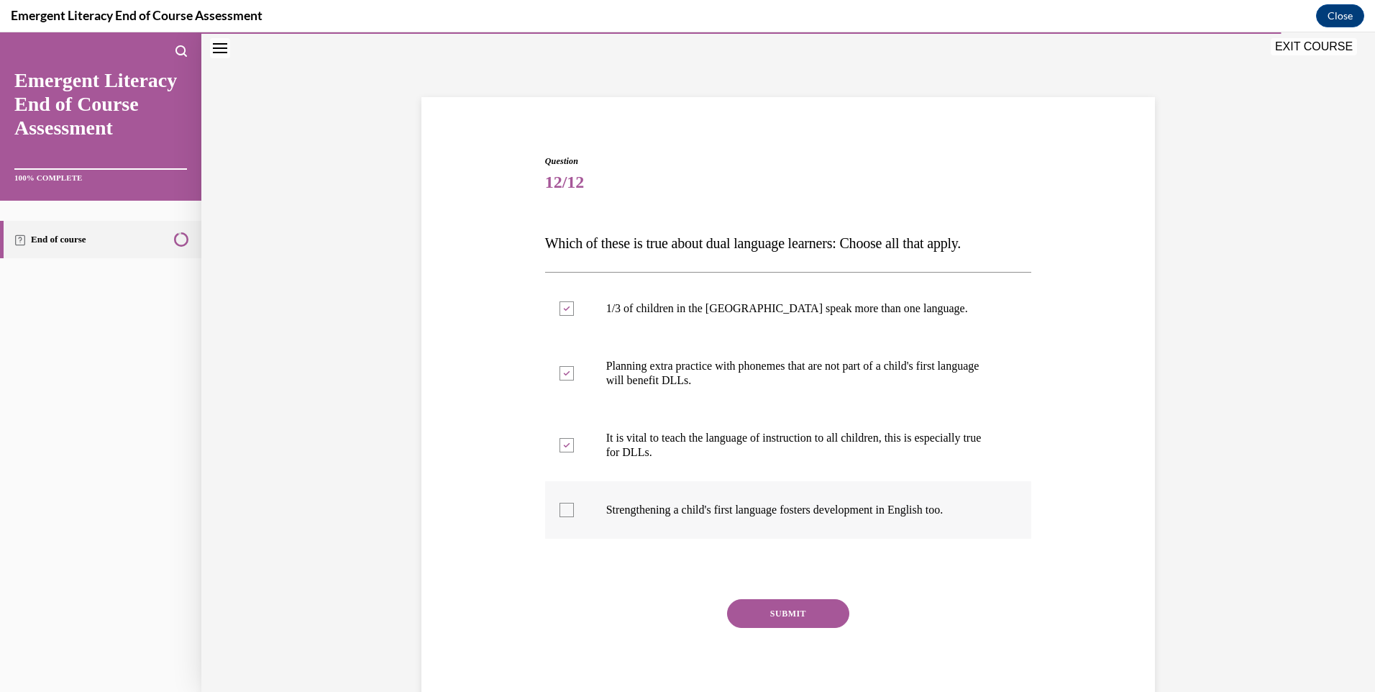
click at [560, 503] on div at bounding box center [566, 510] width 14 height 14
click at [560, 503] on input "Strengthening a child's first language fosters development in English too." at bounding box center [566, 510] width 14 height 14
checkbox input "true"
click at [794, 606] on button "SUBMIT" at bounding box center [788, 613] width 122 height 29
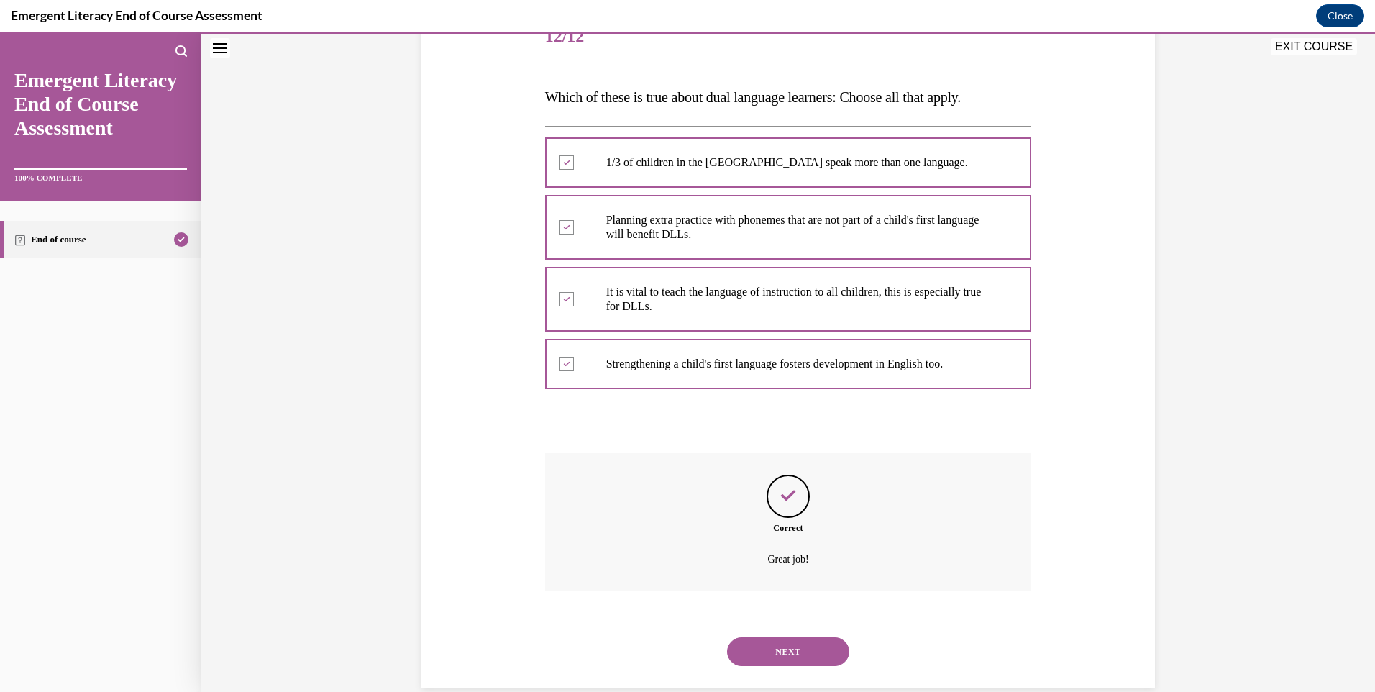
scroll to position [216, 0]
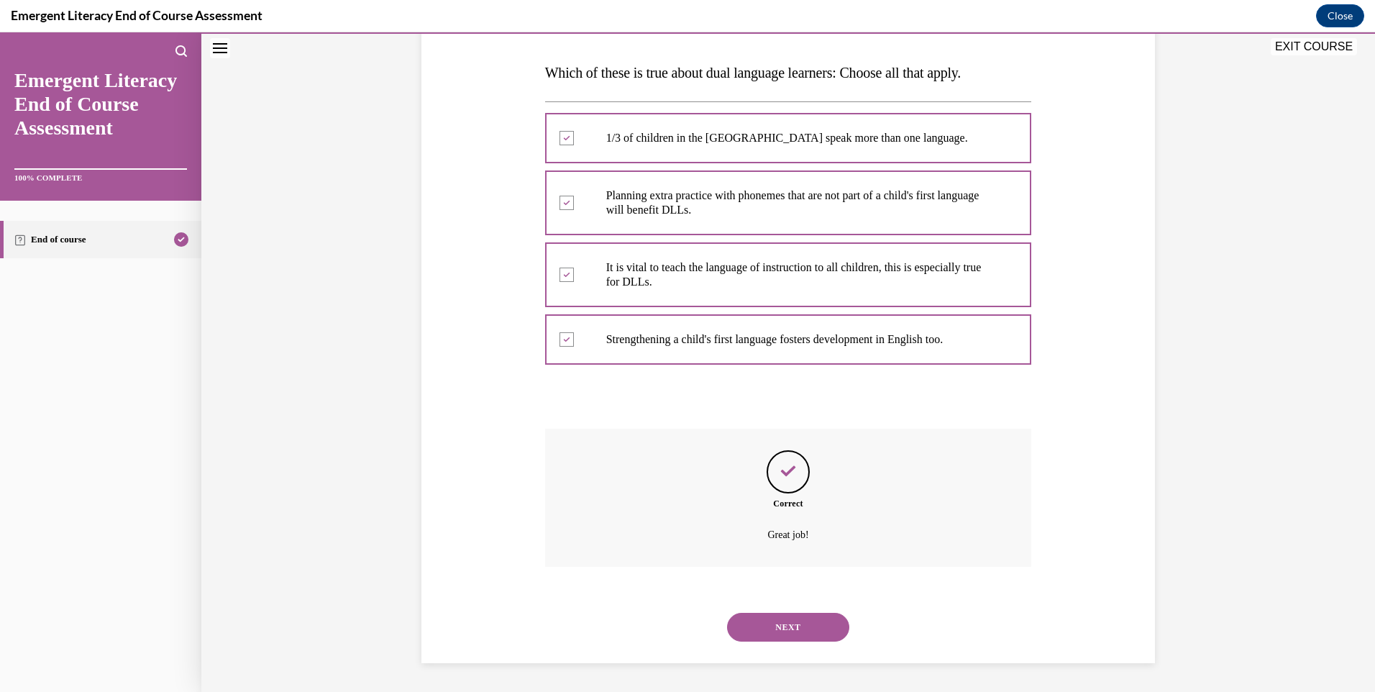
click at [787, 625] on button "NEXT" at bounding box center [788, 627] width 122 height 29
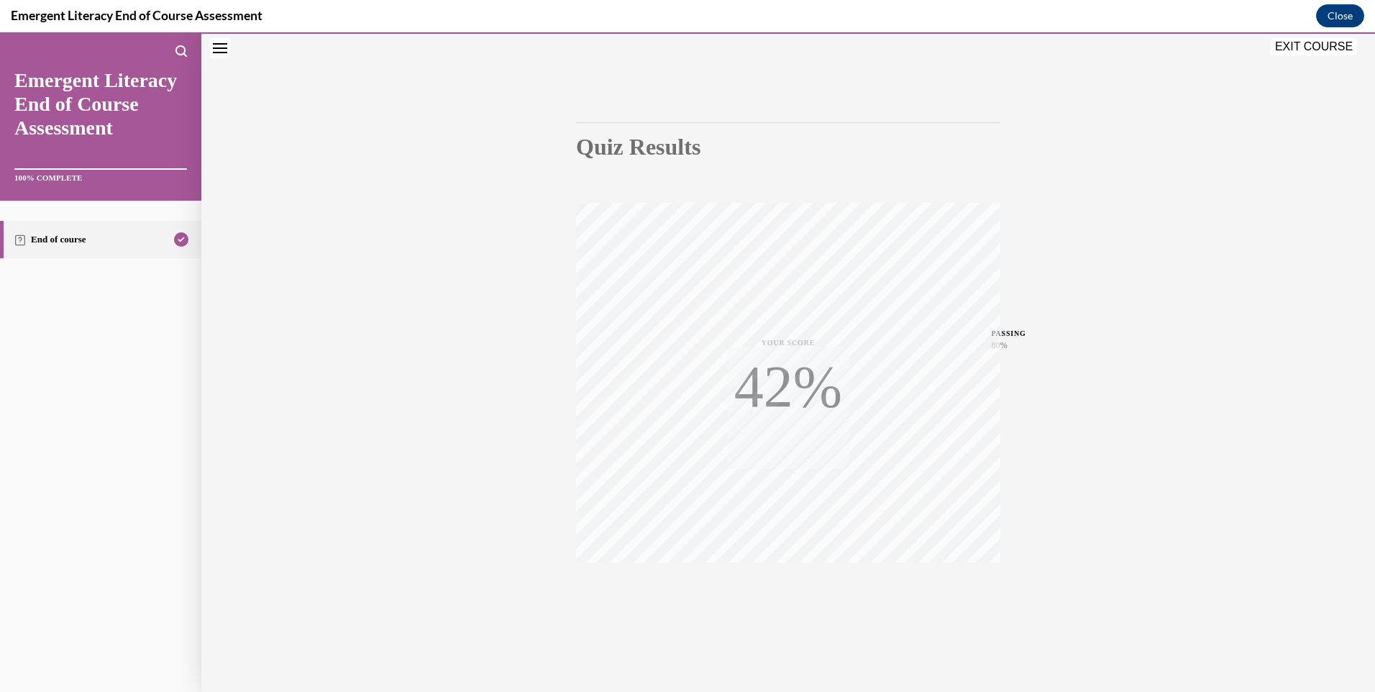
scroll to position [78, 0]
click at [1299, 50] on button "EXIT COURSE" at bounding box center [1314, 46] width 86 height 17
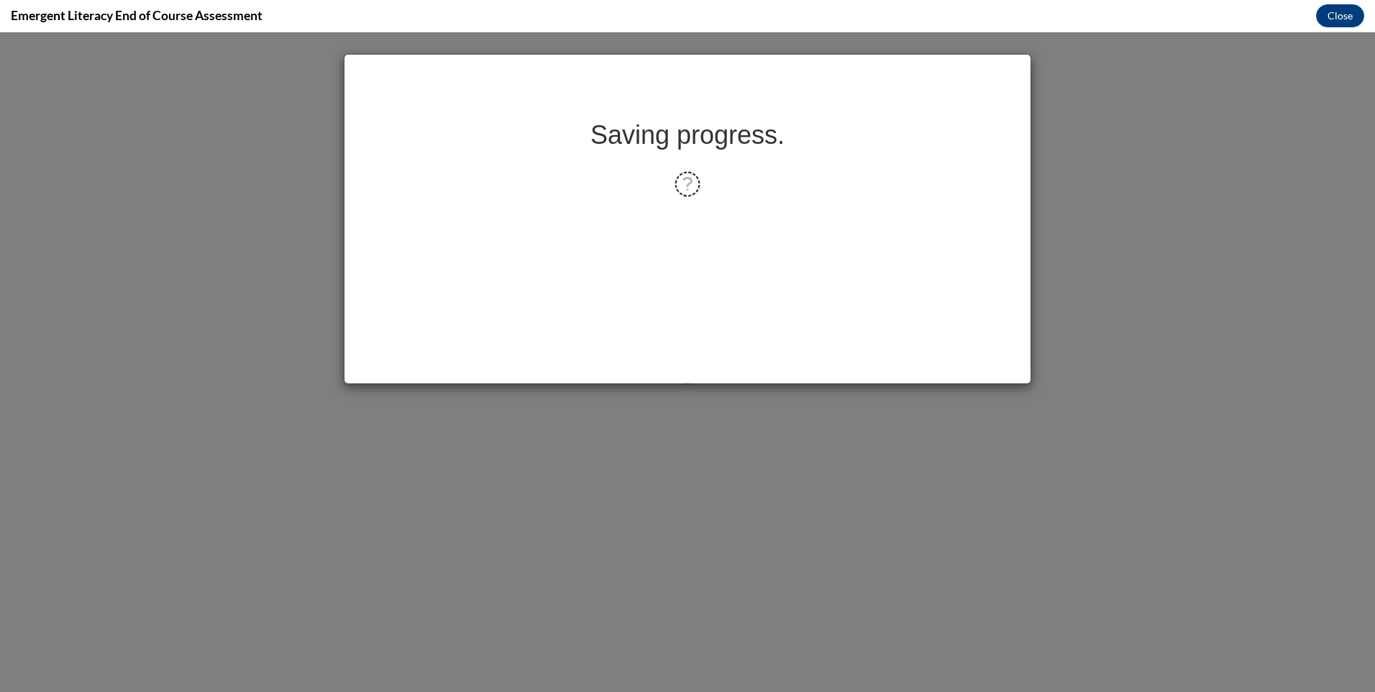
scroll to position [0, 0]
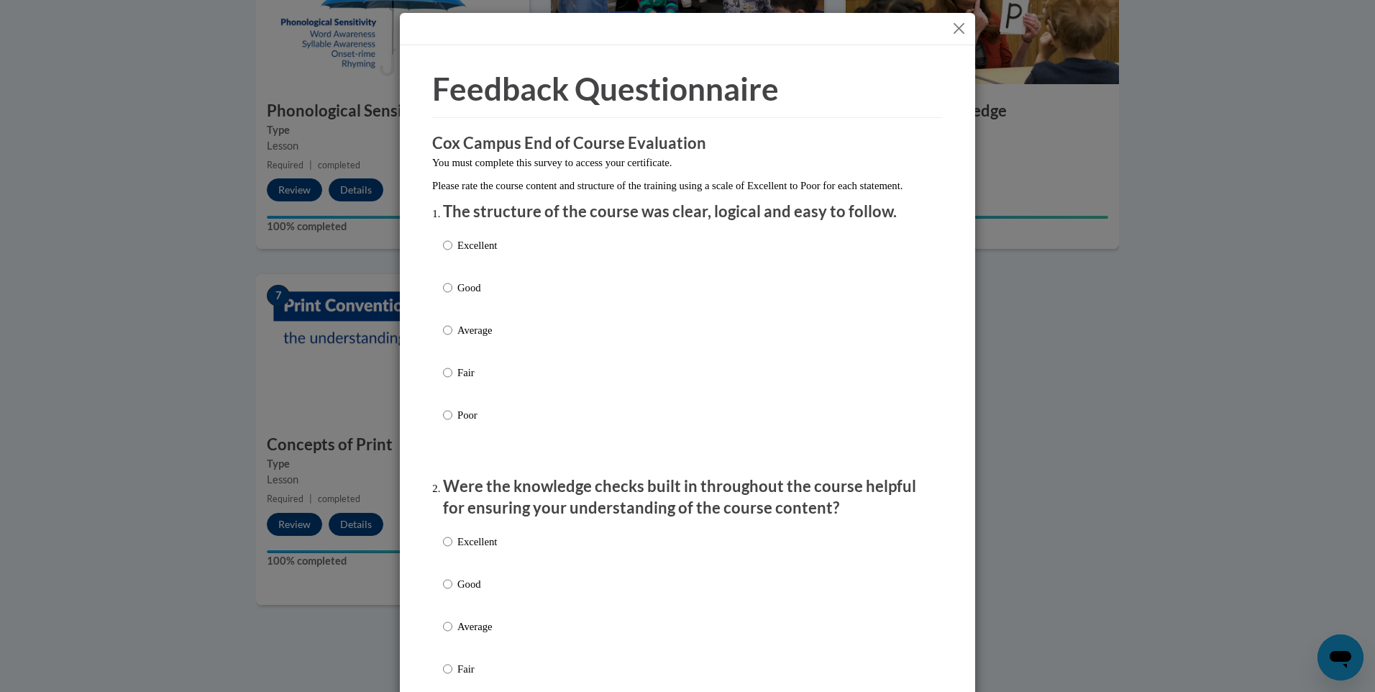
click at [451, 267] on label "Excellent" at bounding box center [470, 256] width 54 height 39
click at [451, 253] on input "Excellent" at bounding box center [447, 245] width 9 height 16
radio input "true"
click at [457, 549] on p "Excellent" at bounding box center [477, 542] width 40 height 16
click at [452, 549] on input "Excellent" at bounding box center [447, 542] width 9 height 16
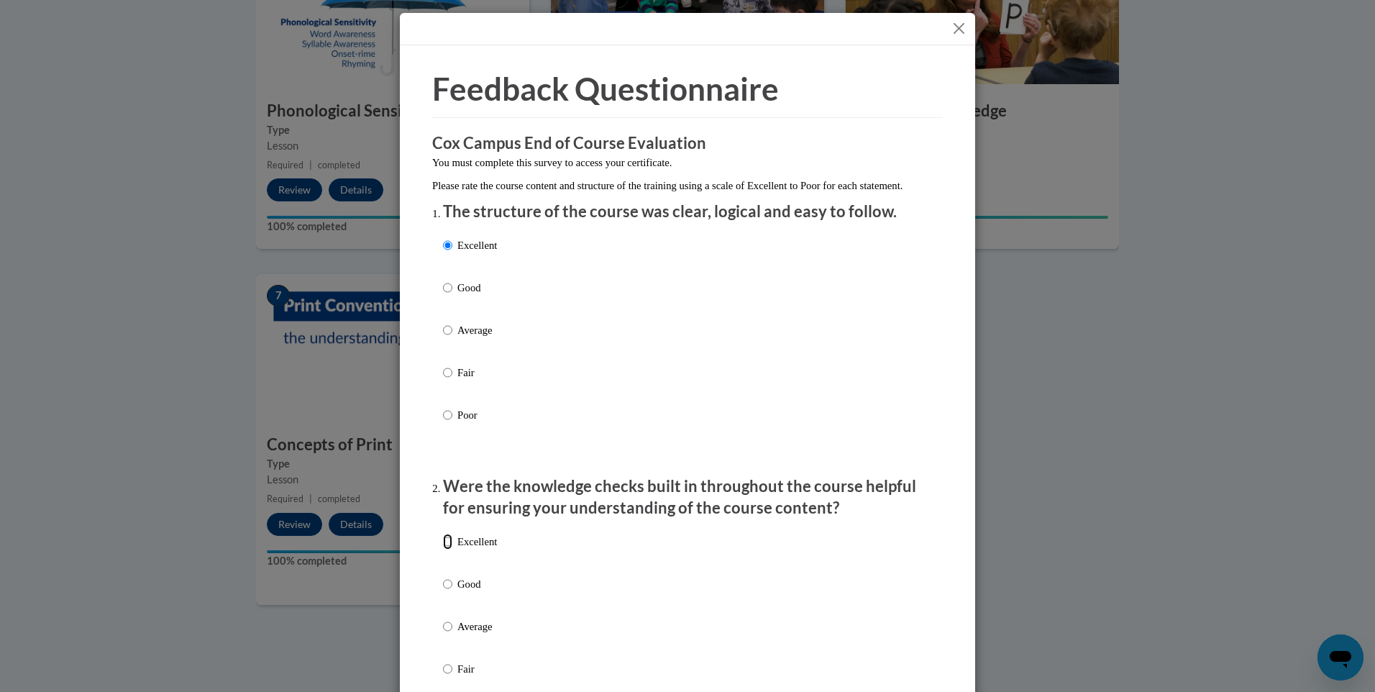
radio input "true"
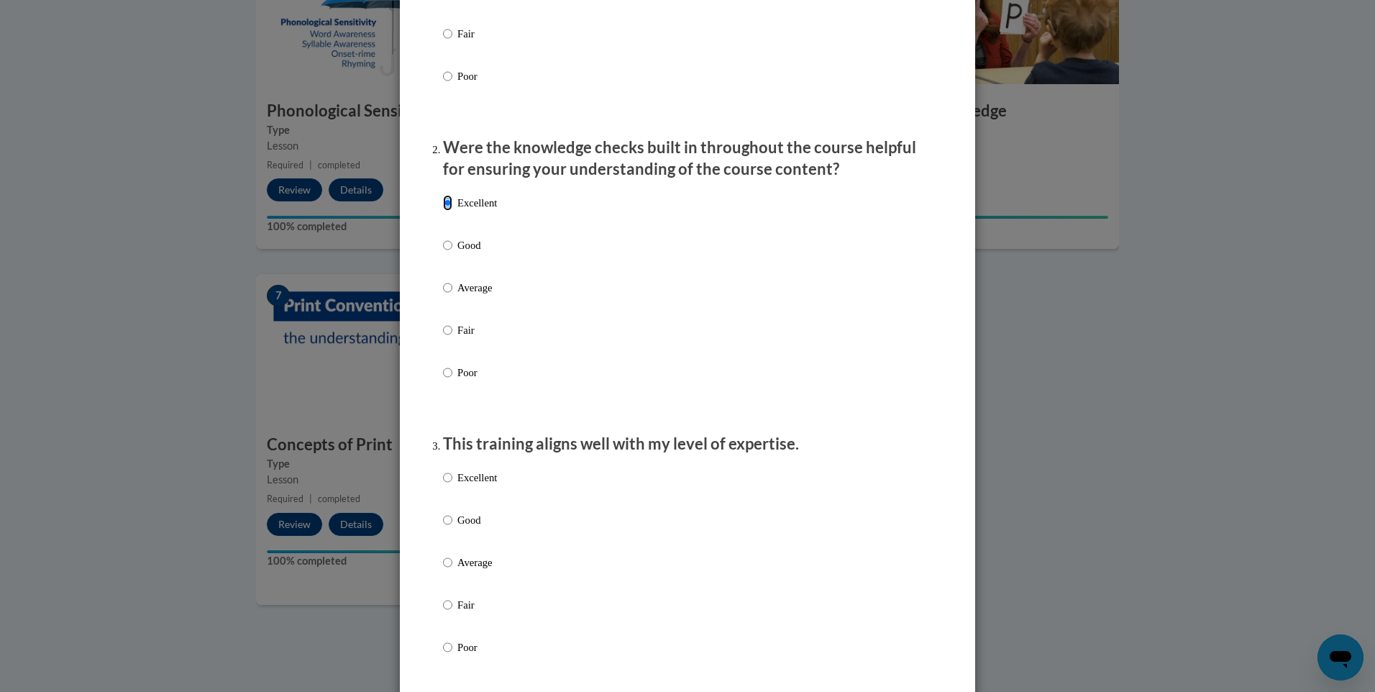
scroll to position [360, 0]
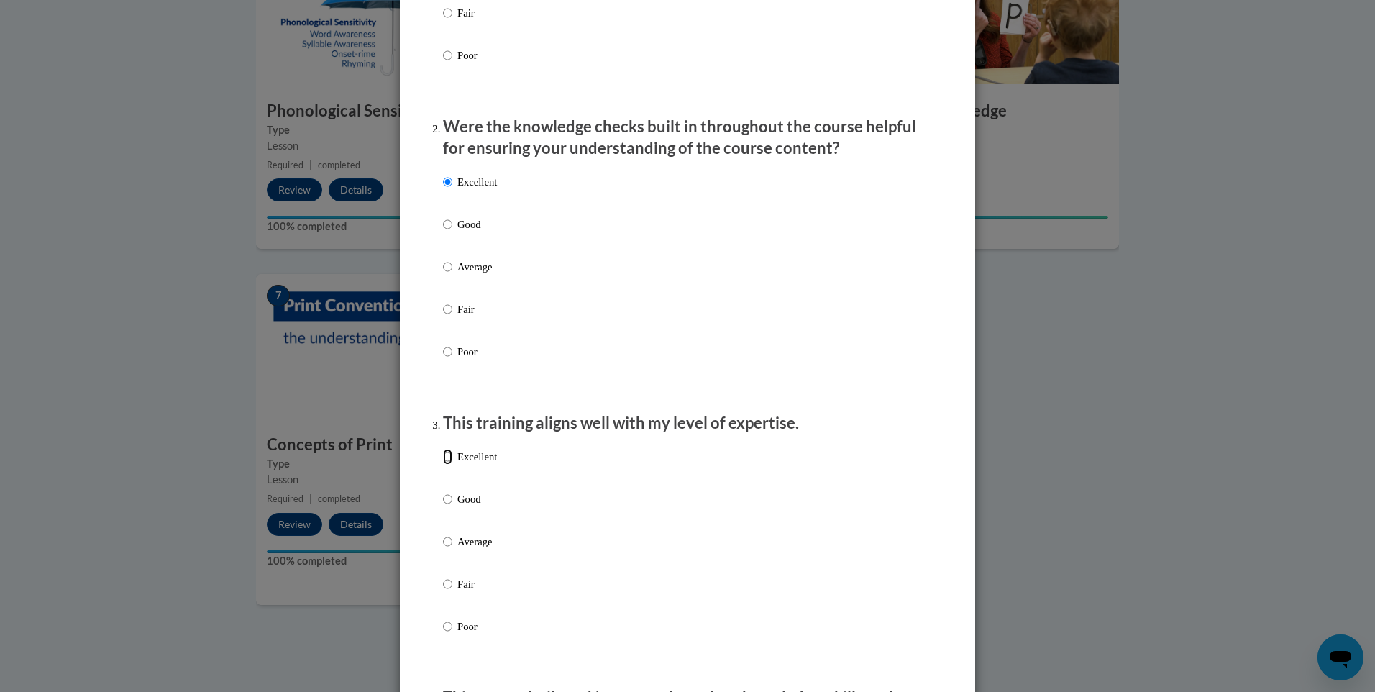
click at [443, 465] on input "Excellent" at bounding box center [447, 457] width 9 height 16
radio input "true"
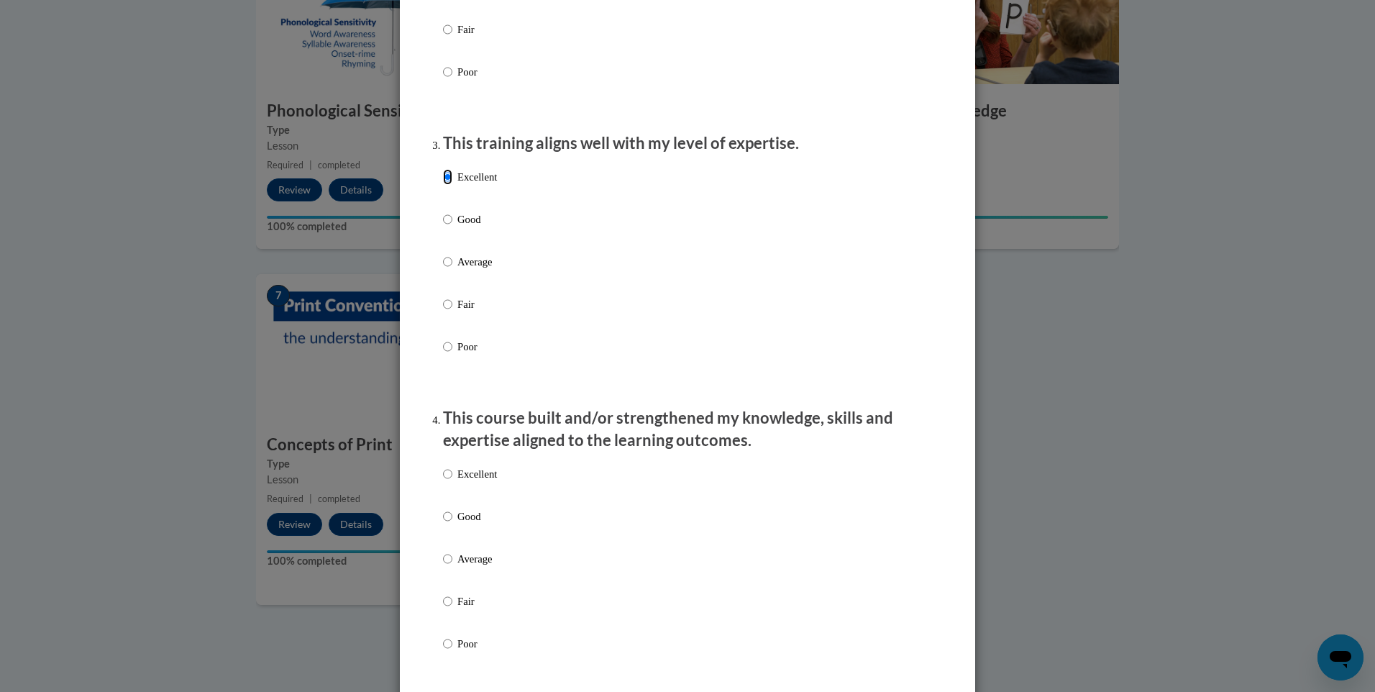
scroll to position [647, 0]
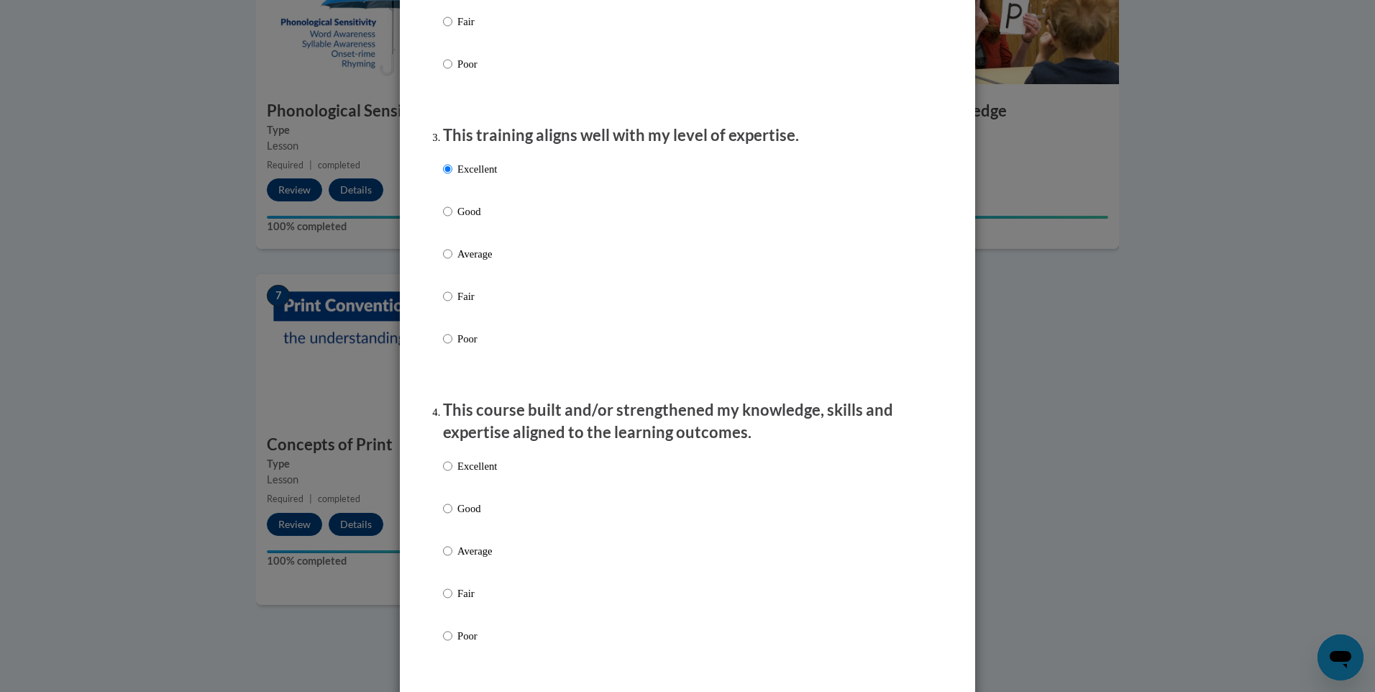
click at [449, 483] on label "Excellent" at bounding box center [470, 477] width 54 height 39
click at [449, 474] on input "Excellent" at bounding box center [447, 466] width 9 height 16
radio input "true"
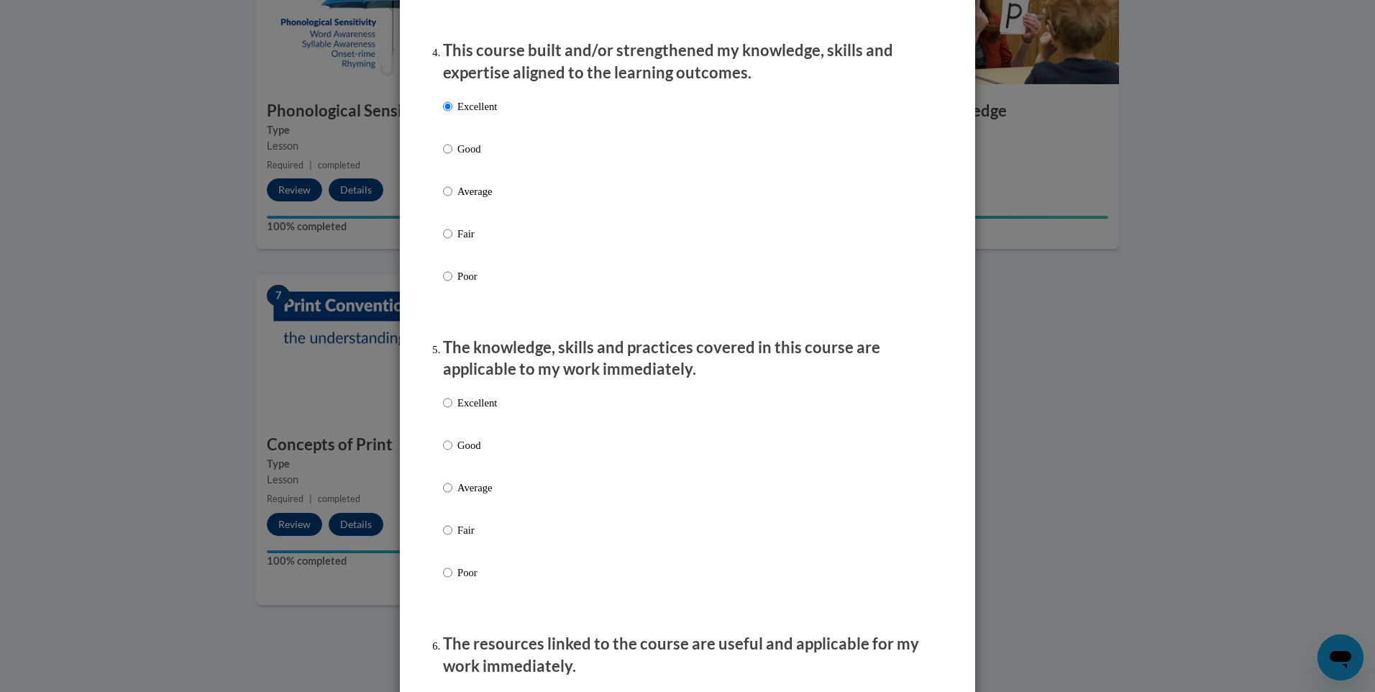
click at [457, 411] on p "Excellent" at bounding box center [477, 403] width 40 height 16
click at [452, 411] on input "Excellent" at bounding box center [447, 403] width 9 height 16
radio input "true"
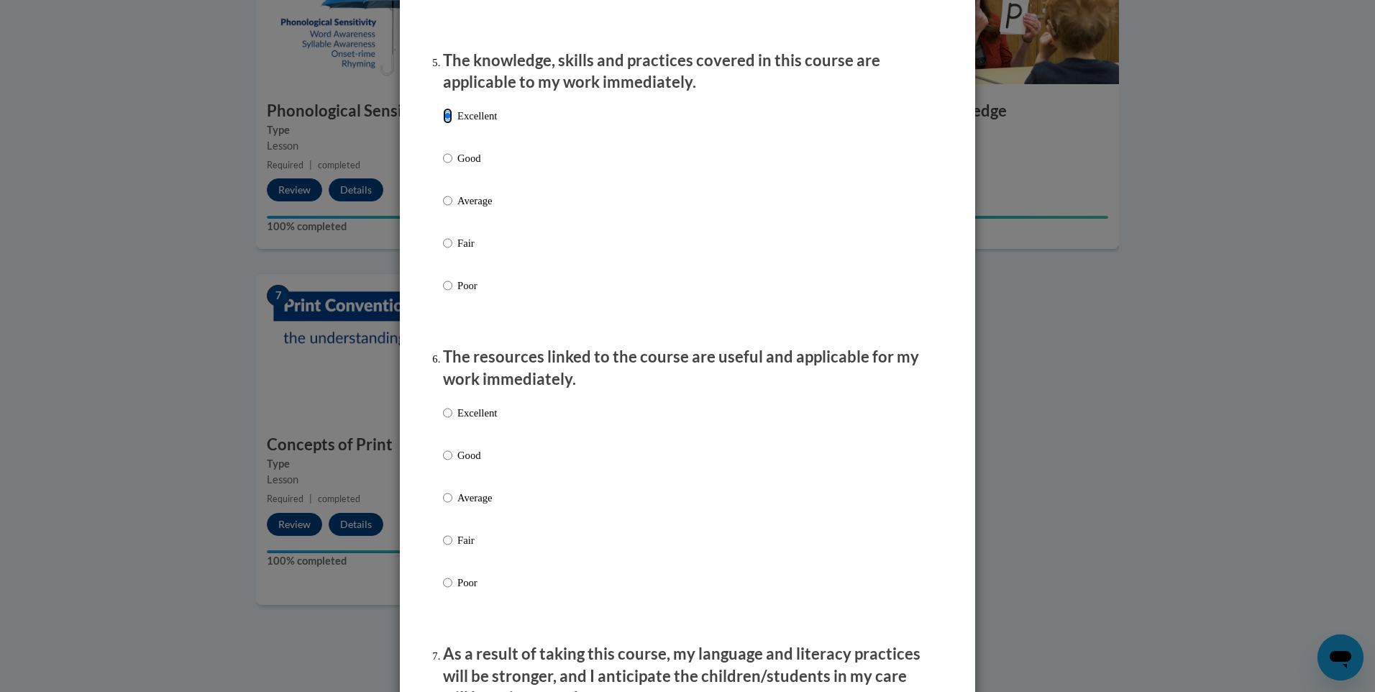
scroll to position [1294, 0]
click at [446, 420] on input "Excellent" at bounding box center [447, 412] width 9 height 16
radio input "true"
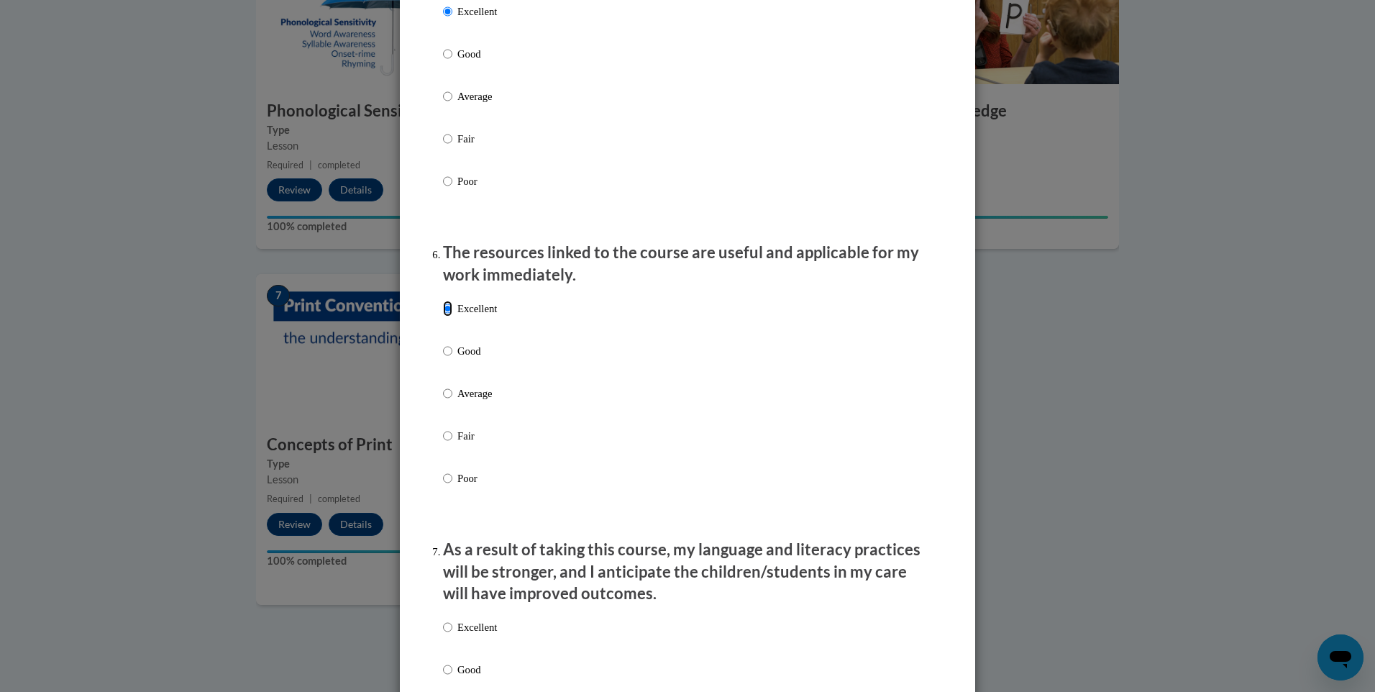
scroll to position [1582, 0]
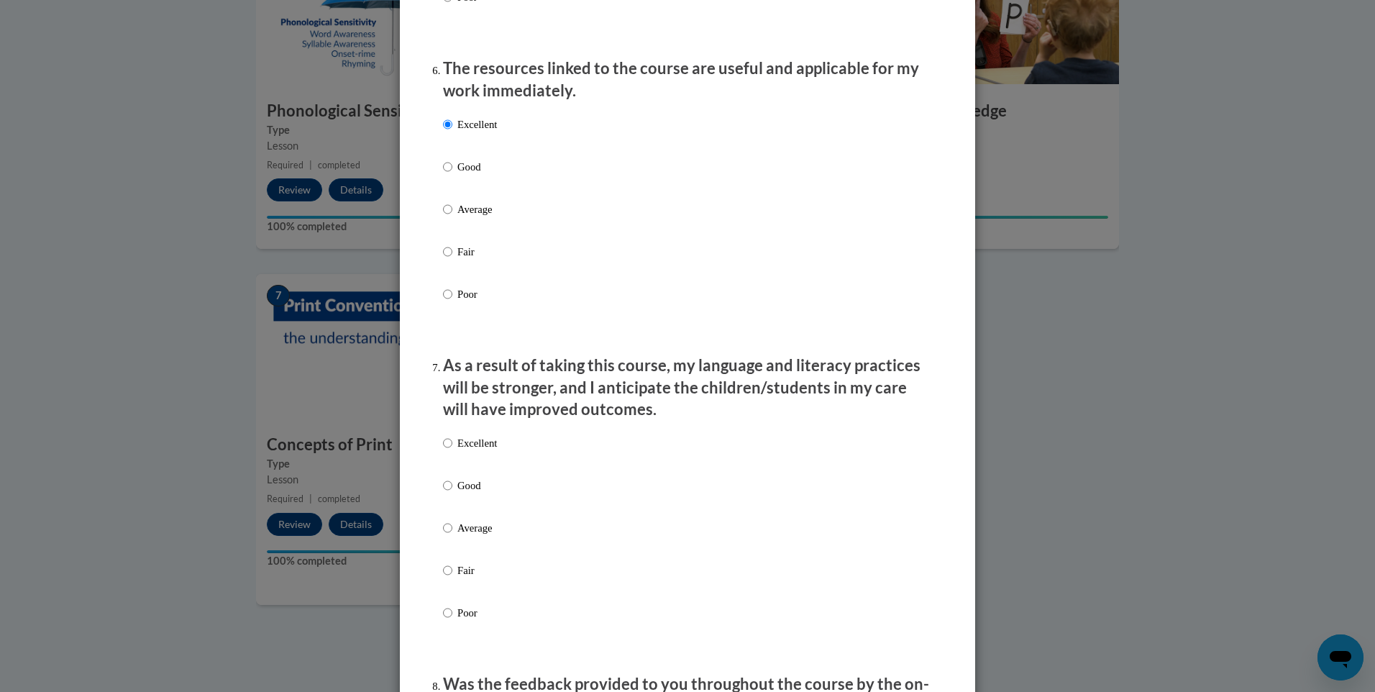
click at [460, 451] on p "Excellent" at bounding box center [477, 443] width 40 height 16
click at [452, 451] on input "Excellent" at bounding box center [447, 443] width 9 height 16
radio input "true"
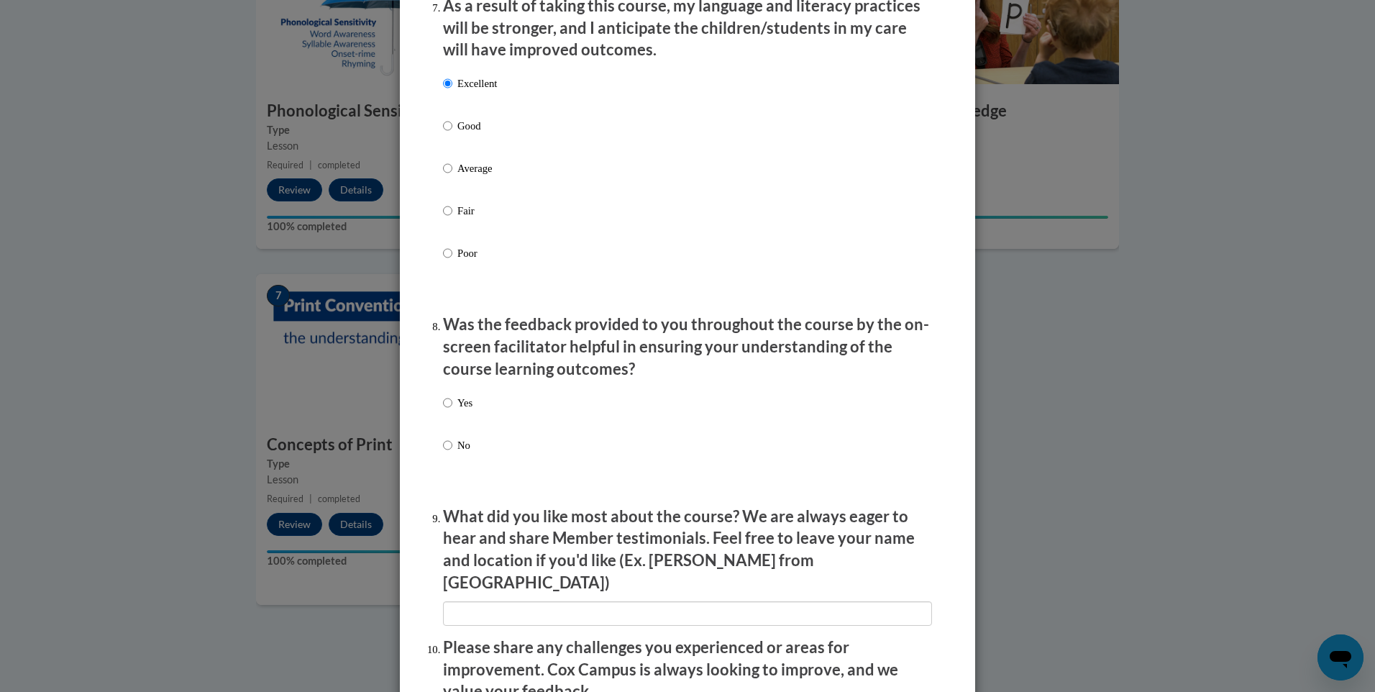
click at [447, 409] on label "Yes" at bounding box center [457, 414] width 29 height 39
click at [447, 409] on input "Yes" at bounding box center [447, 403] width 9 height 16
radio input "true"
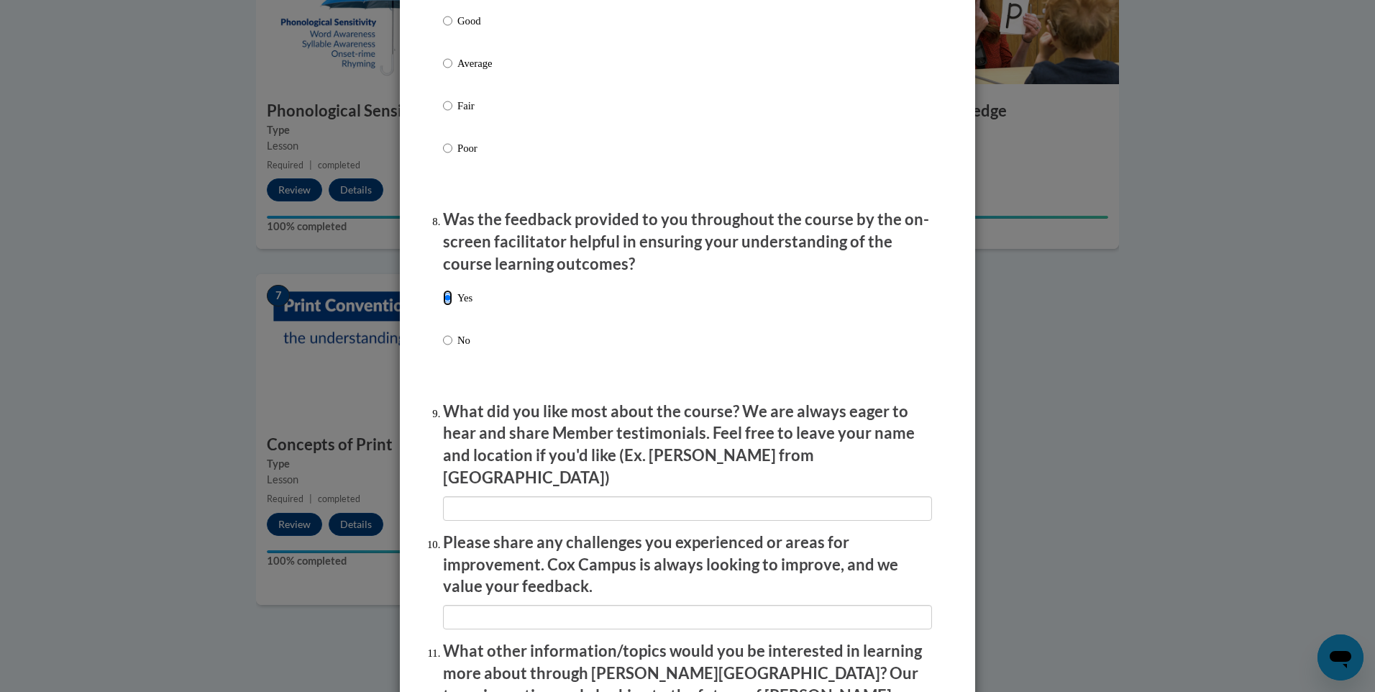
scroll to position [2296, 0]
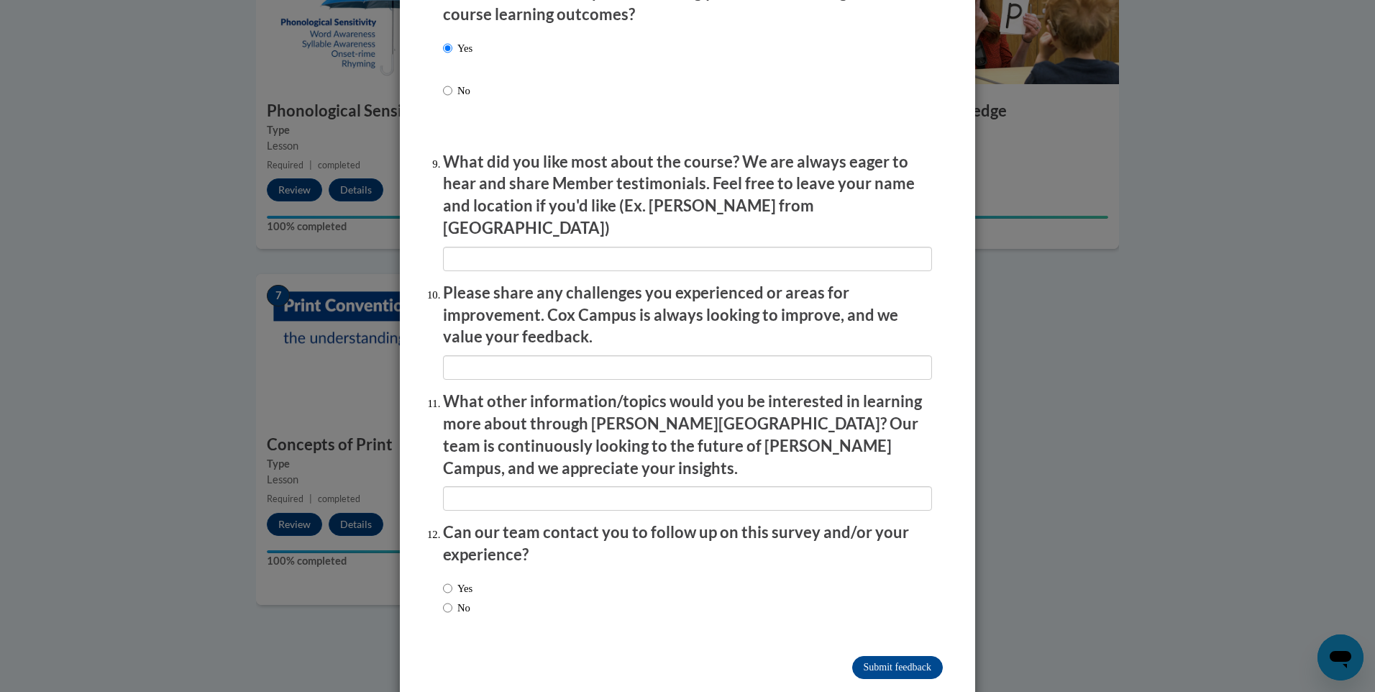
click at [459, 580] on label "Yes" at bounding box center [457, 588] width 29 height 16
click at [452, 580] on input "Yes" at bounding box center [447, 588] width 9 height 16
radio input "true"
click at [885, 656] on input "Submit feedback" at bounding box center [897, 667] width 91 height 23
